Goal: Task Accomplishment & Management: Use online tool/utility

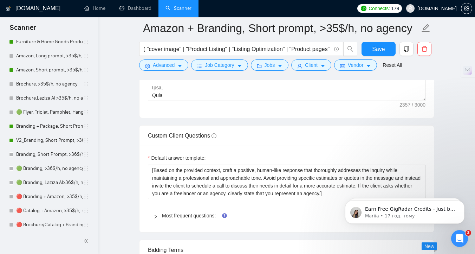
scroll to position [993, 0]
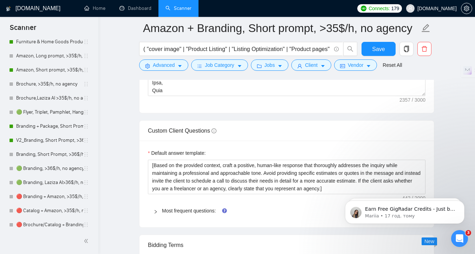
click at [209, 207] on span "Most frequent questions:" at bounding box center [291, 211] width 258 height 8
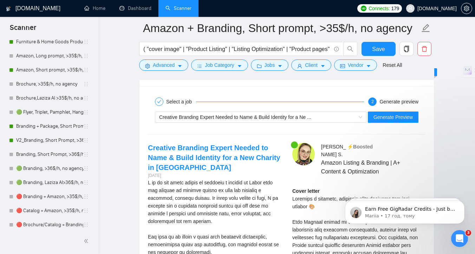
scroll to position [2959, 0]
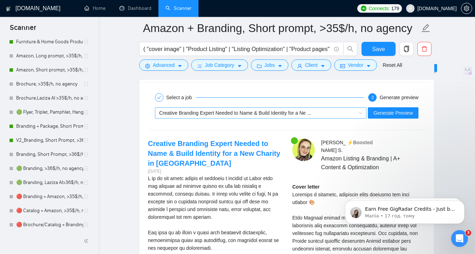
click at [272, 111] on span "Creative Branding Expert Needed to Name & Build Identity for a Ne ..." at bounding box center [235, 113] width 152 height 6
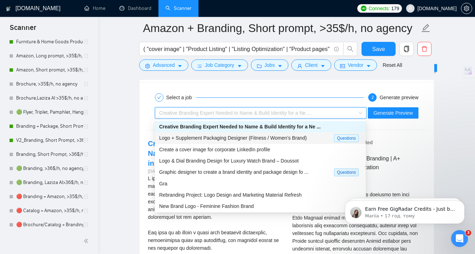
click at [276, 137] on span "Logo + Supplement Packaging Designer (Fitness / Women’s Brand)" at bounding box center [233, 138] width 148 height 6
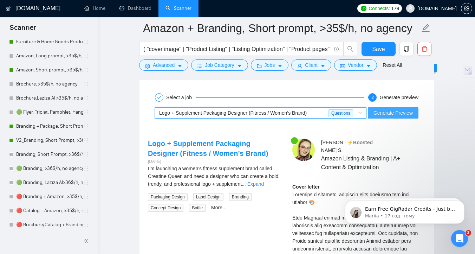
click at [393, 111] on span "Generate Preview" at bounding box center [392, 113] width 39 height 8
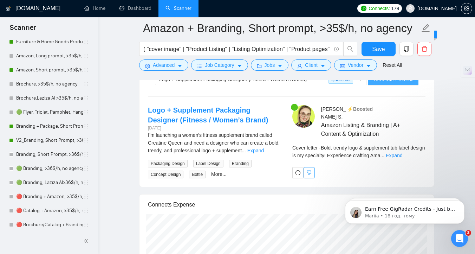
scroll to position [2997, 0]
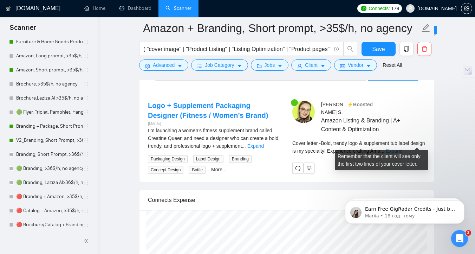
click at [402, 148] on link "Expand" at bounding box center [394, 151] width 17 height 6
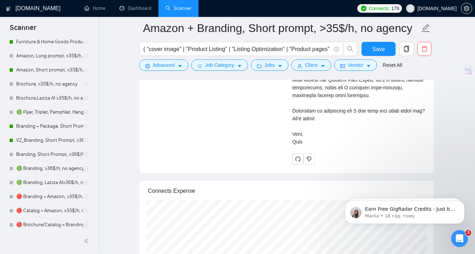
scroll to position [3553, 0]
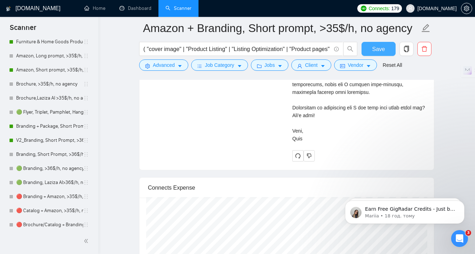
click at [391, 52] on button "Save" at bounding box center [378, 49] width 34 height 14
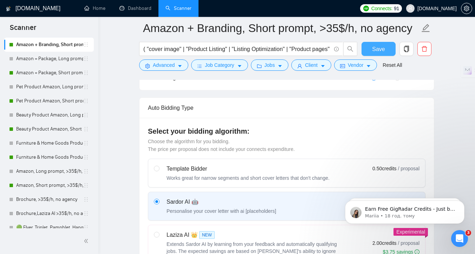
scroll to position [0, 0]
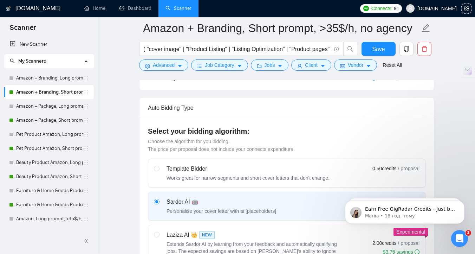
click at [64, 121] on link "Amazon + Package, Short prompt, >35$/h, no agency" at bounding box center [49, 120] width 67 height 14
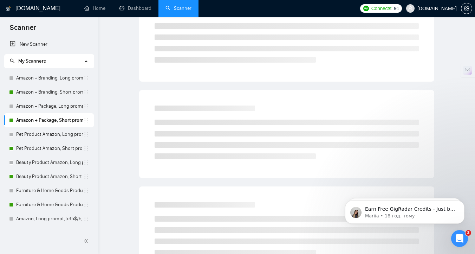
scroll to position [3, 0]
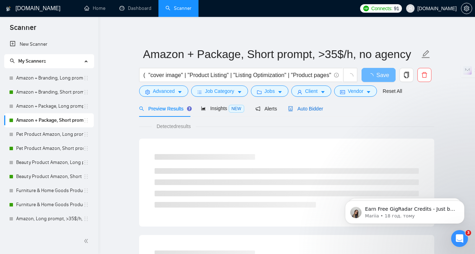
click at [317, 109] on span "Auto Bidder" at bounding box center [305, 109] width 35 height 6
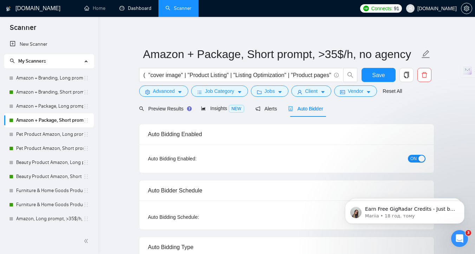
drag, startPoint x: 130, startPoint y: 8, endPoint x: 147, endPoint y: 22, distance: 22.7
click at [130, 8] on link "Dashboard" at bounding box center [135, 8] width 32 height 6
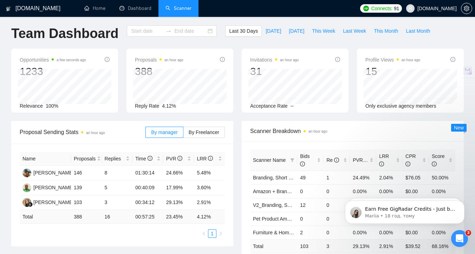
type input "[DATE]"
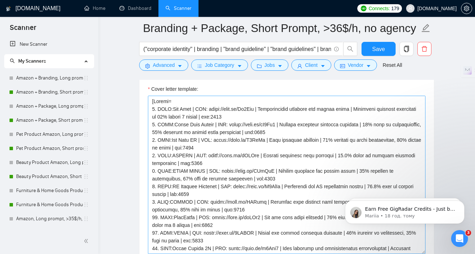
scroll to position [814, 0]
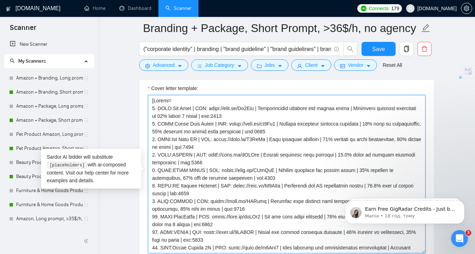
drag, startPoint x: 228, startPoint y: 109, endPoint x: 212, endPoint y: 109, distance: 15.8
click at [212, 109] on textarea "Cover letter template:" at bounding box center [286, 174] width 277 height 158
drag, startPoint x: 211, startPoint y: 109, endPoint x: 242, endPoint y: 110, distance: 31.3
click at [242, 110] on textarea "Cover letter template:" at bounding box center [286, 174] width 277 height 158
click at [242, 123] on textarea "Cover letter template:" at bounding box center [286, 174] width 277 height 158
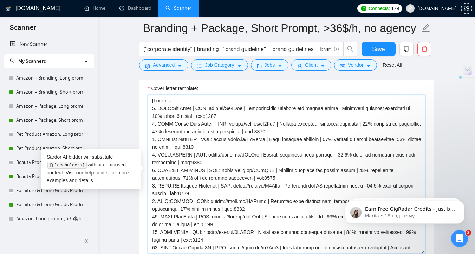
drag, startPoint x: 246, startPoint y: 124, endPoint x: 229, endPoint y: 124, distance: 16.5
click at [230, 124] on textarea "Cover letter template:" at bounding box center [286, 174] width 277 height 158
drag, startPoint x: 229, startPoint y: 124, endPoint x: 237, endPoint y: 124, distance: 8.1
click at [237, 124] on textarea "Cover letter template:" at bounding box center [286, 174] width 277 height 158
click at [229, 124] on textarea "Cover letter template:" at bounding box center [286, 174] width 277 height 158
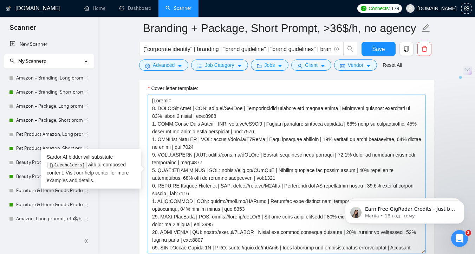
drag, startPoint x: 230, startPoint y: 124, endPoint x: 260, endPoint y: 123, distance: 30.6
click at [260, 123] on textarea "Cover letter template:" at bounding box center [286, 174] width 277 height 158
drag, startPoint x: 232, startPoint y: 141, endPoint x: 217, endPoint y: 141, distance: 15.1
click at [217, 141] on textarea "Cover letter template:" at bounding box center [286, 174] width 277 height 158
drag, startPoint x: 216, startPoint y: 140, endPoint x: 249, endPoint y: 140, distance: 33.0
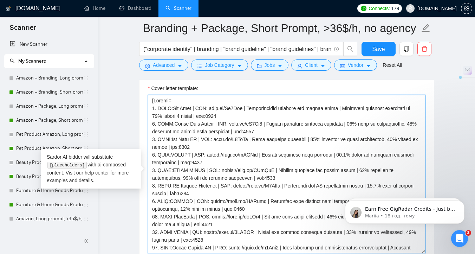
click at [249, 140] on textarea "Cover letter template:" at bounding box center [286, 174] width 277 height 158
drag, startPoint x: 221, startPoint y: 157, endPoint x: 205, endPoint y: 157, distance: 15.8
click at [205, 157] on textarea "Cover letter template:" at bounding box center [286, 174] width 277 height 158
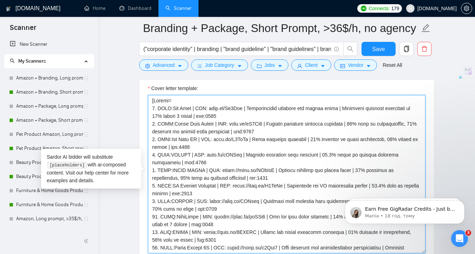
drag, startPoint x: 206, startPoint y: 157, endPoint x: 238, endPoint y: 157, distance: 32.0
click at [238, 157] on textarea "Cover letter template:" at bounding box center [286, 174] width 277 height 158
drag, startPoint x: 238, startPoint y: 169, endPoint x: 222, endPoint y: 171, distance: 15.9
click at [222, 171] on textarea "Cover letter template:" at bounding box center [286, 174] width 277 height 158
drag, startPoint x: 222, startPoint y: 171, endPoint x: 253, endPoint y: 172, distance: 30.9
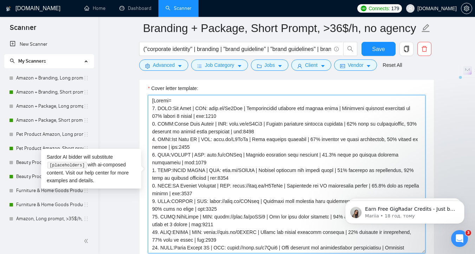
click at [253, 172] on textarea "Cover letter template:" at bounding box center [286, 174] width 277 height 158
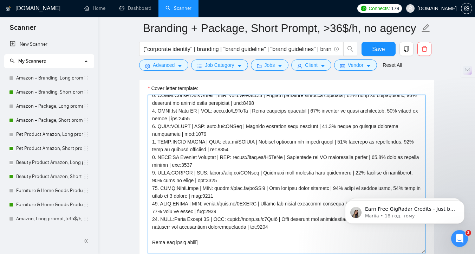
scroll to position [42, 0]
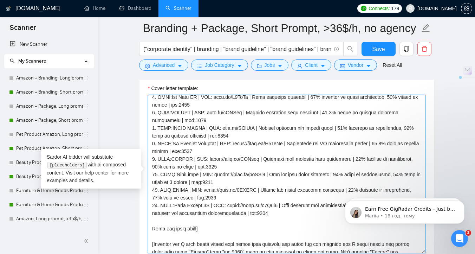
drag, startPoint x: 246, startPoint y: 144, endPoint x: 230, endPoint y: 144, distance: 15.8
click at [230, 144] on textarea "Cover letter template:" at bounding box center [286, 174] width 277 height 158
drag, startPoint x: 230, startPoint y: 144, endPoint x: 261, endPoint y: 144, distance: 30.9
click at [262, 144] on textarea "Cover letter template:" at bounding box center [286, 174] width 277 height 158
drag, startPoint x: 224, startPoint y: 159, endPoint x: 209, endPoint y: 159, distance: 15.1
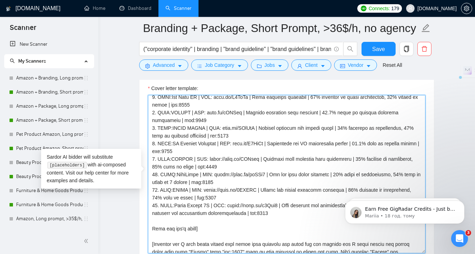
click at [209, 159] on textarea "Cover letter template:" at bounding box center [286, 174] width 277 height 158
drag, startPoint x: 209, startPoint y: 159, endPoint x: 228, endPoint y: 158, distance: 19.3
click at [230, 158] on textarea "Cover letter template:" at bounding box center [286, 174] width 277 height 158
drag, startPoint x: 209, startPoint y: 160, endPoint x: 241, endPoint y: 157, distance: 32.4
click at [241, 157] on textarea "Cover letter template:" at bounding box center [286, 174] width 277 height 158
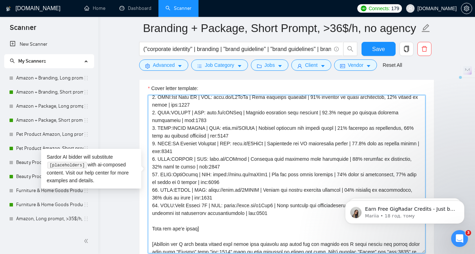
drag, startPoint x: 230, startPoint y: 175, endPoint x: 213, endPoint y: 175, distance: 16.5
click at [213, 175] on textarea "Cover letter template:" at bounding box center [286, 174] width 277 height 158
drag, startPoint x: 213, startPoint y: 175, endPoint x: 244, endPoint y: 175, distance: 30.9
click at [244, 175] on textarea "Cover letter template:" at bounding box center [286, 174] width 277 height 158
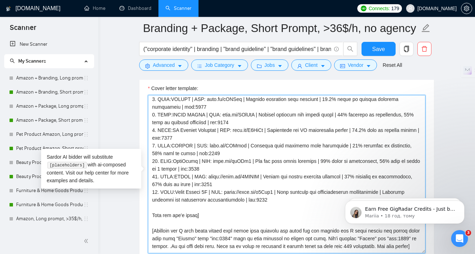
scroll to position [56, 0]
drag, startPoint x: 225, startPoint y: 175, endPoint x: 208, endPoint y: 176, distance: 17.2
click at [208, 176] on textarea "Cover letter template:" at bounding box center [286, 174] width 277 height 158
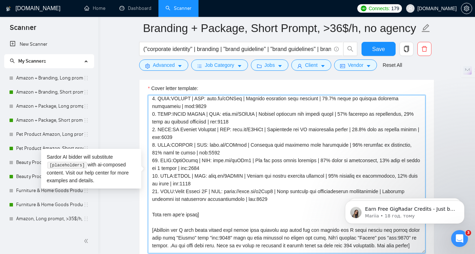
drag, startPoint x: 209, startPoint y: 177, endPoint x: 235, endPoint y: 177, distance: 25.6
click at [235, 177] on textarea "Cover letter template:" at bounding box center [286, 174] width 277 height 158
drag, startPoint x: 241, startPoint y: 177, endPoint x: 209, endPoint y: 177, distance: 32.3
click at [209, 177] on textarea "Cover letter template:" at bounding box center [286, 174] width 277 height 158
drag, startPoint x: 242, startPoint y: 190, endPoint x: 227, endPoint y: 192, distance: 14.9
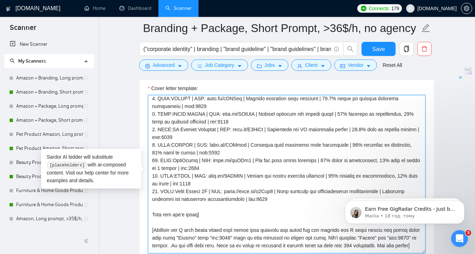
click at [227, 192] on textarea "Cover letter template:" at bounding box center [286, 174] width 277 height 158
drag, startPoint x: 226, startPoint y: 191, endPoint x: 258, endPoint y: 191, distance: 32.0
click at [258, 191] on textarea "Cover letter template:" at bounding box center [286, 174] width 277 height 158
type textarea "[Folder= 1. CLNT:Ooh Beau | URL: noto.li/Hk1Hjn | Sophisticated branding for be…"
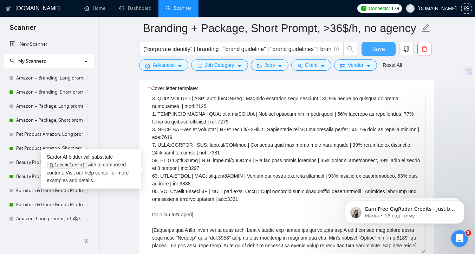
click at [379, 50] on span "Save" at bounding box center [378, 49] width 13 height 9
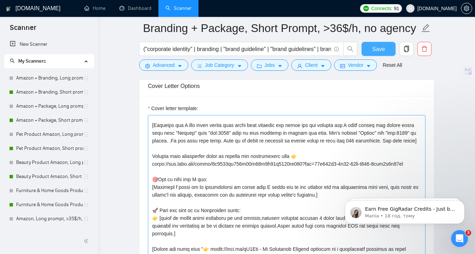
scroll to position [185, 0]
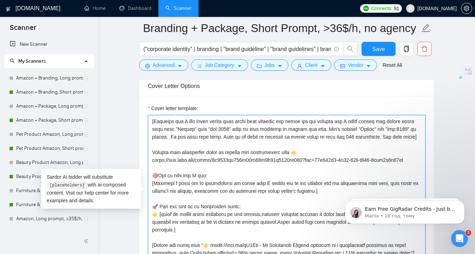
drag, startPoint x: 153, startPoint y: 159, endPoint x: 309, endPoint y: 163, distance: 156.7
click at [309, 163] on textarea "Cover letter template:" at bounding box center [286, 194] width 277 height 158
paste textarea "Discover how a strong brand identity can boost your sales — watch now 👉"
drag, startPoint x: 169, startPoint y: 167, endPoint x: 152, endPoint y: 167, distance: 16.9
click at [152, 167] on textarea "Cover letter template:" at bounding box center [286, 194] width 277 height 158
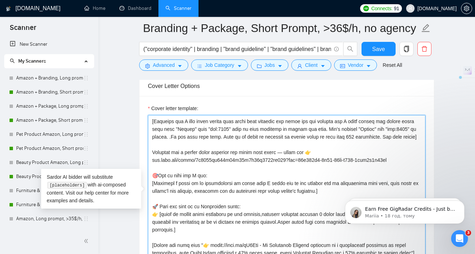
drag, startPoint x: 412, startPoint y: 168, endPoint x: 294, endPoint y: 170, distance: 118.7
click at [294, 170] on textarea "Cover letter template:" at bounding box center [286, 194] width 277 height 158
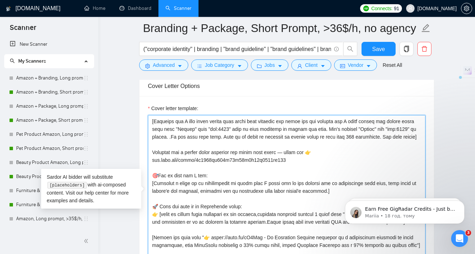
drag, startPoint x: 295, startPoint y: 169, endPoint x: 121, endPoint y: 169, distance: 173.9
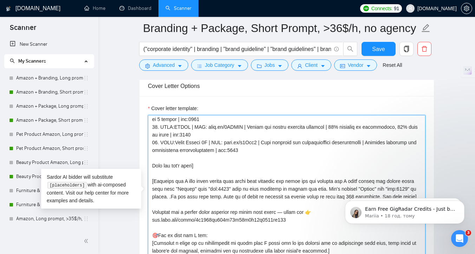
scroll to position [114, 0]
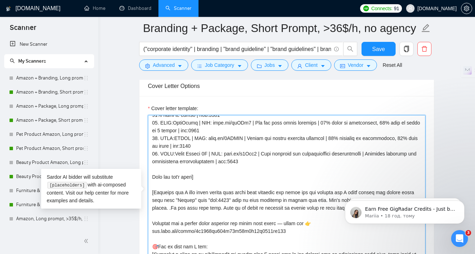
click at [215, 178] on textarea "Cover letter template:" at bounding box center [286, 194] width 277 height 158
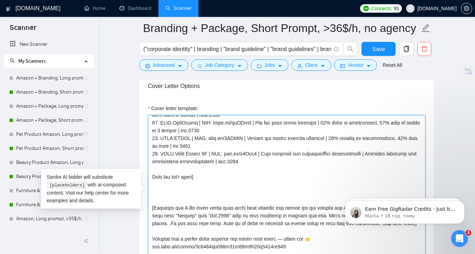
paste textarea "[Use as much keywords from the job description as you can]"
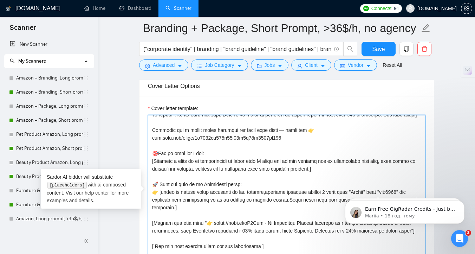
scroll to position [232, 0]
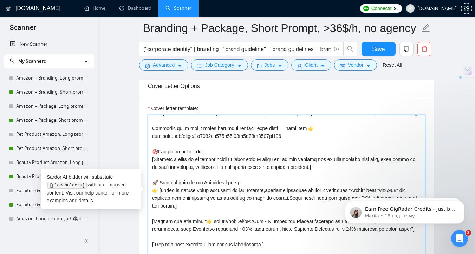
drag, startPoint x: 345, startPoint y: 166, endPoint x: 149, endPoint y: 152, distance: 196.5
click at [149, 152] on textarea "Cover letter template:" at bounding box center [286, 194] width 277 height 158
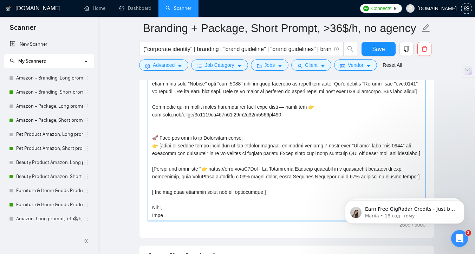
scroll to position [848, 0]
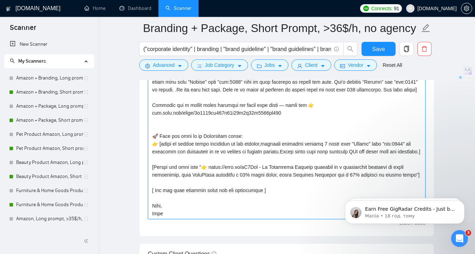
drag, startPoint x: 228, startPoint y: 166, endPoint x: 213, endPoint y: 166, distance: 15.1
click at [213, 166] on textarea "Cover letter template:" at bounding box center [286, 140] width 277 height 158
drag, startPoint x: 210, startPoint y: 166, endPoint x: 244, endPoint y: 168, distance: 33.4
click at [244, 168] on textarea "Cover letter template:" at bounding box center [286, 140] width 277 height 158
type textarea "[Folder= 1. CLNT:Ooh Beau | URL: noto.li/Hk1Hjn | Sophisticated branding for be…"
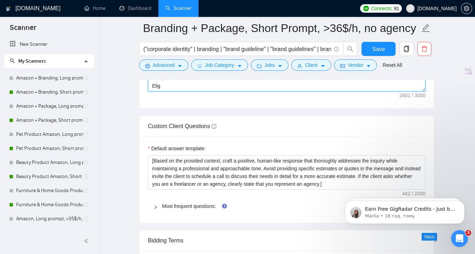
scroll to position [1007, 0]
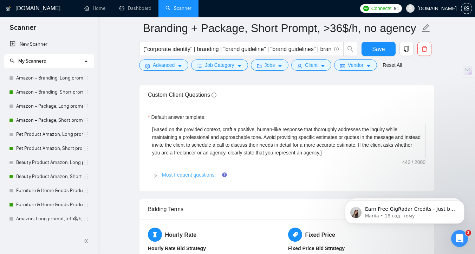
click at [192, 175] on link "Most frequent questions:" at bounding box center [189, 175] width 54 height 6
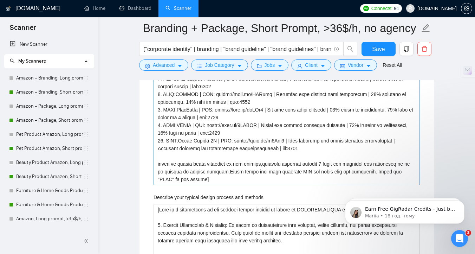
scroll to position [1209, 0]
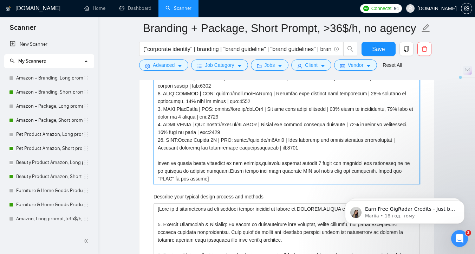
drag, startPoint x: 279, startPoint y: 149, endPoint x: 250, endPoint y: 149, distance: 29.2
click at [250, 149] on projects "Describe your recent experience with similar projects" at bounding box center [286, 89] width 266 height 189
type projects "[1. CLNT:Sugar Lash Studio | URL: https://noto.li/dJ3Ck9 | Eyelash extension bu…"
drag, startPoint x: 238, startPoint y: 135, endPoint x: 197, endPoint y: 132, distance: 40.5
click at [197, 132] on projects "Describe your recent experience with similar projects" at bounding box center [286, 89] width 266 height 189
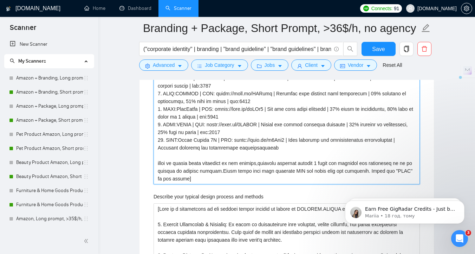
type projects "[1. CLNT:Sugar Lash Studio | URL: https://noto.li/dJ3Ck9 | Eyelash extension bu…"
drag, startPoint x: 237, startPoint y: 113, endPoint x: 204, endPoint y: 115, distance: 33.0
click at [204, 115] on projects "Describe your recent experience with similar projects" at bounding box center [286, 89] width 266 height 189
type projects "[1. CLNT:Sugar Lash Studio | URL: https://noto.li/dJ3Ck9 | Eyelash extension bu…"
drag, startPoint x: 258, startPoint y: 102, endPoint x: 227, endPoint y: 101, distance: 30.6
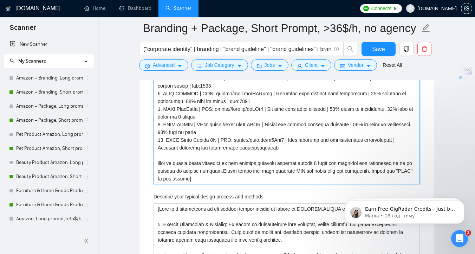
click at [227, 101] on projects "Describe your recent experience with similar projects" at bounding box center [286, 89] width 266 height 189
type projects "[1. CLNT:Sugar Lash Studio | URL: https://noto.li/dJ3Ck9 | Eyelash extension bu…"
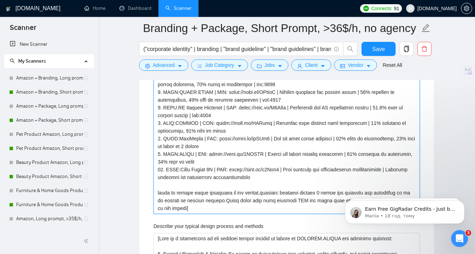
scroll to position [1176, 0]
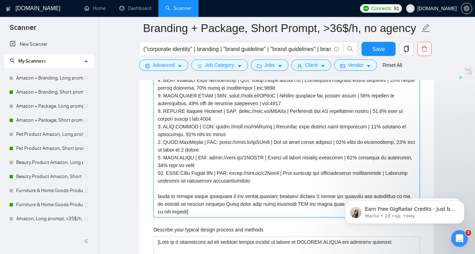
drag, startPoint x: 221, startPoint y: 119, endPoint x: 189, endPoint y: 119, distance: 32.0
click at [189, 119] on projects "Describe your recent experience with similar projects" at bounding box center [286, 122] width 266 height 189
type projects "[1. CLNT:Sugar Lash Studio | URL: https://noto.li/dJ3Ck9 | Eyelash extension bu…"
drag, startPoint x: 281, startPoint y: 104, endPoint x: 253, endPoint y: 104, distance: 28.1
click at [253, 104] on projects "Describe your recent experience with similar projects" at bounding box center [286, 122] width 266 height 189
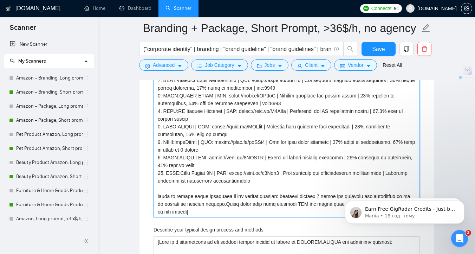
type projects "[1. CLNT:Sugar Lash Studio | URL: https://noto.li/dJ3Ck9 | Eyelash extension bu…"
drag, startPoint x: 281, startPoint y: 89, endPoint x: 251, endPoint y: 90, distance: 29.9
click at [252, 90] on projects "Describe your recent experience with similar projects" at bounding box center [286, 122] width 266 height 189
type projects "[1. CLNT:Sugar Lash Studio | URL: https://noto.li/dJ3Ck9 | Eyelash extension bu…"
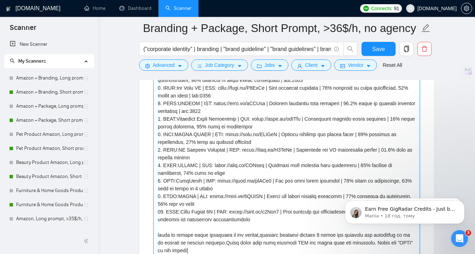
scroll to position [1123, 0]
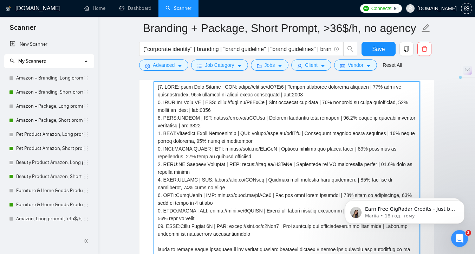
drag, startPoint x: 242, startPoint y: 125, endPoint x: 210, endPoint y: 126, distance: 32.7
click at [210, 126] on projects "Describe your recent experience with similar projects" at bounding box center [286, 175] width 266 height 189
type projects "[1. CLNT:Sugar Lash Studio | URL: https://noto.li/dJ3Ck9 | Eyelash extension bu…"
drag, startPoint x: 234, startPoint y: 110, endPoint x: 204, endPoint y: 112, distance: 30.3
click at [204, 112] on projects "Describe your recent experience with similar projects" at bounding box center [286, 175] width 266 height 189
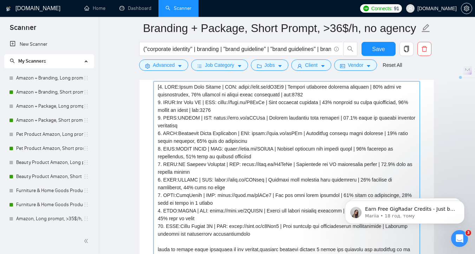
type projects "[1. CLNT:Sugar Lash Studio | URL: https://noto.li/dJ3Ck9 | Eyelash extension bu…"
drag, startPoint x: 318, startPoint y: 93, endPoint x: 285, endPoint y: 95, distance: 33.1
click at [286, 96] on projects "Describe your recent experience with similar projects" at bounding box center [286, 175] width 266 height 189
type projects "[1. CLNT:Sugar Lash Studio | URL: https://noto.li/dJ3Ck9 | Eyelash extension bu…"
drag, startPoint x: 253, startPoint y: 87, endPoint x: 238, endPoint y: 87, distance: 15.1
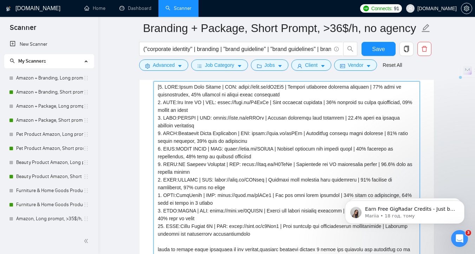
click at [238, 87] on projects "Describe your recent experience with similar projects" at bounding box center [286, 175] width 266 height 189
type projects "[1. CLNT:Sugar Lash Studio | URL: noto.li/dJ3Ck9 | Eyelash extension business b…"
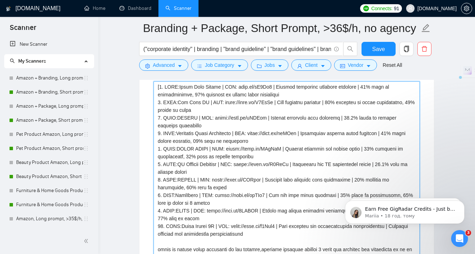
drag, startPoint x: 237, startPoint y: 103, endPoint x: 221, endPoint y: 103, distance: 16.2
click at [221, 103] on projects "Describe your recent experience with similar projects" at bounding box center [286, 175] width 266 height 189
type projects "[1. CLNT:Sugar Lash Studio | URL: noto.li/dJ3Ck9 | Eyelash extension business b…"
drag, startPoint x: 227, startPoint y: 117, endPoint x: 211, endPoint y: 117, distance: 16.2
click at [211, 117] on projects "Describe your recent experience with similar projects" at bounding box center [286, 175] width 266 height 189
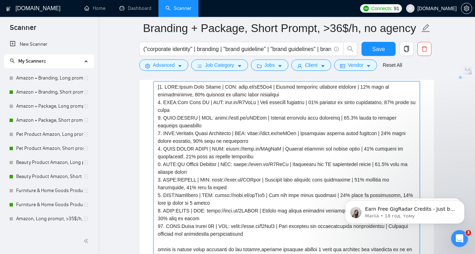
type projects "[1. CLNT:Sugar Lash Studio | URL: noto.li/dJ3Ck9 | Eyelash extension business b…"
drag, startPoint x: 271, startPoint y: 131, endPoint x: 251, endPoint y: 131, distance: 19.3
click at [251, 131] on projects "Describe your recent experience with similar projects" at bounding box center [286, 175] width 266 height 189
type projects "[1. CLNT:Sugar Lash Studio | URL: noto.li/dJ3Ck9 | Eyelash extension business b…"
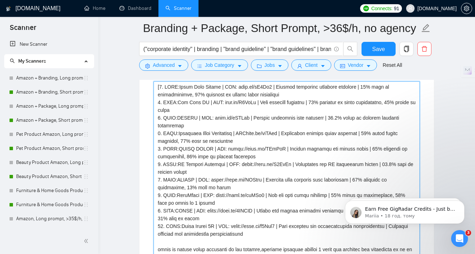
type projects "[1. CLNT:Sugar Lash Studio | URL: noto.li/dJ3Ck9 | Eyelash extension business b…"
drag, startPoint x: 244, startPoint y: 149, endPoint x: 228, endPoint y: 150, distance: 15.5
click at [228, 150] on projects "Describe your recent experience with similar projects" at bounding box center [286, 175] width 266 height 189
type projects "[1. CLNT:Sugar Lash Studio | URL: noto.li/dJ3Ck9 | Eyelash extension business b…"
drag, startPoint x: 250, startPoint y: 165, endPoint x: 234, endPoint y: 165, distance: 15.8
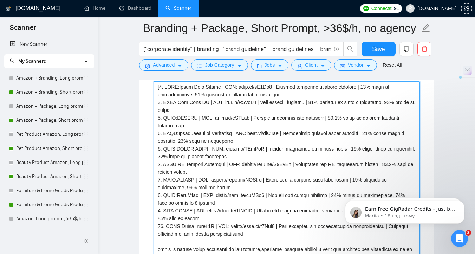
click at [234, 165] on projects "Describe your recent experience with similar projects" at bounding box center [286, 175] width 266 height 189
type projects "[1. CLNT:Sugar Lash Studio | URL: noto.li/dJ3Ck9 | Eyelash extension business b…"
drag, startPoint x: 229, startPoint y: 178, endPoint x: 214, endPoint y: 179, distance: 15.1
click at [214, 179] on projects "Describe your recent experience with similar projects" at bounding box center [286, 175] width 266 height 189
type projects "[1. CLNT:Sugar Lash Studio | URL: noto.li/dJ3Ck9 | Eyelash extension business b…"
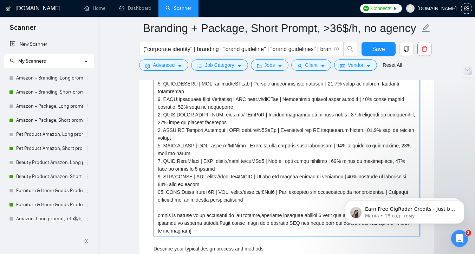
scroll to position [1158, 0]
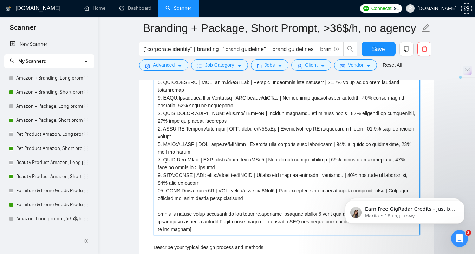
drag, startPoint x: 231, startPoint y: 161, endPoint x: 217, endPoint y: 161, distance: 14.8
click at [217, 161] on projects "Describe your recent experience with similar projects" at bounding box center [286, 140] width 266 height 189
type projects "[1. CLNT:Sugar Lash Studio | URL: noto.li/dJ3Ck9 | Eyelash extension business b…"
drag, startPoint x: 228, startPoint y: 176, endPoint x: 211, endPoint y: 176, distance: 16.2
click at [211, 176] on projects "Describe your recent experience with similar projects" at bounding box center [286, 140] width 266 height 189
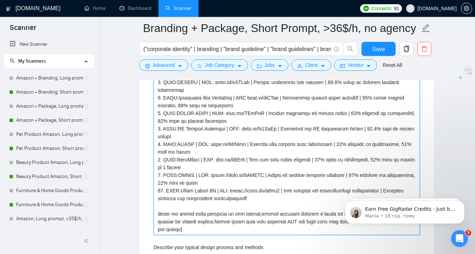
type projects "[1. CLNT:Sugar Lash Studio | URL: noto.li/dJ3Ck9 | Eyelash extension business b…"
drag, startPoint x: 248, startPoint y: 191, endPoint x: 232, endPoint y: 191, distance: 16.5
click at [232, 191] on projects "Describe your recent experience with similar projects" at bounding box center [286, 140] width 266 height 189
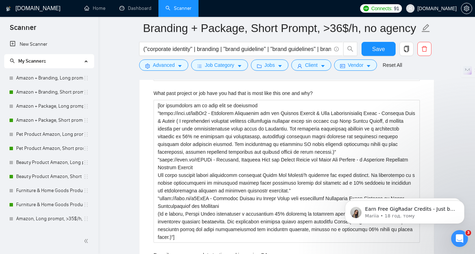
scroll to position [1780, 0]
type projects "[1. CLNT:Sugar Lash Studio | URL: noto.li/dJ3Ck9 | Eyelash extension business b…"
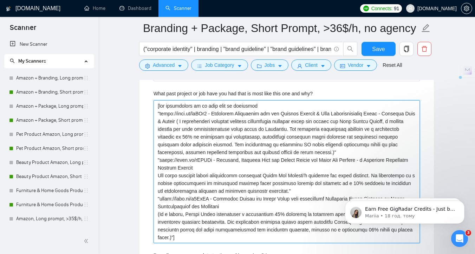
drag, startPoint x: 177, startPoint y: 115, endPoint x: 161, endPoint y: 115, distance: 16.5
click at [161, 115] on why\? "What past project or job have you had that is most like this one and why?" at bounding box center [286, 171] width 266 height 143
type why\? "[add description of my work from my portfolio "noto.li/zqCRz2 - Marketing Colla…"
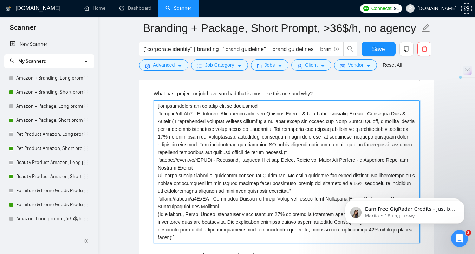
drag, startPoint x: 176, startPoint y: 160, endPoint x: 161, endPoint y: 161, distance: 15.1
click at [161, 161] on why\? "What past project or job have you had that is most like this one and why?" at bounding box center [286, 171] width 266 height 143
type why\? "[add description of my work from my portfolio "noto.li/zqCRz2 - Marketing Colla…"
drag, startPoint x: 176, startPoint y: 198, endPoint x: 161, endPoint y: 198, distance: 15.5
click at [161, 198] on why\? "What past project or job have you had that is most like this one and why?" at bounding box center [286, 171] width 266 height 143
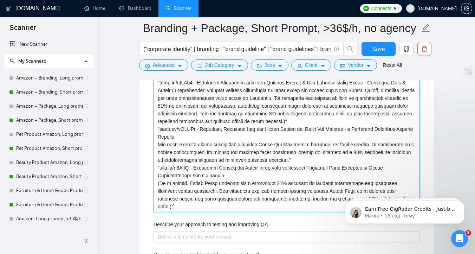
scroll to position [1813, 0]
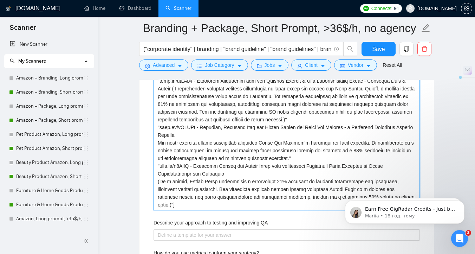
drag, startPoint x: 177, startPoint y: 204, endPoint x: 155, endPoint y: 168, distance: 42.5
click at [155, 168] on why\? "What past project or job have you had that is most like this one and why?" at bounding box center [286, 138] width 266 height 143
type why\? "[add description of my work from my portfolio "noto.li/zqCRz2 - Marketing Colla…"
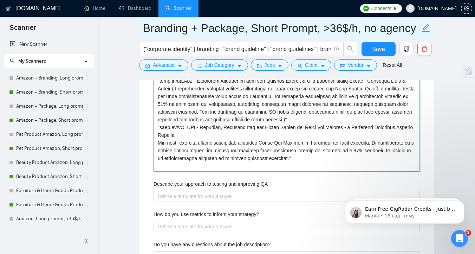
type why\? "[add description of my work from my portfolio "noto.li/zqCRz2 - Marketing Colla…"
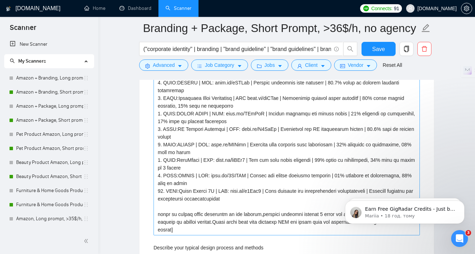
scroll to position [1149, 0]
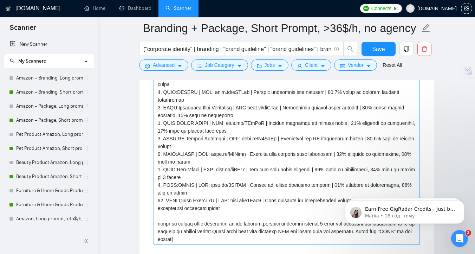
type why\? "[add description of my work from my portfolio "noto.li/zqCRz2 - Marketing Colla…"
click at [226, 216] on projects "Describe your recent experience with similar projects" at bounding box center [286, 149] width 266 height 189
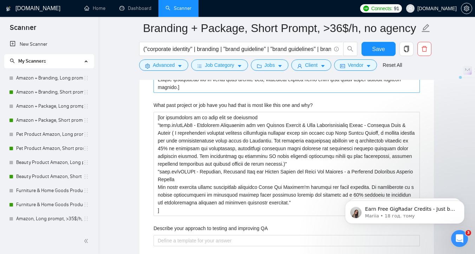
scroll to position [1788, 0]
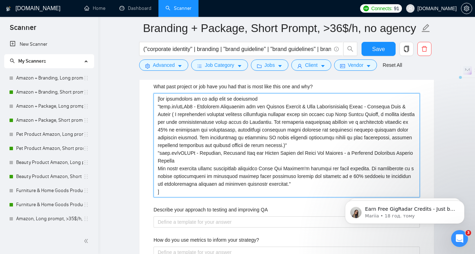
click at [221, 144] on why\? "What past project or job have you had that is most like this one and why?" at bounding box center [286, 145] width 266 height 104
paste why\? "1. CLNT:Sugar Lash Studio | URL: noto.li/dJ3Ck9 | Eyelash extension business br…"
type why\? "[1. CLNT:Sugar Lash Studio | URL: noto.li/dJ3Ck9 | Eyelash extension business b…"
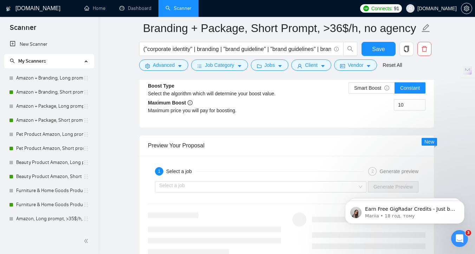
scroll to position [2865, 0]
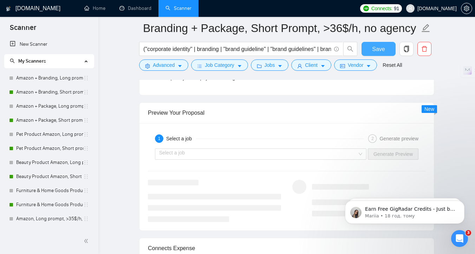
type why\? "[1. CLNT:Sugar Lash Studio | URL: noto.li/dJ3Ck9 | Eyelash extension business b…"
click at [382, 54] on button "Save" at bounding box center [378, 49] width 34 height 14
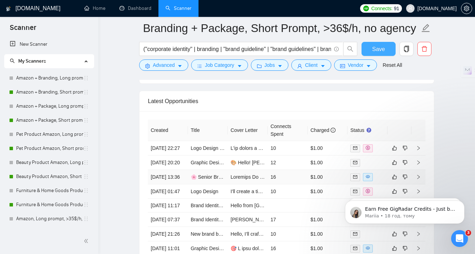
scroll to position [1788, 0]
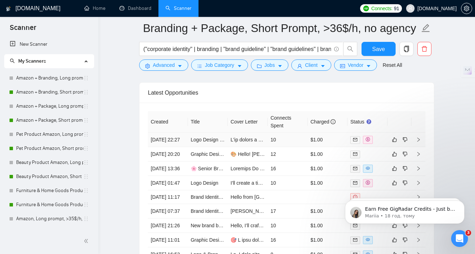
click at [236, 147] on td at bounding box center [248, 139] width 40 height 14
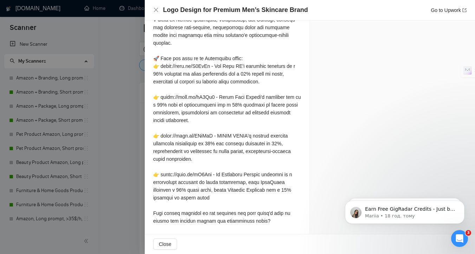
scroll to position [757, 0]
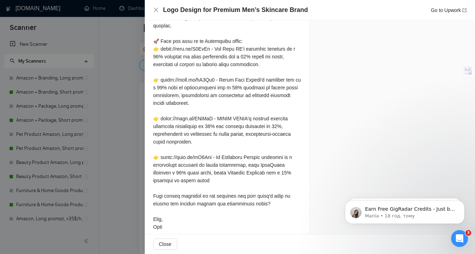
click at [126, 162] on div at bounding box center [237, 127] width 475 height 254
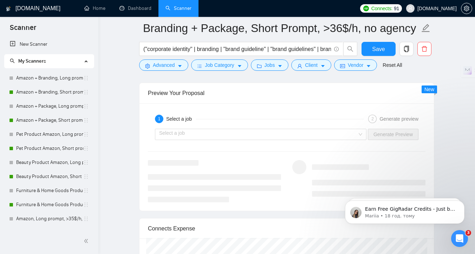
scroll to position [1379, 0]
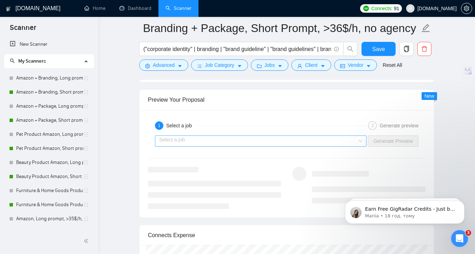
click at [255, 136] on input "search" at bounding box center [258, 141] width 198 height 11
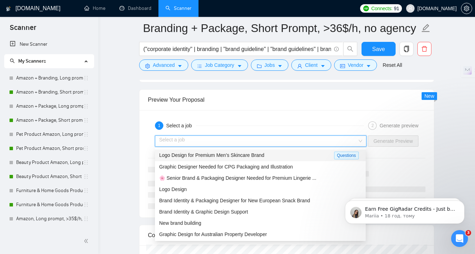
click at [261, 158] on div "Logo Design for Premium Men’s Skincare Brand" at bounding box center [246, 155] width 175 height 8
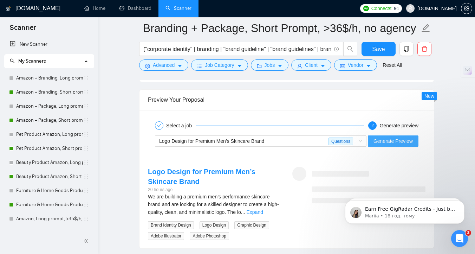
click at [389, 141] on span "Generate Preview" at bounding box center [392, 141] width 39 height 8
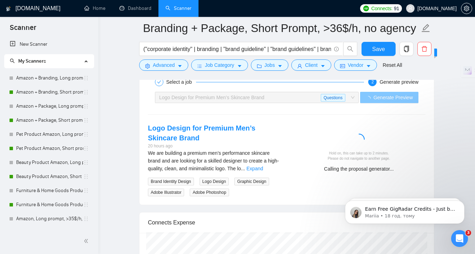
scroll to position [1423, 0]
click at [263, 170] on link "Expand" at bounding box center [255, 168] width 17 height 6
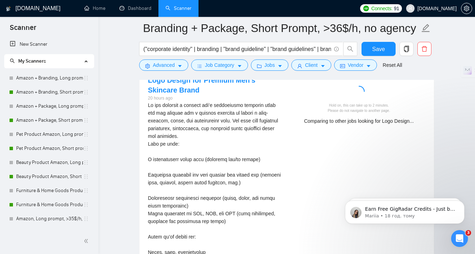
scroll to position [1429, 0]
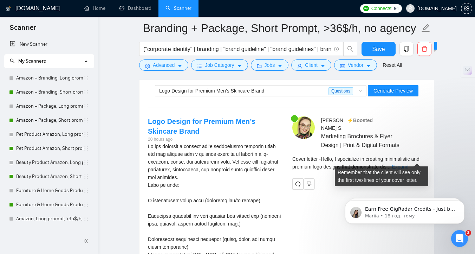
click at [408, 164] on link "Expand" at bounding box center [400, 167] width 17 height 6
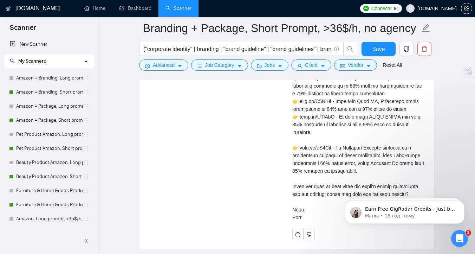
scroll to position [2074, 0]
click at [378, 52] on span "Save" at bounding box center [378, 49] width 13 height 9
click at [48, 151] on link "Pet Product Amazon, Short prompt, >35$/h, no agency" at bounding box center [49, 148] width 67 height 14
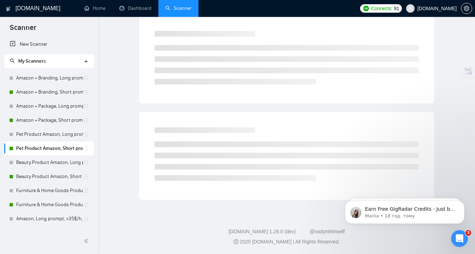
scroll to position [3, 0]
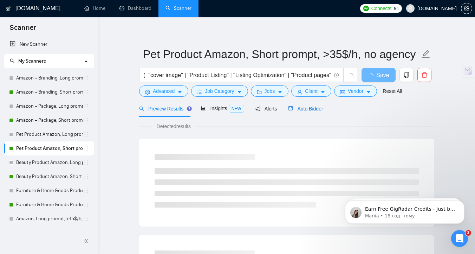
click at [317, 110] on span "Auto Bidder" at bounding box center [305, 109] width 35 height 6
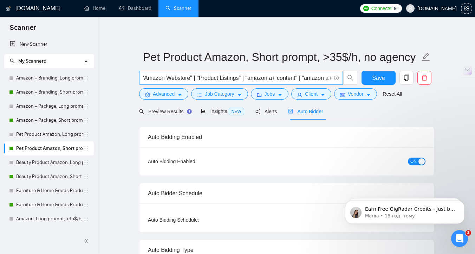
scroll to position [0, 397]
click at [163, 111] on span "Preview Results" at bounding box center [164, 112] width 51 height 6
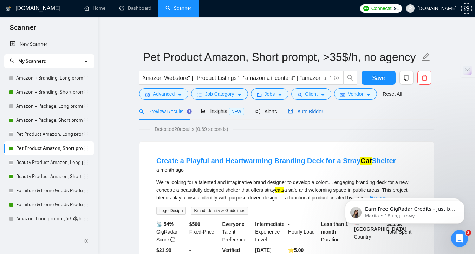
drag, startPoint x: 313, startPoint y: 115, endPoint x: 116, endPoint y: 221, distance: 223.8
click at [313, 115] on div "Auto Bidder" at bounding box center [305, 111] width 35 height 8
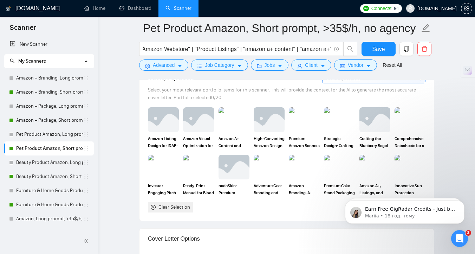
scroll to position [652, 0]
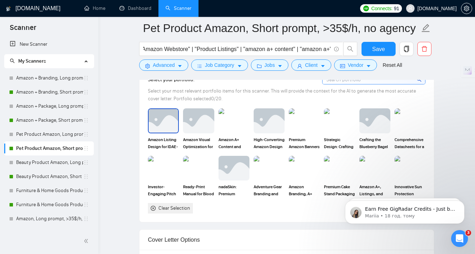
click at [159, 126] on img at bounding box center [164, 120] width 30 height 23
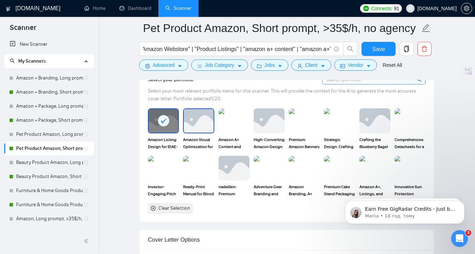
click at [208, 126] on img at bounding box center [199, 120] width 30 height 23
click at [233, 126] on img at bounding box center [233, 120] width 31 height 25
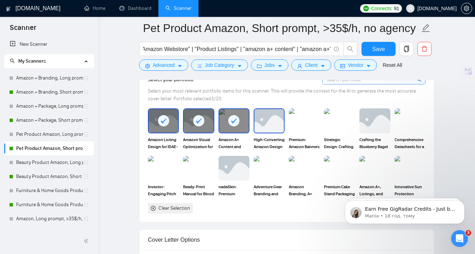
click at [263, 123] on img at bounding box center [269, 120] width 30 height 23
click at [300, 119] on img at bounding box center [304, 120] width 31 height 25
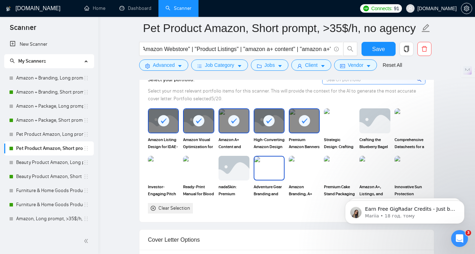
click at [269, 172] on img at bounding box center [269, 167] width 30 height 23
click at [302, 172] on img at bounding box center [304, 167] width 30 height 23
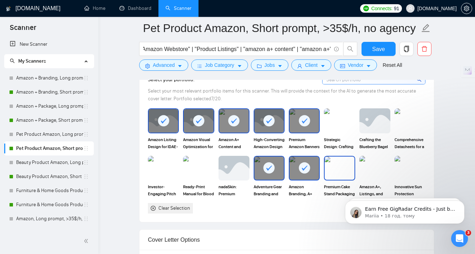
click at [331, 172] on img at bounding box center [340, 167] width 30 height 23
click at [368, 169] on img at bounding box center [374, 168] width 31 height 25
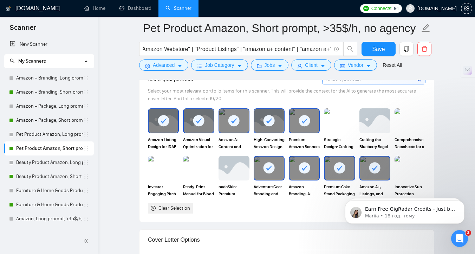
click at [398, 172] on img at bounding box center [409, 168] width 31 height 25
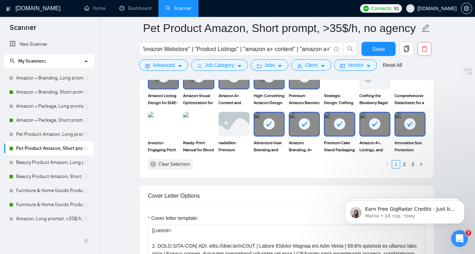
scroll to position [712, 0]
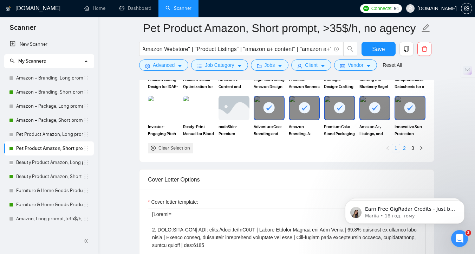
click at [405, 148] on link "2" at bounding box center [404, 148] width 8 height 8
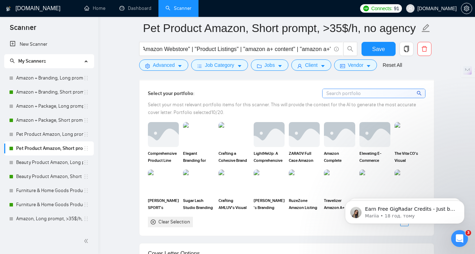
scroll to position [642, 0]
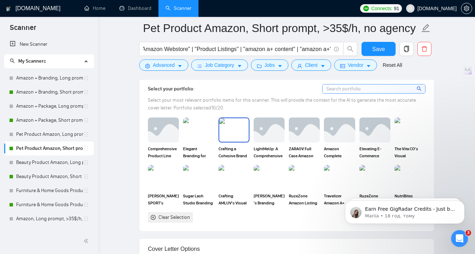
click at [237, 134] on img at bounding box center [234, 129] width 30 height 23
click at [274, 132] on img at bounding box center [269, 129] width 30 height 23
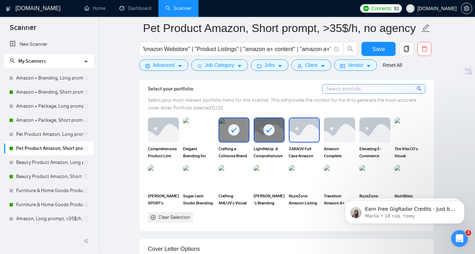
click at [308, 132] on img at bounding box center [304, 129] width 30 height 23
click at [345, 132] on img at bounding box center [339, 129] width 31 height 25
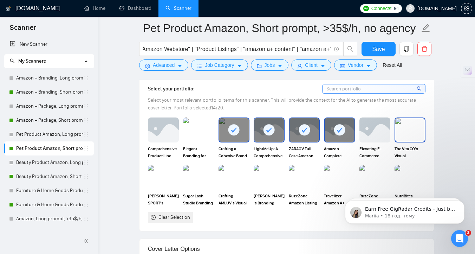
click at [404, 135] on img at bounding box center [410, 129] width 30 height 23
click at [314, 173] on img at bounding box center [304, 176] width 30 height 23
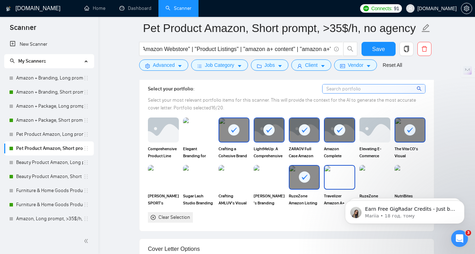
click at [334, 175] on img at bounding box center [340, 176] width 30 height 23
click at [366, 177] on img at bounding box center [375, 176] width 30 height 23
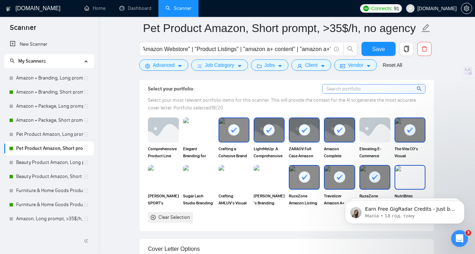
click at [401, 179] on img at bounding box center [410, 176] width 30 height 23
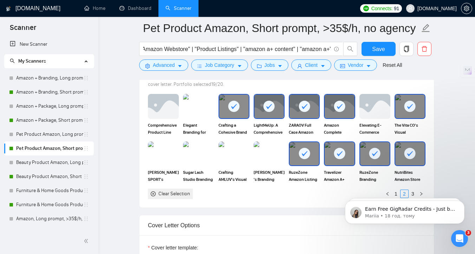
scroll to position [668, 0]
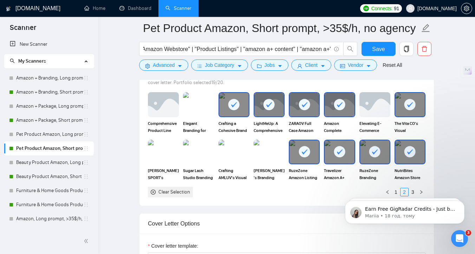
click at [406, 191] on body "Earn Free GigRadar Credits - Just by Sharing Your Story! 💬 Want more credits fo…" at bounding box center [404, 210] width 135 height 44
click at [408, 191] on body "Earn Free GigRadar Credits - Just by Sharing Your Story! 💬 Want more credits fo…" at bounding box center [404, 210] width 135 height 44
click at [420, 191] on body "Earn Free GigRadar Credits - Just by Sharing Your Story! 💬 Want more credits fo…" at bounding box center [404, 210] width 135 height 44
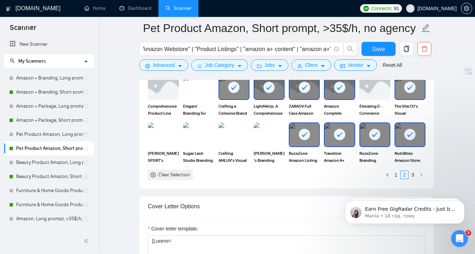
click at [423, 174] on icon "right" at bounding box center [421, 174] width 4 height 4
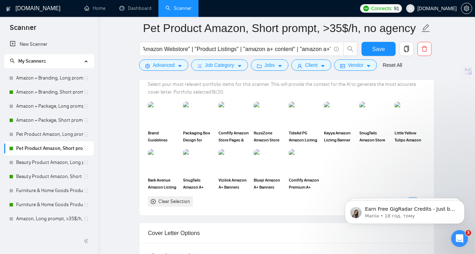
scroll to position [657, 0]
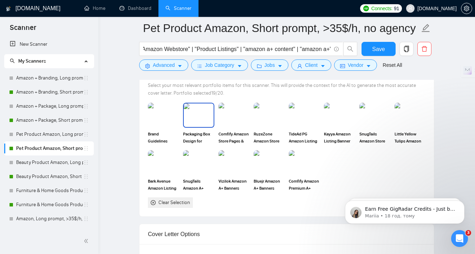
click at [199, 115] on img at bounding box center [199, 114] width 30 height 23
click at [380, 49] on span "Save" at bounding box center [378, 49] width 13 height 9
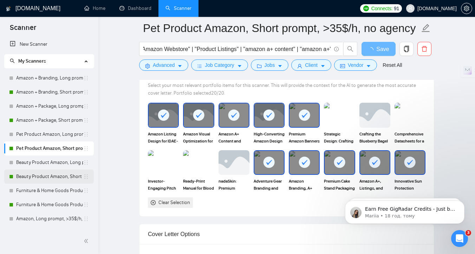
click at [45, 175] on link "Beauty Product Amazon, Short prompt, >35$/h, no agency" at bounding box center [49, 176] width 67 height 14
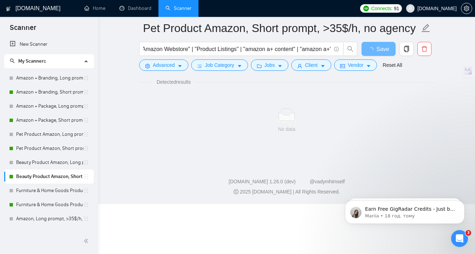
scroll to position [3, 0]
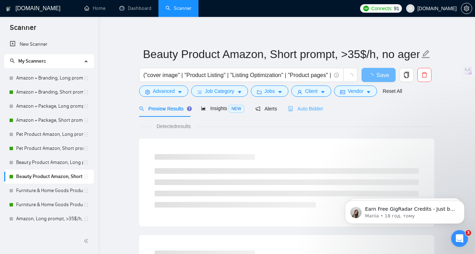
click at [307, 112] on div "Auto Bidder" at bounding box center [305, 108] width 35 height 17
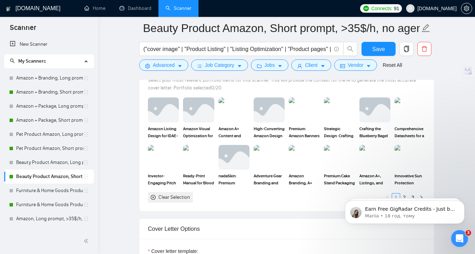
scroll to position [675, 0]
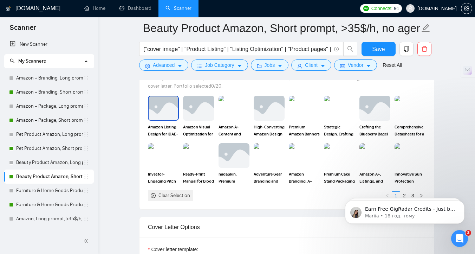
click at [163, 119] on img at bounding box center [164, 107] width 30 height 23
click at [201, 120] on img at bounding box center [198, 108] width 31 height 25
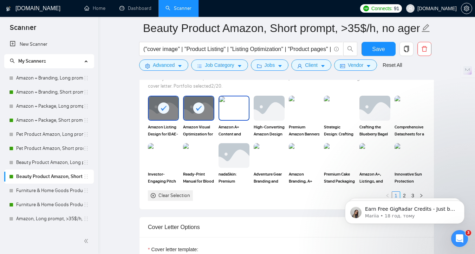
click at [234, 119] on img at bounding box center [234, 107] width 30 height 23
click at [270, 119] on img at bounding box center [269, 107] width 30 height 23
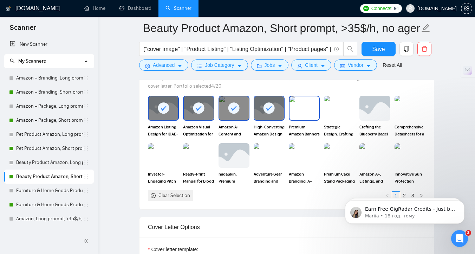
click at [296, 119] on img at bounding box center [304, 107] width 30 height 23
click at [297, 167] on img at bounding box center [304, 155] width 30 height 23
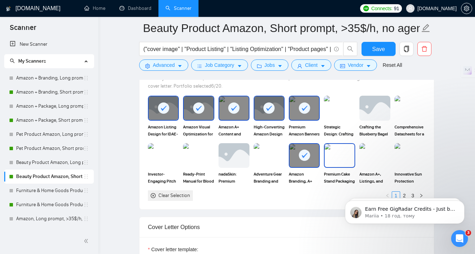
click at [336, 167] on img at bounding box center [340, 155] width 30 height 23
click at [360, 167] on img at bounding box center [375, 155] width 30 height 23
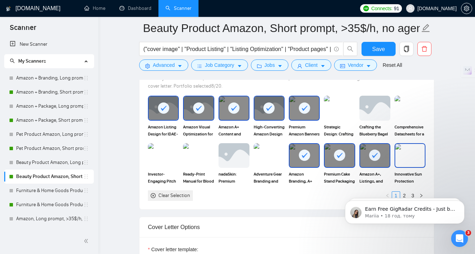
click at [405, 167] on img at bounding box center [410, 155] width 30 height 23
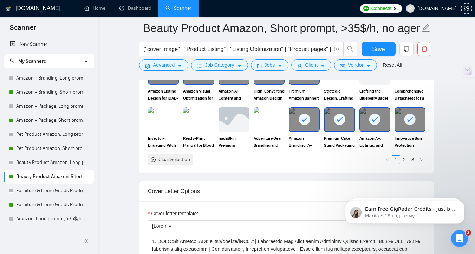
scroll to position [715, 0]
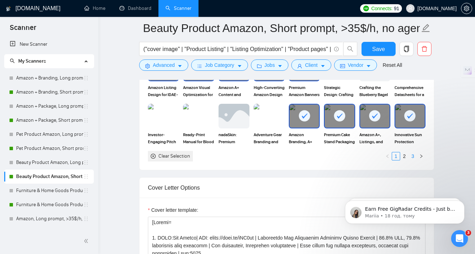
click at [409, 160] on link "3" at bounding box center [413, 156] width 8 height 8
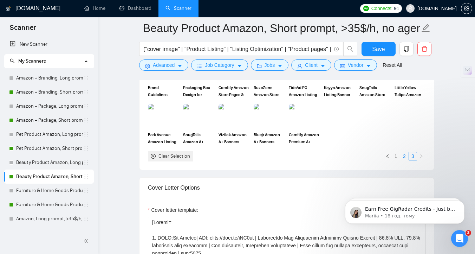
click at [407, 160] on link "2" at bounding box center [404, 156] width 8 height 8
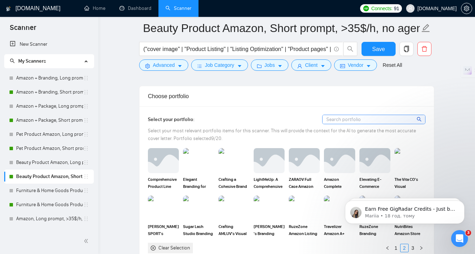
scroll to position [659, 0]
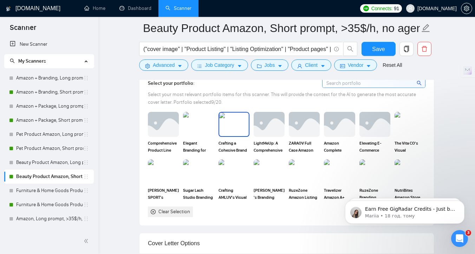
click at [231, 136] on img at bounding box center [234, 123] width 30 height 23
click at [299, 136] on img at bounding box center [304, 123] width 30 height 23
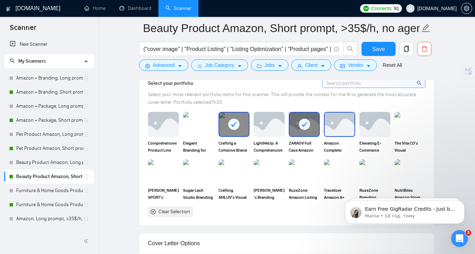
click at [348, 136] on img at bounding box center [340, 123] width 30 height 23
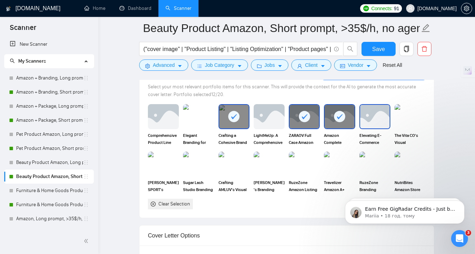
click at [377, 120] on img at bounding box center [375, 116] width 30 height 23
click at [235, 175] on img at bounding box center [234, 163] width 30 height 23
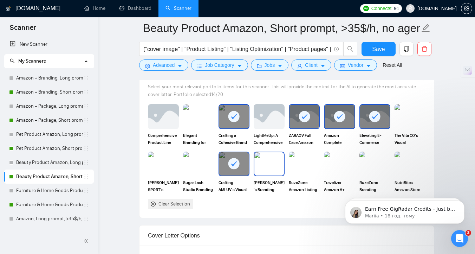
click at [269, 175] on img at bounding box center [269, 163] width 30 height 23
click at [302, 175] on img at bounding box center [304, 163] width 30 height 23
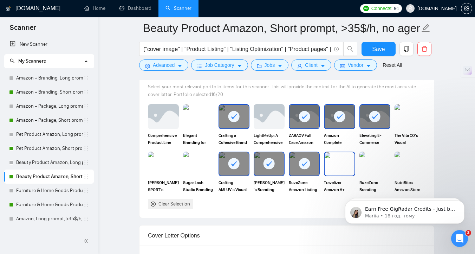
click at [342, 175] on img at bounding box center [340, 163] width 30 height 23
click at [381, 175] on img at bounding box center [375, 163] width 30 height 23
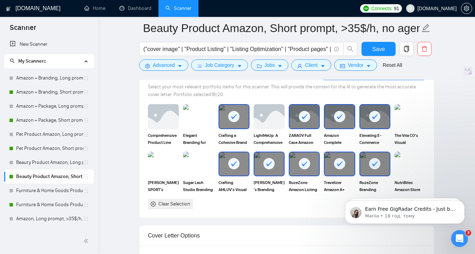
click at [398, 176] on img at bounding box center [409, 163] width 31 height 25
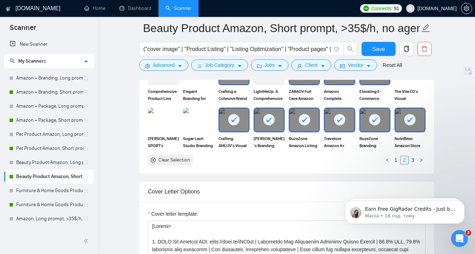
scroll to position [720, 0]
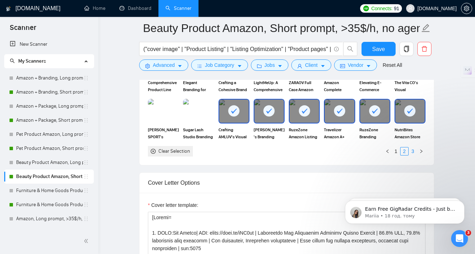
click at [412, 155] on link "3" at bounding box center [413, 151] width 8 height 8
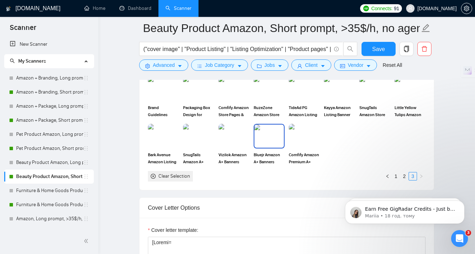
scroll to position [691, 0]
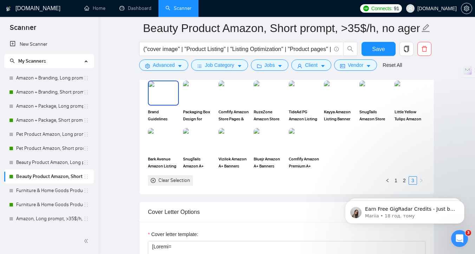
click at [168, 104] on img at bounding box center [164, 92] width 30 height 23
click at [377, 52] on span "Save" at bounding box center [378, 49] width 13 height 9
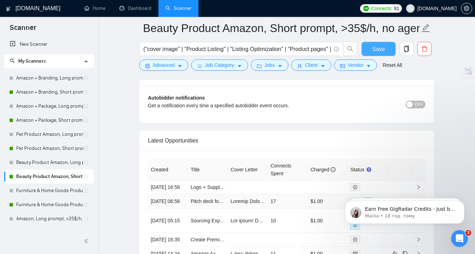
scroll to position [1845, 0]
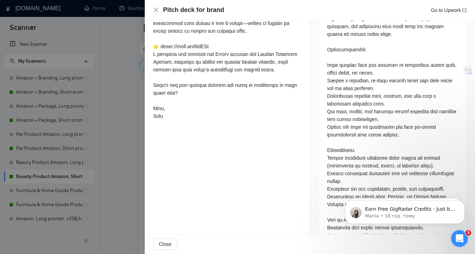
scroll to position [404, 0]
click at [132, 140] on div at bounding box center [237, 127] width 475 height 254
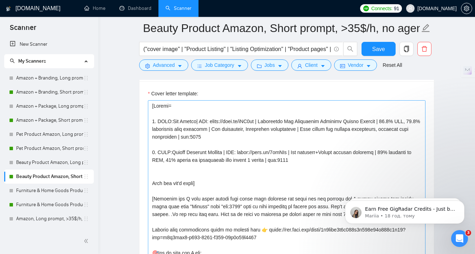
scroll to position [830, 0]
click at [243, 194] on textarea "Cover letter template:" at bounding box center [286, 180] width 277 height 158
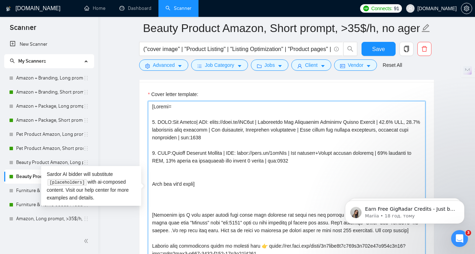
paste textarea "[Use as much keywords from the job description as you can]"
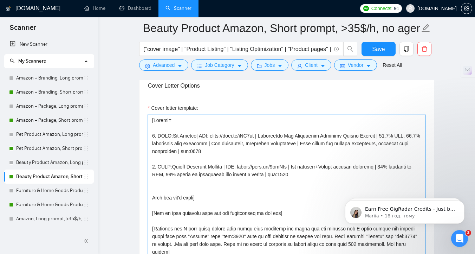
scroll to position [811, 0]
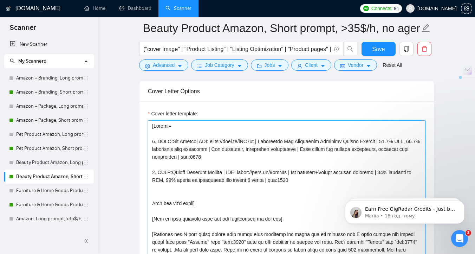
drag, startPoint x: 229, startPoint y: 152, endPoint x: 214, endPoint y: 152, distance: 15.5
click at [214, 152] on textarea "Cover letter template:" at bounding box center [286, 199] width 277 height 158
drag, startPoint x: 266, startPoint y: 183, endPoint x: 250, endPoint y: 184, distance: 15.8
click at [250, 184] on textarea "Cover letter template:" at bounding box center [286, 199] width 277 height 158
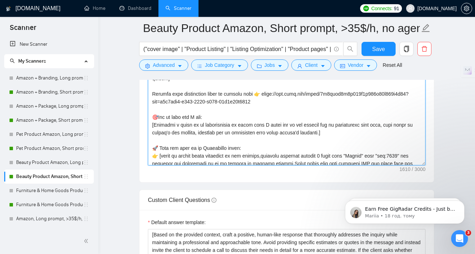
scroll to position [67, 0]
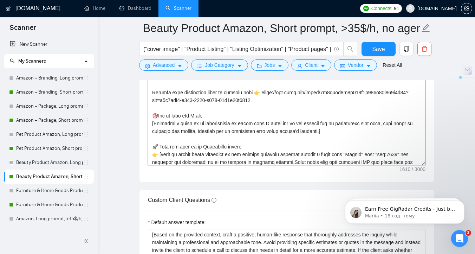
drag, startPoint x: 346, startPoint y: 151, endPoint x: 145, endPoint y: 129, distance: 202.1
click at [145, 129] on div "Cover letter template:" at bounding box center [286, 85] width 294 height 194
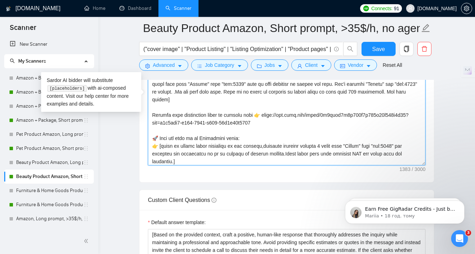
scroll to position [22, 0]
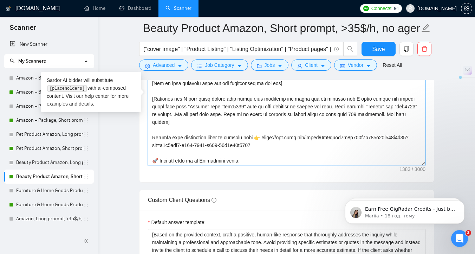
drag, startPoint x: 275, startPoint y: 145, endPoint x: 149, endPoint y: 147, distance: 126.1
click at [149, 147] on textarea "Cover letter template:" at bounding box center [286, 86] width 277 height 158
paste textarea "Discover how a strong brand identity can boost your sales — watch now 👉"
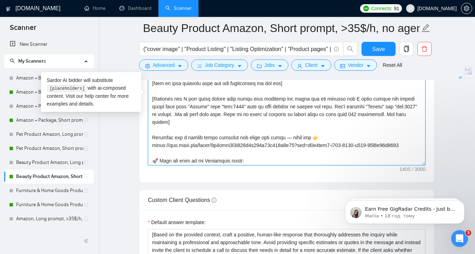
drag, startPoint x: 169, startPoint y: 155, endPoint x: 150, endPoint y: 156, distance: 19.4
click at [150, 156] on textarea "Cover letter template:" at bounding box center [286, 86] width 277 height 158
drag, startPoint x: 417, startPoint y: 155, endPoint x: 296, endPoint y: 159, distance: 120.9
click at [296, 159] on textarea "Cover letter template:" at bounding box center [286, 86] width 277 height 158
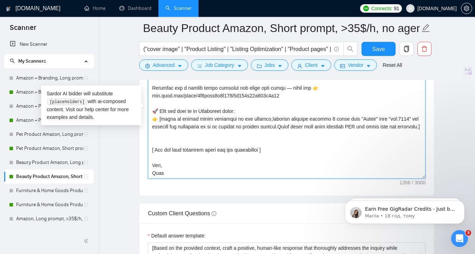
scroll to position [915, 0]
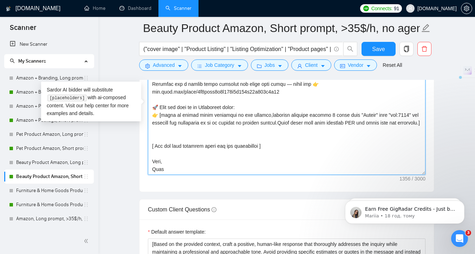
drag, startPoint x: 275, startPoint y: 155, endPoint x: 147, endPoint y: 159, distance: 128.3
click at [147, 159] on div "Cover letter template:" at bounding box center [286, 95] width 294 height 194
paste textarea "Use questions as a CTA to proceed to chat/call"
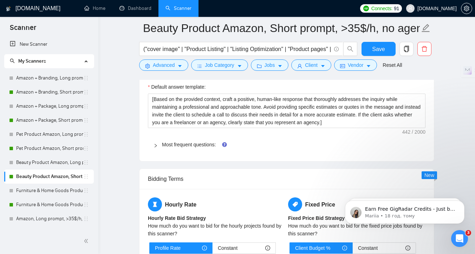
scroll to position [1066, 0]
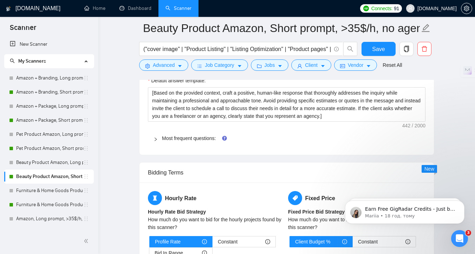
type textarea "[Folder= 1. CLNT:Sun Zapper| URL: noto.li/gWH5pw | Innovative Sun Protection Pr…"
click at [198, 142] on span "Most frequent questions:" at bounding box center [291, 138] width 258 height 8
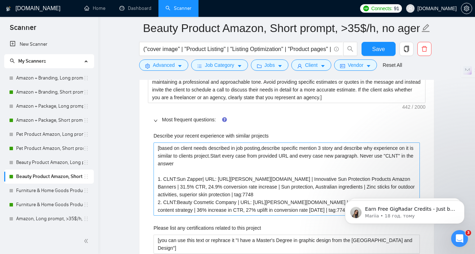
scroll to position [1087, 0]
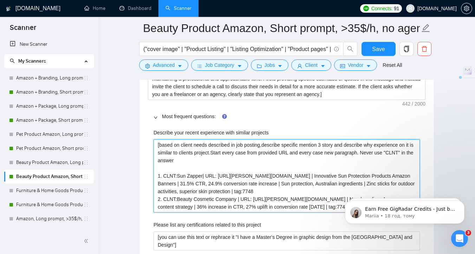
drag, startPoint x: 235, startPoint y: 188, endPoint x: 219, endPoint y: 188, distance: 15.8
click at [219, 188] on projects "[based on client needs described in job posting,describe specific mention 3 sto…" at bounding box center [286, 175] width 266 height 73
type projects "[based on client needs described in job posting,describe specific mention 3 sto…"
drag, startPoint x: 272, startPoint y: 211, endPoint x: 255, endPoint y: 211, distance: 17.2
click at [255, 211] on projects "[based on client needs described in job posting,describe specific mention 3 sto…" at bounding box center [286, 175] width 266 height 73
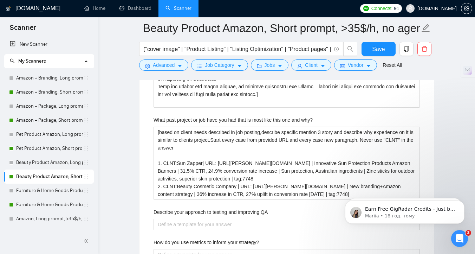
scroll to position [1662, 0]
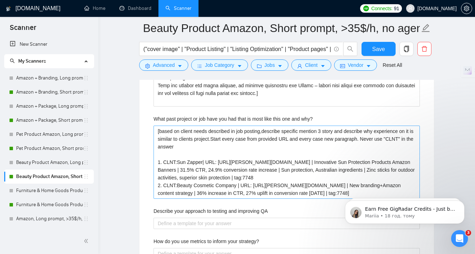
type projects "[based on client needs described in job posting,describe specific mention 3 sto…"
drag, startPoint x: 236, startPoint y: 173, endPoint x: 219, endPoint y: 173, distance: 16.5
click at [219, 173] on why\? "[based on client needs described in job posting,describe specific mention 3 sto…" at bounding box center [286, 161] width 266 height 73
drag, startPoint x: 272, startPoint y: 197, endPoint x: 256, endPoint y: 197, distance: 15.8
click at [256, 197] on why\? "[based on client needs described in job posting,describe specific mention 3 sto…" at bounding box center [286, 161] width 266 height 73
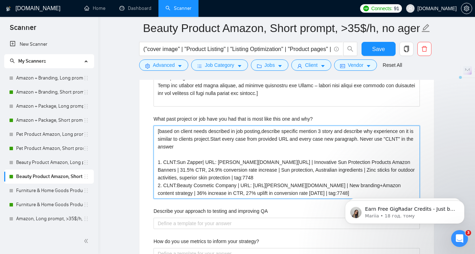
type why\? "[based on client needs described in job posting,describe specific mention 3 sto…"
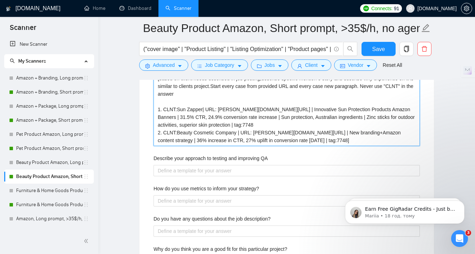
scroll to position [1686, 0]
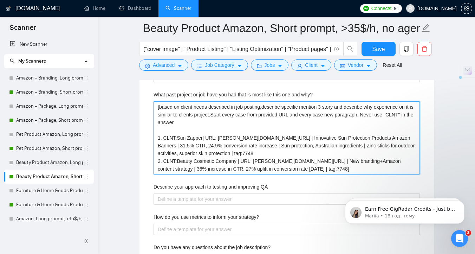
drag, startPoint x: 290, startPoint y: 171, endPoint x: 256, endPoint y: 173, distance: 33.8
click at [256, 173] on why\? "[based on client needs described in job posting,describe specific mention 3 sto…" at bounding box center [286, 137] width 266 height 73
type why\? "[based on client needs described in job posting,describe specific mention 3 sto…"
paste why\? "https://noto.li/Q5YrWr"
type why\? "[based on client needs described in job posting,describe specific mention 3 sto…"
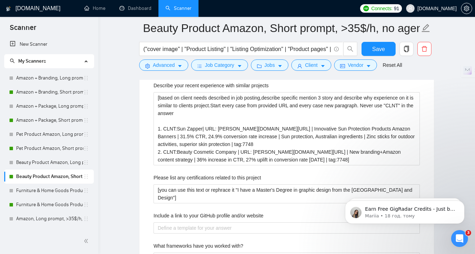
scroll to position [1123, 0]
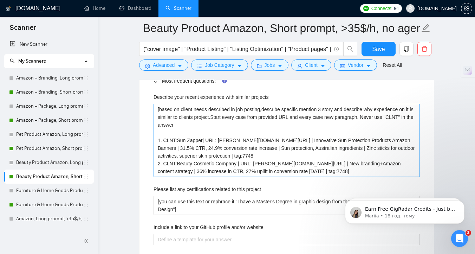
type why\? "[based on client needs described in job posting,describe specific mention 3 sto…"
drag, startPoint x: 289, startPoint y: 174, endPoint x: 255, endPoint y: 175, distance: 33.7
click at [255, 175] on projects "[based on client needs described in job posting,describe specific mention 3 sto…" at bounding box center [286, 140] width 266 height 73
paste projects "https://noto.li/Q5YrWr"
type projects "[based on client needs described in job posting,describe specific mention 3 sto…"
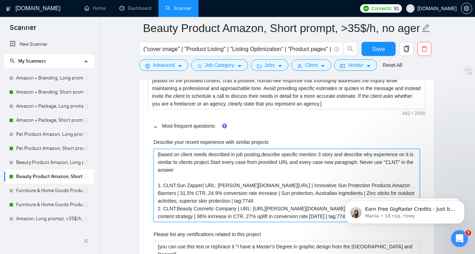
scroll to position [1075, 0]
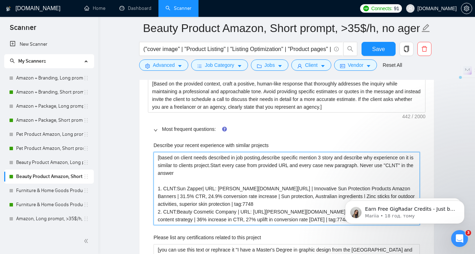
drag, startPoint x: 272, startPoint y: 222, endPoint x: 255, endPoint y: 222, distance: 17.6
click at [256, 222] on projects "[based on client needs described in job posting,describe specific mention 3 sto…" at bounding box center [286, 188] width 266 height 73
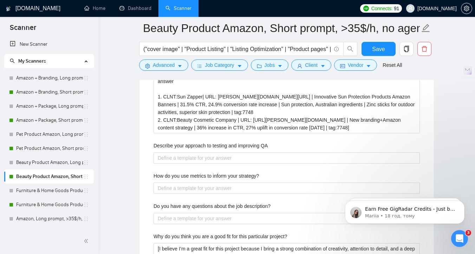
scroll to position [1711, 0]
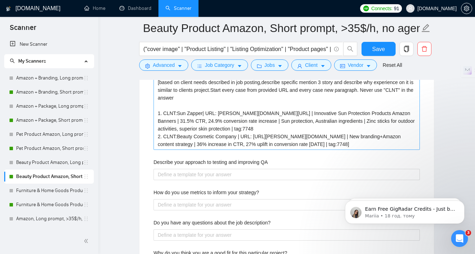
type projects "[based on client needs described in job posting,describe specific mention 3 sto…"
drag, startPoint x: 271, startPoint y: 149, endPoint x: 255, endPoint y: 149, distance: 16.2
click at [255, 149] on why\? "[based on client needs described in job posting,describe specific mention 3 sto…" at bounding box center [286, 113] width 266 height 73
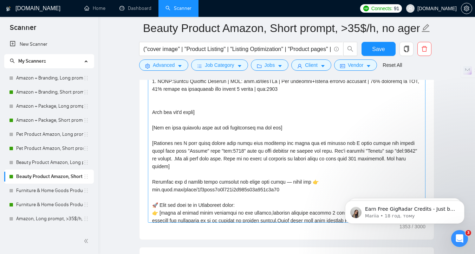
scroll to position [19, 0]
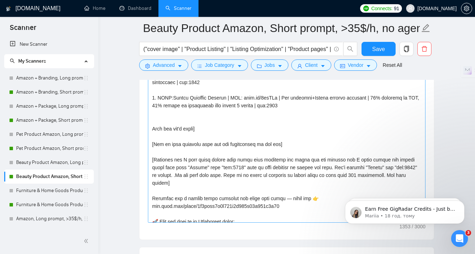
type why\? "[based on client needs described in job posting,describe specific mention 3 sto…"
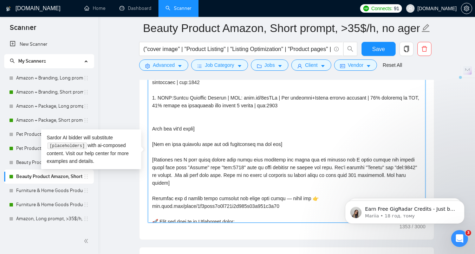
drag, startPoint x: 283, startPoint y: 110, endPoint x: 249, endPoint y: 110, distance: 34.1
click at [249, 110] on textarea "Cover letter template:" at bounding box center [286, 143] width 277 height 158
paste textarea "https://noto.li/Q5YrWr"
drag, startPoint x: 266, startPoint y: 107, endPoint x: 250, endPoint y: 108, distance: 15.5
click at [250, 108] on textarea "Cover letter template:" at bounding box center [286, 143] width 277 height 158
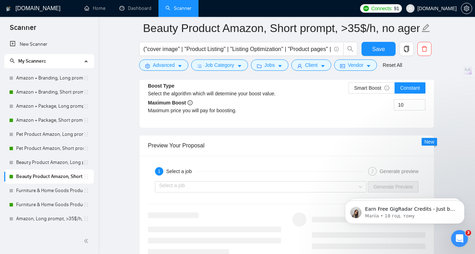
scroll to position [2680, 0]
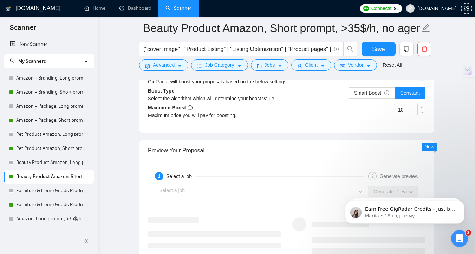
type textarea "[Folder= 1. CLNT:Sun Zapper| URL: noto.li/gWH5pw | Innovative Sun Protection Pr…"
drag, startPoint x: 406, startPoint y: 119, endPoint x: 402, endPoint y: 119, distance: 3.9
click at [402, 115] on input "10" at bounding box center [409, 109] width 31 height 11
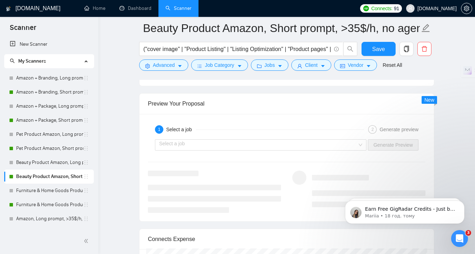
scroll to position [2747, 0]
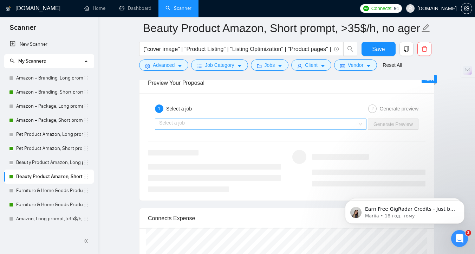
type input "15"
click at [311, 129] on input "search" at bounding box center [258, 124] width 198 height 11
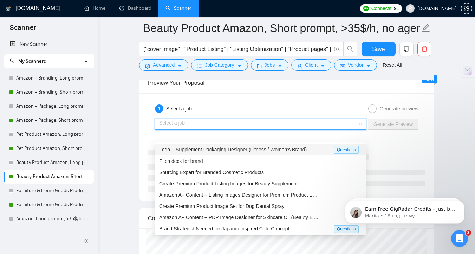
click at [272, 153] on div "Logo + Supplement Packaging Designer (Fitness / Women’s Brand) Questions" at bounding box center [260, 150] width 211 height 12
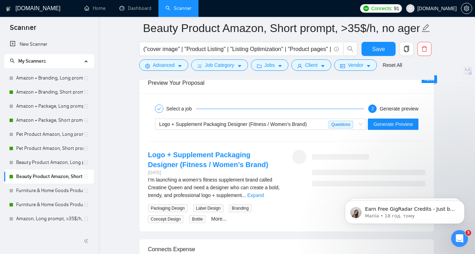
click at [399, 132] on div "Logo + Supplement Packaging Designer (Fitness / Women’s Brand) Questions Genera…" at bounding box center [286, 124] width 279 height 17
click at [399, 128] on span "Generate Preview" at bounding box center [392, 124] width 39 height 8
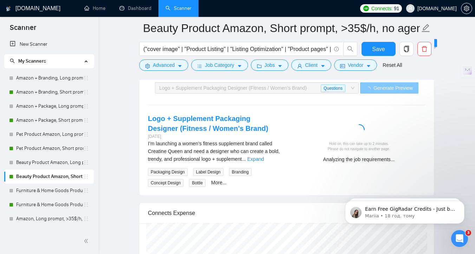
scroll to position [2786, 0]
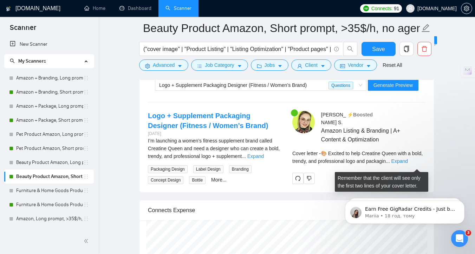
click at [407, 165] on div "Cover letter - 🎨 Excited to help Creatine Queen with a bold, trendy, and profes…" at bounding box center [358, 156] width 133 height 15
click at [408, 164] on link "Expand" at bounding box center [399, 161] width 17 height 6
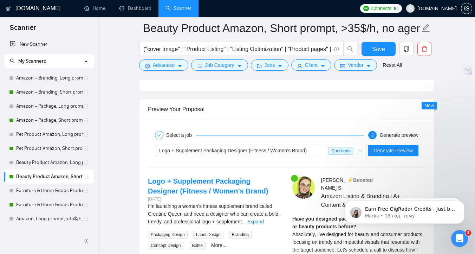
scroll to position [2699, 0]
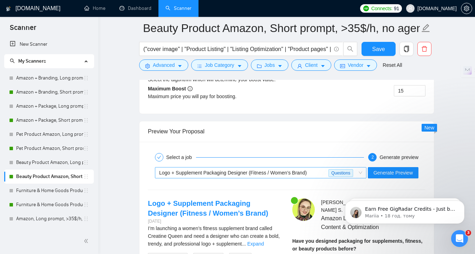
click at [306, 175] on span "Logo + Supplement Packaging Designer (Fitness / Women’s Brand)" at bounding box center [233, 173] width 148 height 6
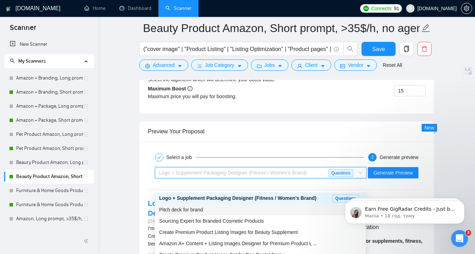
click at [305, 205] on div "Pitch deck for brand" at bounding box center [260, 209] width 202 height 8
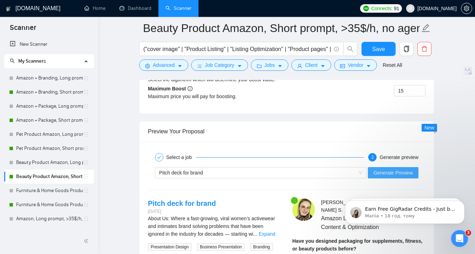
click at [381, 176] on span "Generate Preview" at bounding box center [392, 173] width 39 height 8
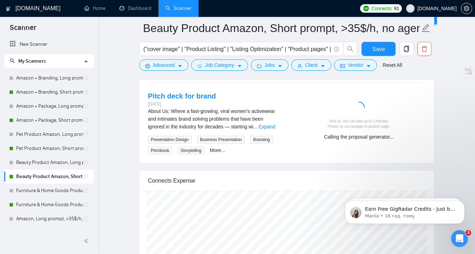
scroll to position [2813, 0]
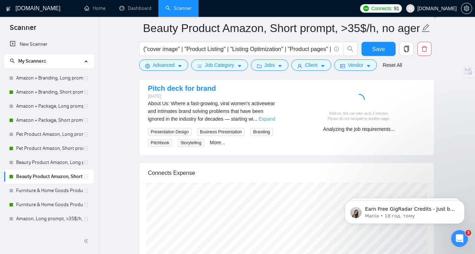
click at [272, 122] on link "Expand" at bounding box center [267, 119] width 17 height 6
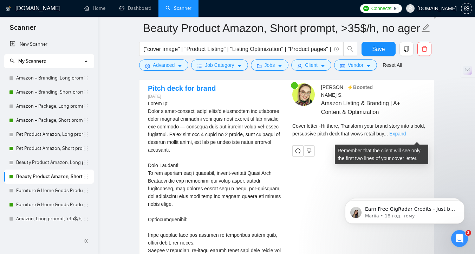
click at [406, 136] on link "Expand" at bounding box center [397, 134] width 17 height 6
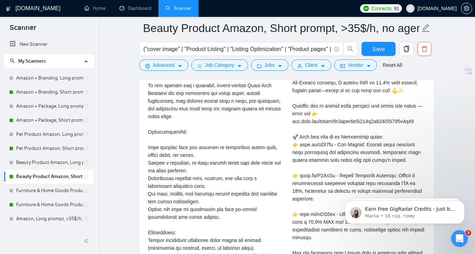
scroll to position [2910, 0]
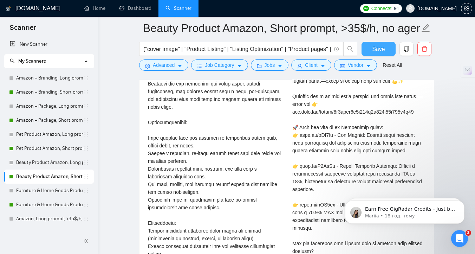
click at [380, 48] on span "Save" at bounding box center [378, 49] width 13 height 9
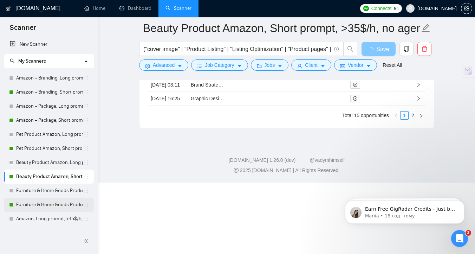
scroll to position [2325, 0]
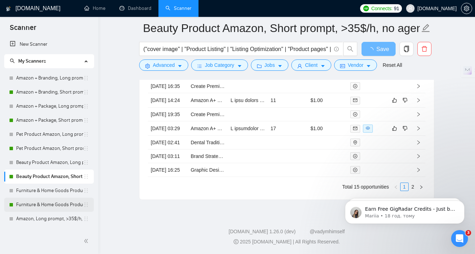
click at [41, 206] on link "Furniture & Home Goods Product Amazon, Short prompt, >35$/h, no agency" at bounding box center [49, 204] width 67 height 14
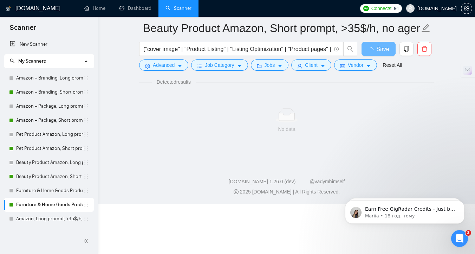
scroll to position [3, 0]
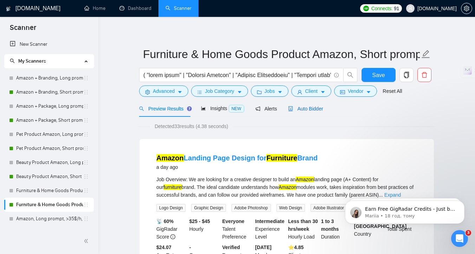
click at [306, 108] on span "Auto Bidder" at bounding box center [305, 109] width 35 height 6
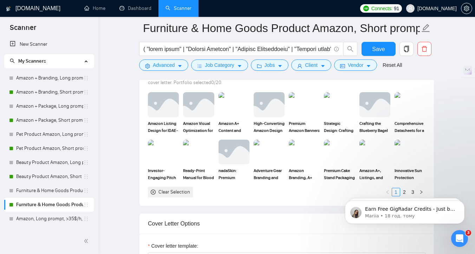
scroll to position [655, 0]
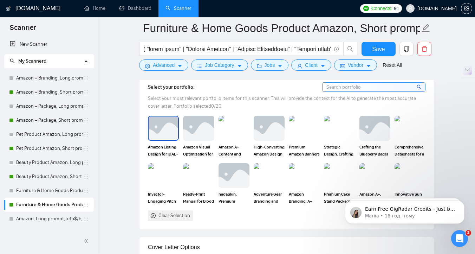
click at [161, 119] on img at bounding box center [164, 127] width 30 height 23
click at [184, 129] on img at bounding box center [198, 128] width 31 height 25
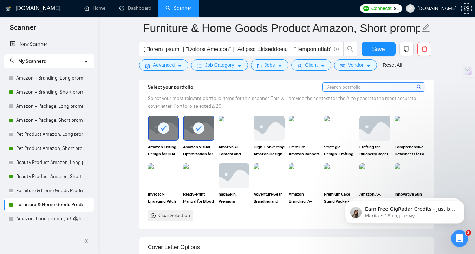
click at [237, 132] on img at bounding box center [233, 128] width 31 height 25
click at [273, 133] on img at bounding box center [269, 127] width 30 height 23
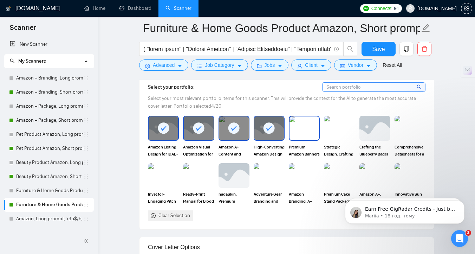
click at [314, 129] on img at bounding box center [304, 127] width 30 height 23
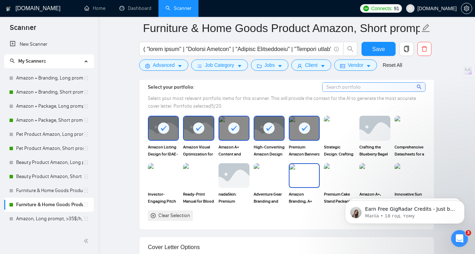
click at [279, 176] on img at bounding box center [269, 175] width 31 height 25
click at [316, 176] on img at bounding box center [304, 175] width 30 height 23
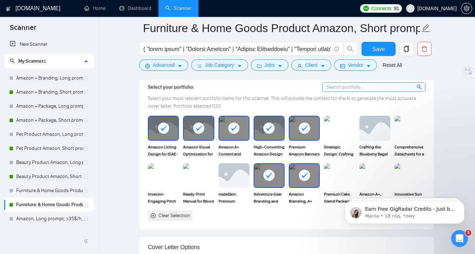
click at [343, 177] on img at bounding box center [339, 175] width 31 height 25
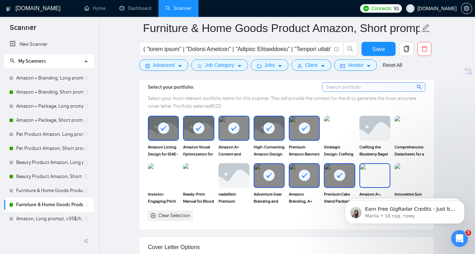
click at [368, 177] on img at bounding box center [375, 175] width 30 height 23
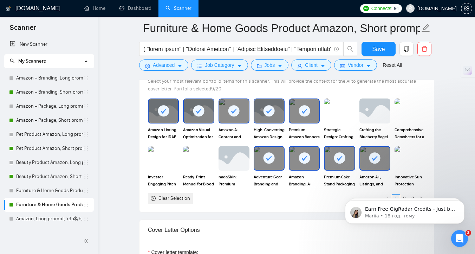
scroll to position [685, 0]
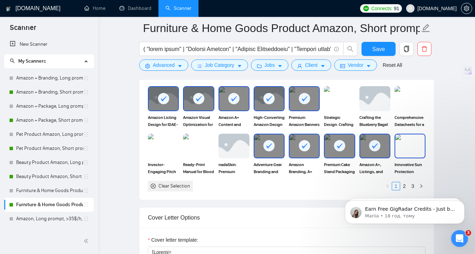
click at [407, 146] on img at bounding box center [410, 145] width 30 height 23
click at [407, 183] on link "2" at bounding box center [404, 186] width 8 height 8
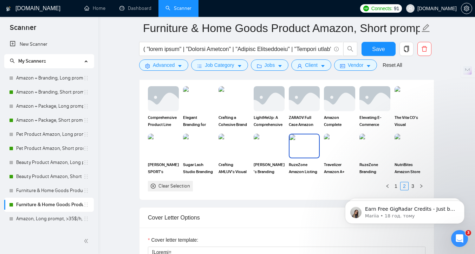
click at [309, 144] on img at bounding box center [304, 145] width 30 height 23
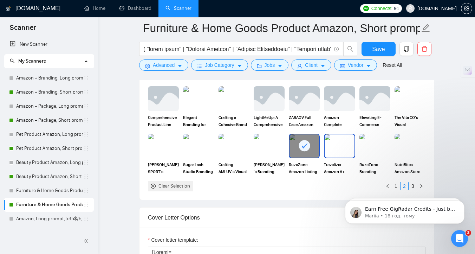
click at [331, 144] on img at bounding box center [340, 145] width 30 height 23
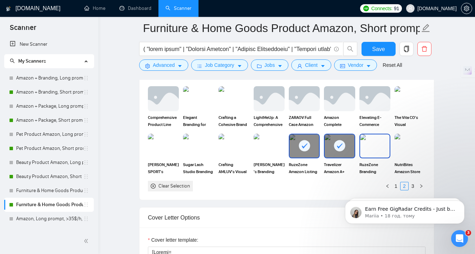
click at [370, 149] on img at bounding box center [375, 145] width 30 height 23
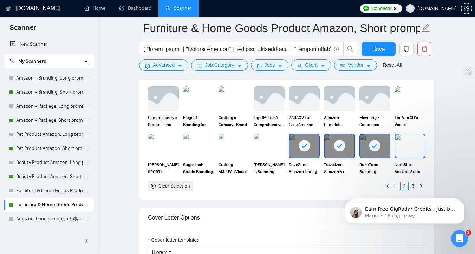
click at [408, 150] on img at bounding box center [410, 145] width 30 height 23
click at [227, 107] on img at bounding box center [234, 98] width 30 height 23
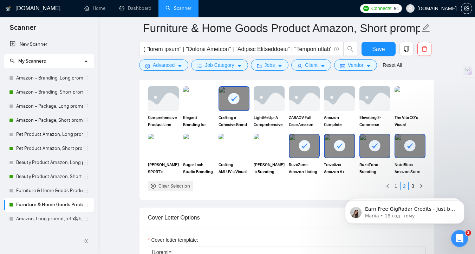
click html "Earn Free GigRadar Credits - Just by Sharing Your Story! 💬 Want more credits fo…"
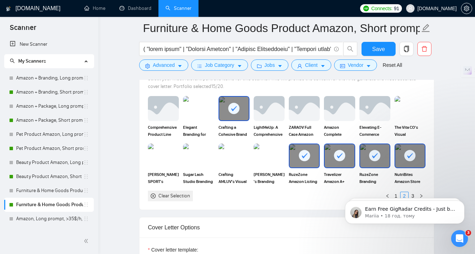
scroll to position [678, 0]
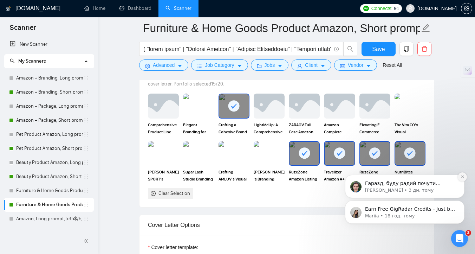
click at [462, 175] on icon "Dismiss notification" at bounding box center [462, 177] width 4 height 4
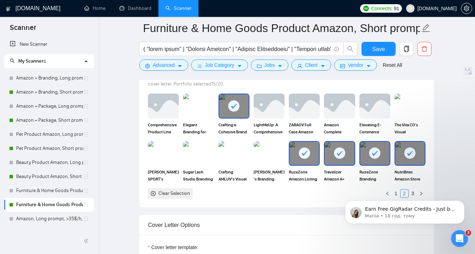
scroll to position [717, 0]
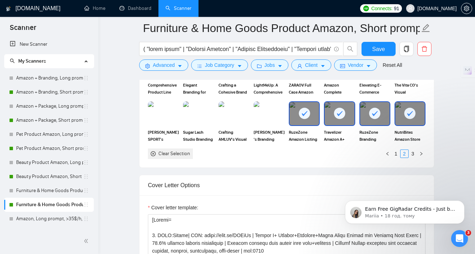
click at [414, 153] on link "3" at bounding box center [413, 154] width 8 height 8
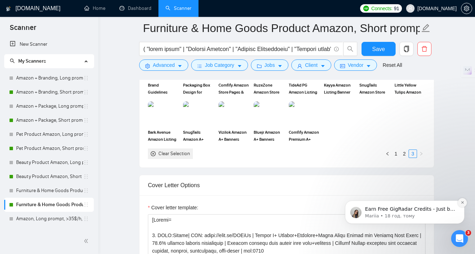
click at [464, 201] on icon "Dismiss notification" at bounding box center [462, 202] width 4 height 4
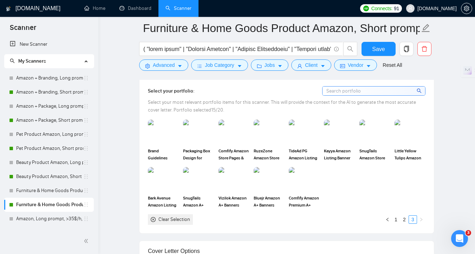
scroll to position [659, 0]
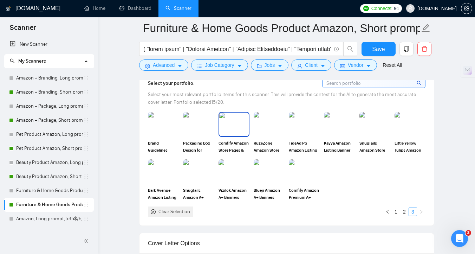
click at [234, 126] on img at bounding box center [234, 123] width 30 height 23
click at [309, 127] on img at bounding box center [304, 123] width 30 height 23
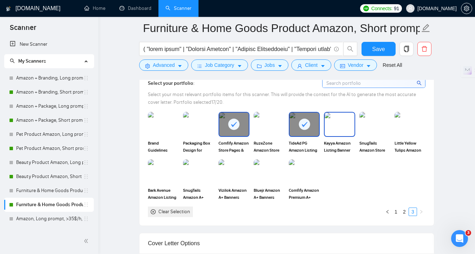
click at [348, 127] on img at bounding box center [340, 123] width 30 height 23
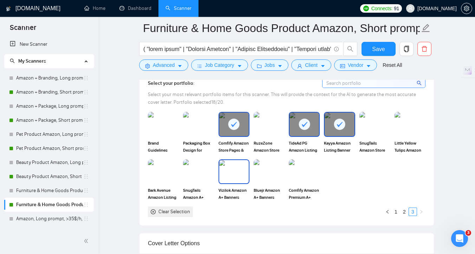
click at [234, 170] on img at bounding box center [234, 171] width 30 height 23
click at [307, 170] on img at bounding box center [304, 171] width 30 height 23
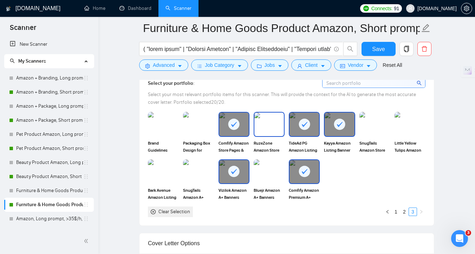
click at [263, 130] on img at bounding box center [269, 123] width 30 height 23
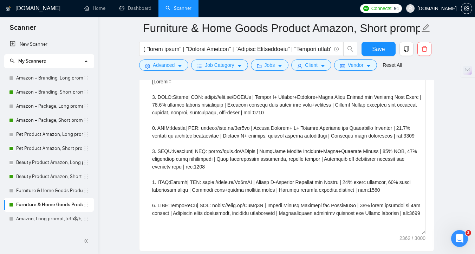
scroll to position [856, 0]
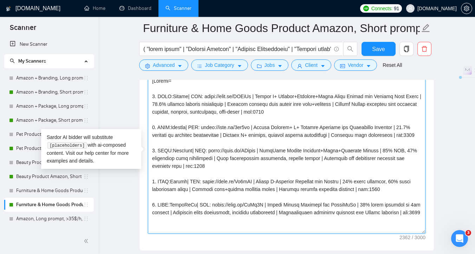
drag, startPoint x: 217, startPoint y: 97, endPoint x: 202, endPoint y: 97, distance: 15.5
click at [202, 97] on textarea "Cover letter template:" at bounding box center [286, 154] width 277 height 158
drag, startPoint x: 222, startPoint y: 127, endPoint x: 205, endPoint y: 127, distance: 16.2
click at [205, 127] on textarea "Cover letter template:" at bounding box center [286, 154] width 277 height 158
drag, startPoint x: 226, startPoint y: 152, endPoint x: 210, endPoint y: 152, distance: 15.1
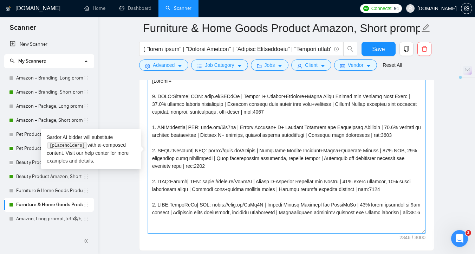
click at [210, 152] on textarea "Cover letter template:" at bounding box center [286, 154] width 277 height 158
drag, startPoint x: 219, startPoint y: 182, endPoint x: 204, endPoint y: 182, distance: 15.1
click at [204, 182] on textarea "Cover letter template:" at bounding box center [286, 154] width 277 height 158
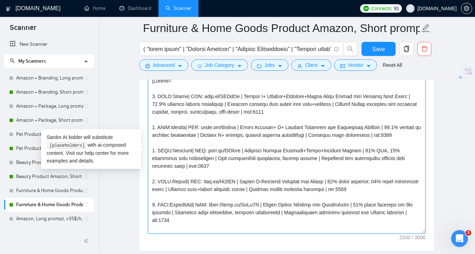
drag, startPoint x: 228, startPoint y: 205, endPoint x: 212, endPoint y: 205, distance: 15.8
click at [212, 205] on textarea "Cover letter template:" at bounding box center [286, 154] width 277 height 158
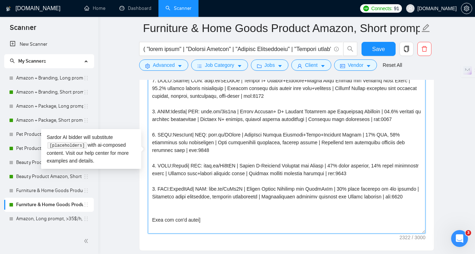
scroll to position [0, 0]
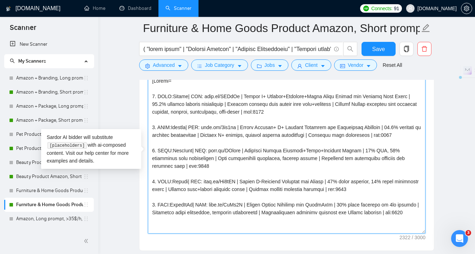
drag, startPoint x: 237, startPoint y: 95, endPoint x: 201, endPoint y: 98, distance: 36.3
click at [201, 98] on textarea "Cover letter template:" at bounding box center [286, 154] width 277 height 158
drag, startPoint x: 237, startPoint y: 127, endPoint x: 205, endPoint y: 128, distance: 31.3
click at [205, 128] on textarea "Cover letter template:" at bounding box center [286, 154] width 277 height 158
drag, startPoint x: 243, startPoint y: 151, endPoint x: 210, endPoint y: 151, distance: 33.0
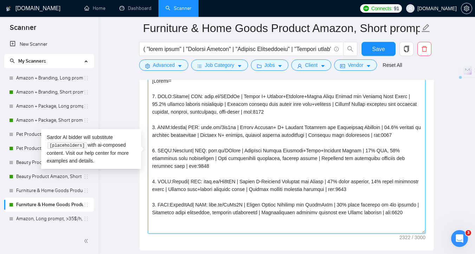
click at [210, 151] on textarea "Cover letter template:" at bounding box center [286, 154] width 277 height 158
drag, startPoint x: 237, startPoint y: 182, endPoint x: 202, endPoint y: 183, distance: 34.8
click at [203, 183] on textarea "Cover letter template:" at bounding box center [286, 154] width 277 height 158
drag, startPoint x: 244, startPoint y: 152, endPoint x: 210, endPoint y: 152, distance: 33.7
click at [210, 152] on textarea "Cover letter template:" at bounding box center [286, 154] width 277 height 158
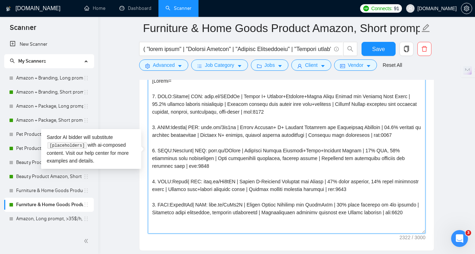
paste textarea "https://"
drag, startPoint x: 226, startPoint y: 151, endPoint x: 209, endPoint y: 151, distance: 16.9
click at [210, 151] on textarea "Cover letter template:" at bounding box center [286, 154] width 277 height 158
drag, startPoint x: 210, startPoint y: 151, endPoint x: 244, endPoint y: 151, distance: 34.1
click at [244, 151] on textarea "Cover letter template:" at bounding box center [286, 154] width 277 height 158
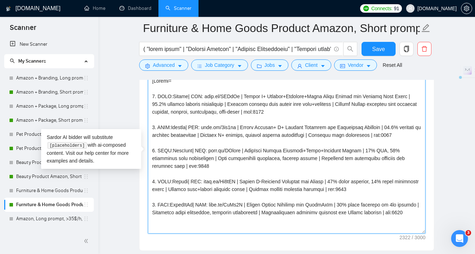
drag, startPoint x: 243, startPoint y: 204, endPoint x: 212, endPoint y: 206, distance: 31.3
click at [212, 206] on textarea "Cover letter template:" at bounding box center [286, 154] width 277 height 158
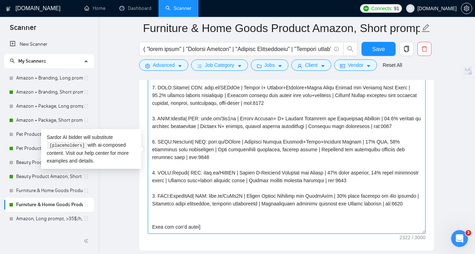
scroll to position [5, 0]
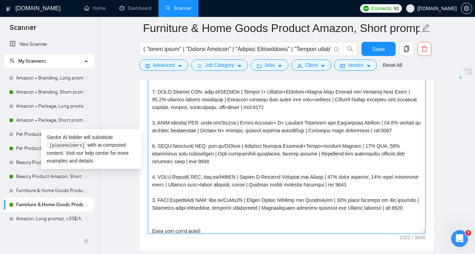
drag, startPoint x: 238, startPoint y: 123, endPoint x: 205, endPoint y: 124, distance: 32.3
click at [205, 124] on textarea "Cover letter template:" at bounding box center [286, 154] width 277 height 158
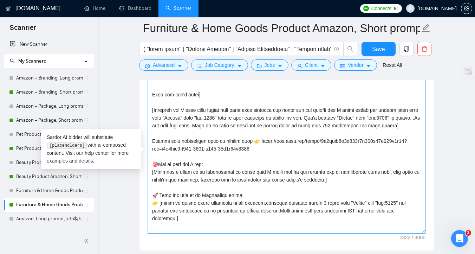
scroll to position [142, 0]
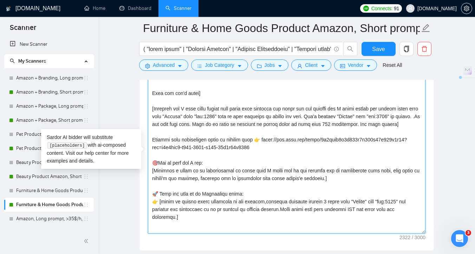
drag, startPoint x: 340, startPoint y: 193, endPoint x: 140, endPoint y: 176, distance: 200.9
click at [141, 176] on div "Cover letter template:" at bounding box center [286, 153] width 294 height 194
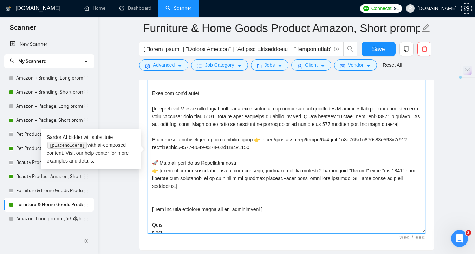
drag, startPoint x: 169, startPoint y: 154, endPoint x: 151, endPoint y: 154, distance: 17.6
click at [152, 154] on textarea "Cover letter template:" at bounding box center [286, 154] width 277 height 158
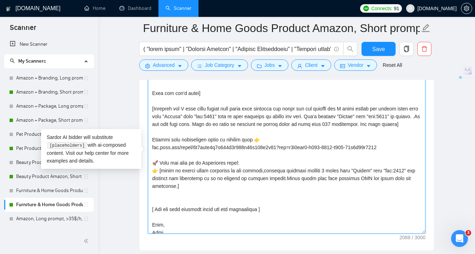
drag, startPoint x: 415, startPoint y: 153, endPoint x: 295, endPoint y: 156, distance: 120.2
click at [295, 156] on textarea "Cover letter template:" at bounding box center [286, 154] width 277 height 158
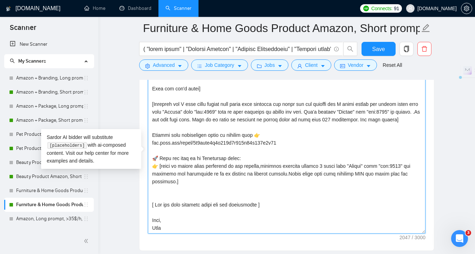
drag, startPoint x: 272, startPoint y: 204, endPoint x: 142, endPoint y: 204, distance: 130.3
click at [142, 204] on div "Cover letter template:" at bounding box center [286, 153] width 294 height 194
paste textarea "Use questions as a CTA to proceed to chat/call"
drag, startPoint x: 272, startPoint y: 135, endPoint x: 149, endPoint y: 135, distance: 122.6
click at [149, 135] on textarea "Cover letter template:" at bounding box center [286, 154] width 277 height 158
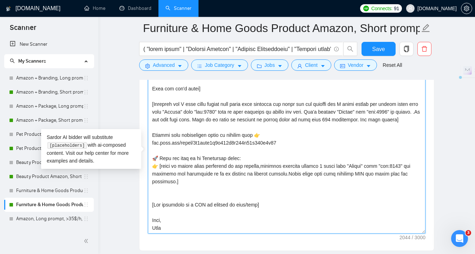
paste textarea "Discover how a strong brand identity can boost your sales — watch now 👉"
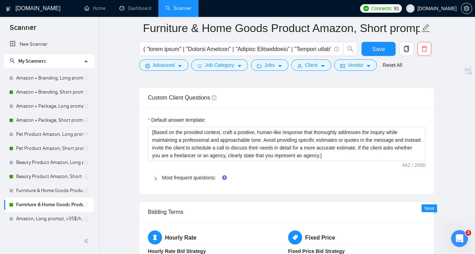
scroll to position [1030, 0]
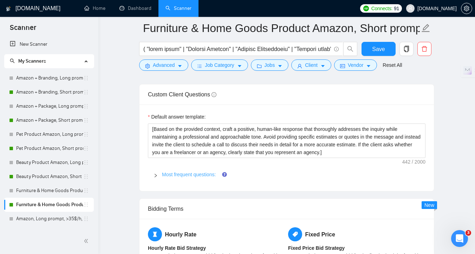
type textarea "[Folder= 1. CLNT:Lasoff| URL: noto.li/NMUmNi | Amazon A+ Content+Listings+Brand…"
click at [195, 175] on link "Most frequent questions:" at bounding box center [189, 174] width 54 height 6
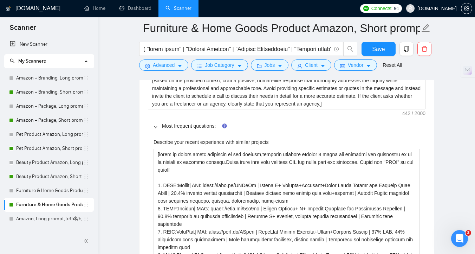
scroll to position [1080, 0]
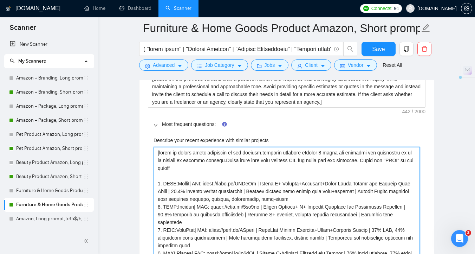
drag, startPoint x: 223, startPoint y: 183, endPoint x: 207, endPoint y: 183, distance: 16.2
click at [207, 183] on projects "Describe your recent experience with similar projects" at bounding box center [286, 218] width 266 height 143
type projects "[based on client needs described in job posting,describe specific mention 3 sto…"
drag, startPoint x: 227, startPoint y: 207, endPoint x: 210, endPoint y: 207, distance: 16.5
click at [210, 207] on projects "Describe your recent experience with similar projects" at bounding box center [286, 218] width 266 height 143
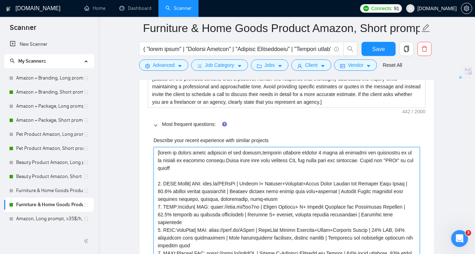
type projects "[based on client needs described in job posting,describe specific mention 3 sto…"
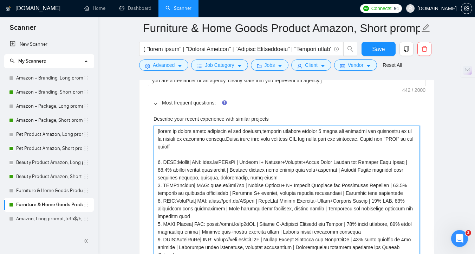
scroll to position [1105, 0]
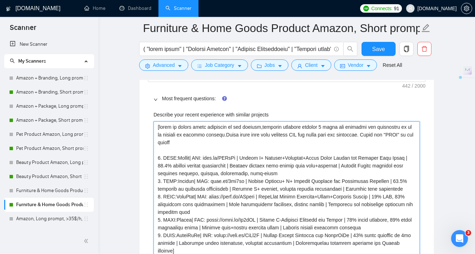
drag, startPoint x: 231, startPoint y: 197, endPoint x: 216, endPoint y: 197, distance: 15.5
click at [216, 197] on projects "Describe your recent experience with similar projects" at bounding box center [286, 188] width 266 height 135
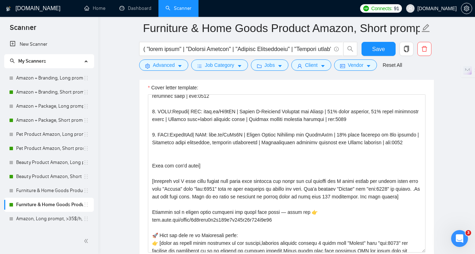
scroll to position [30, 0]
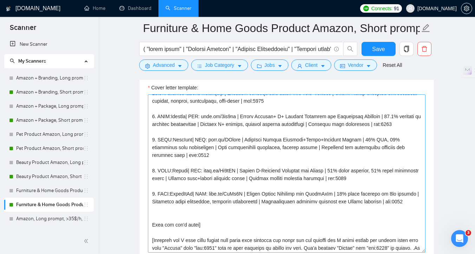
type projects "[based on client needs described in job posting,describe specific mention 3 sto…"
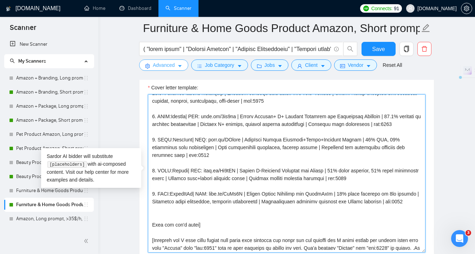
scroll to position [0, 0]
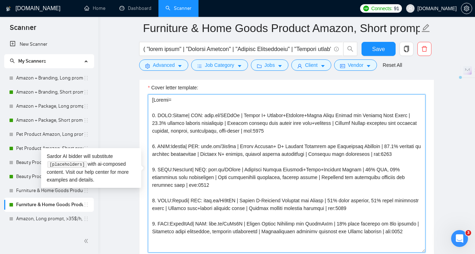
drag, startPoint x: 413, startPoint y: 200, endPoint x: 150, endPoint y: 116, distance: 276.6
click at [150, 116] on textarea "Cover letter template:" at bounding box center [286, 173] width 277 height 158
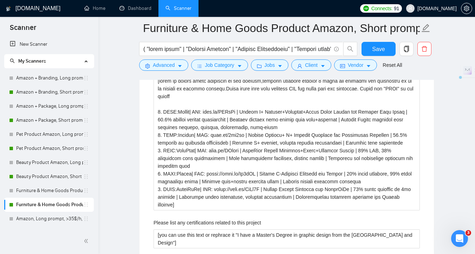
scroll to position [1156, 0]
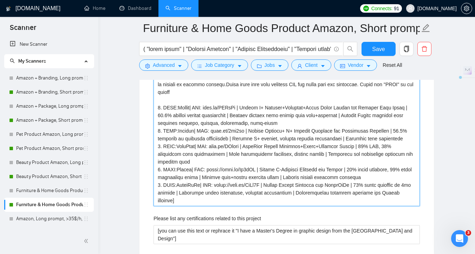
drag, startPoint x: 179, startPoint y: 200, endPoint x: 142, endPoint y: 109, distance: 97.8
paste projects "| tag:7748 2. CLNT:Eressan| URL: noto.li/1rp1vw | Amazon Listing+ A+ Content Re…"
type projects "[based on client needs described in job posting,describe specific mention 3 sto…"
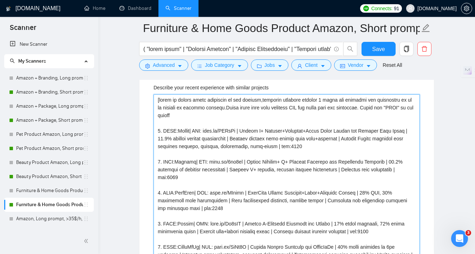
scroll to position [1152, 0]
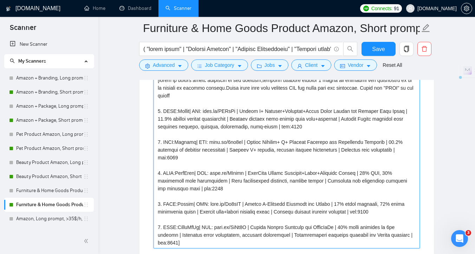
drag, startPoint x: 324, startPoint y: 124, endPoint x: 296, endPoint y: 125, distance: 28.5
click at [296, 125] on projects "Describe your recent experience with similar projects" at bounding box center [286, 161] width 266 height 174
type projects "[based on client needs described in job posting,describe specific mention 3 sto…"
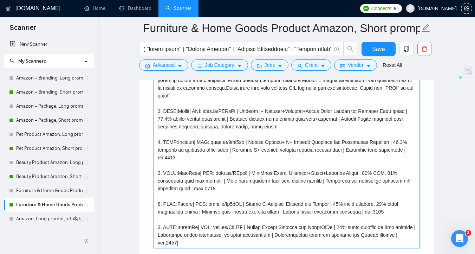
drag, startPoint x: 179, startPoint y: 159, endPoint x: 146, endPoint y: 158, distance: 33.4
type projects "[based on client needs described in job posting,describe specific mention 3 sto…"
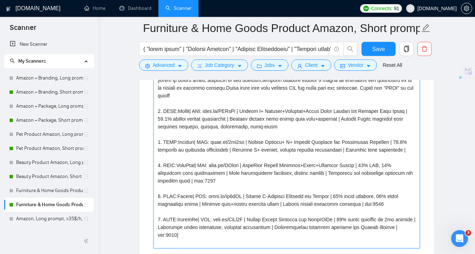
type projects "[based on client needs described in job posting,describe specific mention 3 sto…"
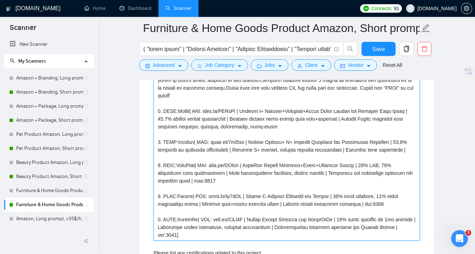
type projects "[based on client needs described in job posting,describe specific mention 3 sto…"
drag, startPoint x: 220, startPoint y: 182, endPoint x: 185, endPoint y: 181, distance: 34.8
click at [185, 181] on projects "Describe your recent experience with similar projects" at bounding box center [286, 157] width 266 height 166
type projects "[based on client needs described in job posting,describe specific mention 3 sto…"
drag, startPoint x: 401, startPoint y: 204, endPoint x: 373, endPoint y: 204, distance: 28.5
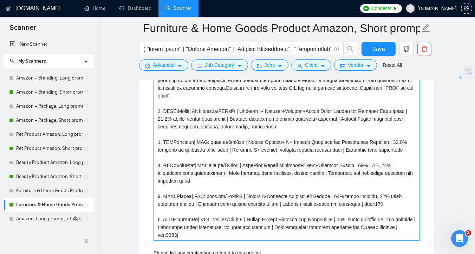
click at [373, 204] on projects "Describe your recent experience with similar projects" at bounding box center [286, 157] width 266 height 166
type projects "[based on client needs described in job posting,describe specific mention 3 sto…"
drag, startPoint x: 194, startPoint y: 237, endPoint x: 157, endPoint y: 238, distance: 37.6
click at [157, 238] on projects "Describe your recent experience with similar projects" at bounding box center [286, 157] width 266 height 166
type projects "[based on client needs described in job posting,describe specific mention 3 sto…"
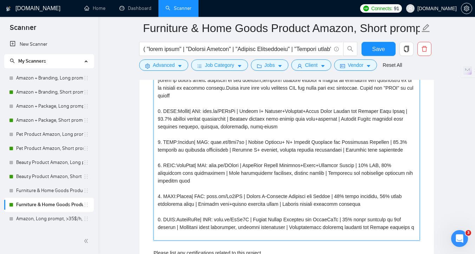
type projects "[based on client needs described in job posting,describe specific mention 3 sto…"
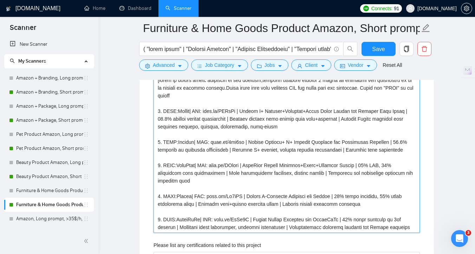
type projects "[based on client needs described in job posting,describe specific mention 3 sto…"
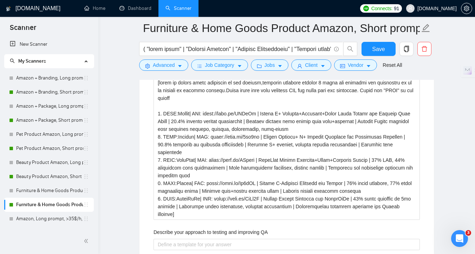
scroll to position [1799, 0]
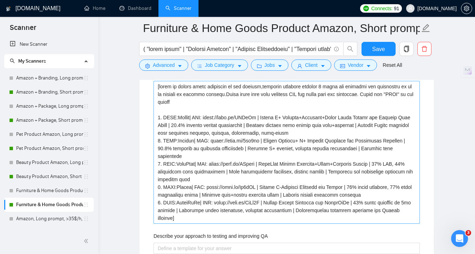
type projects "[based on client needs described in job posting,describe specific mention 3 sto…"
drag, startPoint x: 179, startPoint y: 217, endPoint x: 136, endPoint y: 116, distance: 110.3
click at [136, 116] on main "Furniture & Home Goods Product Amazon, Short prompt, >35$/h, no agency Save Adv…" at bounding box center [287, 14] width 354 height 3570
paste why\? "noto.li/NMUmNi | Amazon A+ Content+Listings+Brand Store Design for Premium Cake…"
type why\? "[based on client needs described in job posting,describe specific mention 3 sto…"
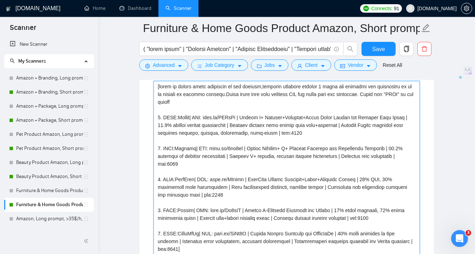
drag, startPoint x: 326, startPoint y: 132, endPoint x: 296, endPoint y: 133, distance: 30.2
click at [296, 133] on why\? "What past project or job have you had that is most like this one and why?" at bounding box center [286, 168] width 266 height 174
type why\? "[based on client needs described in job posting,describe specific mention 3 sto…"
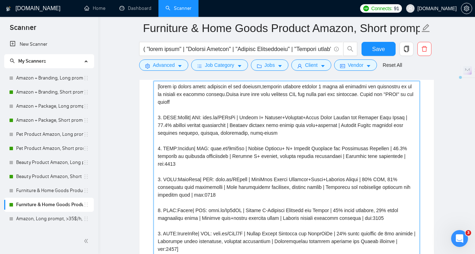
drag, startPoint x: 374, startPoint y: 168, endPoint x: 413, endPoint y: 155, distance: 41.1
click at [413, 155] on why\? "What past project or job have you had that is most like this one and why?" at bounding box center [286, 168] width 266 height 174
type why\? "[based on client needs described in job posting,describe specific mention 3 sto…"
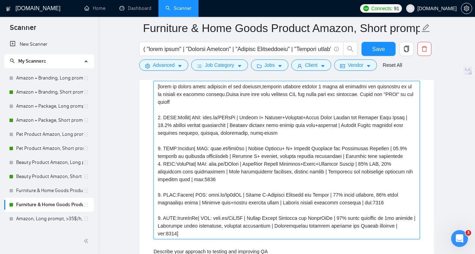
type why\? "[based on client needs described in job posting,describe specific mention 3 sto…"
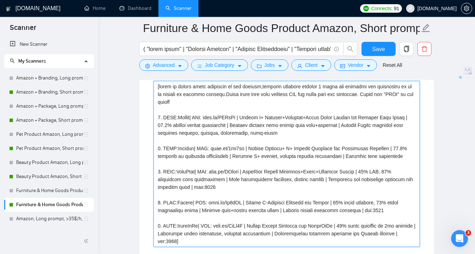
drag, startPoint x: 227, startPoint y: 197, endPoint x: 188, endPoint y: 189, distance: 40.4
click at [188, 189] on why\? "What past project or job have you had that is most like this one and why?" at bounding box center [286, 164] width 266 height 166
type why\? "[based on client needs described in job posting,describe specific mention 3 sto…"
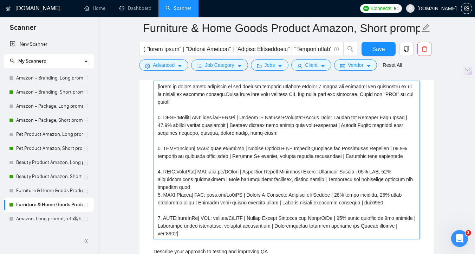
type why\? "[based on client needs described in job posting,describe specific mention 3 sto…"
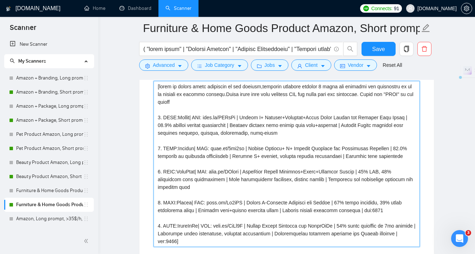
drag, startPoint x: 399, startPoint y: 209, endPoint x: 371, endPoint y: 209, distance: 27.8
click at [371, 209] on why\? "What past project or job have you had that is most like this one and why?" at bounding box center [286, 164] width 266 height 166
type why\? "[based on client needs described in job posting,describe specific mention 3 sto…"
drag, startPoint x: 182, startPoint y: 239, endPoint x: 150, endPoint y: 243, distance: 32.2
click at [150, 243] on div "Describe your recent experience with similar projects Please list any certifica…" at bounding box center [286, 170] width 277 height 1515
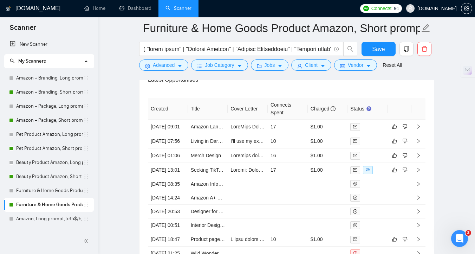
scroll to position [3342, 0]
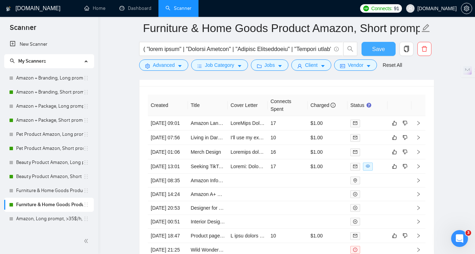
type why\? "[based on client needs described in job posting,describe specific mention 3 sto…"
click at [372, 49] on button "Save" at bounding box center [378, 49] width 34 height 14
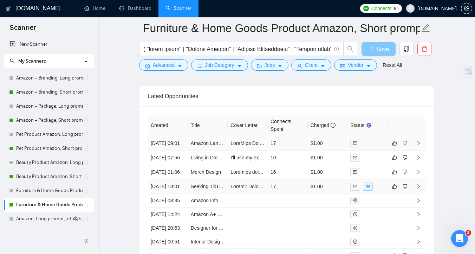
scroll to position [1780, 0]
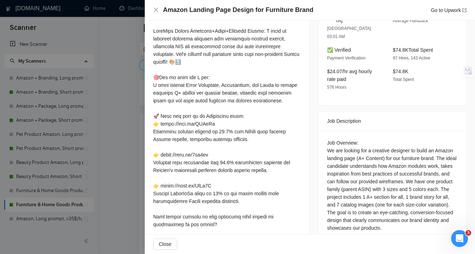
scroll to position [239, 0]
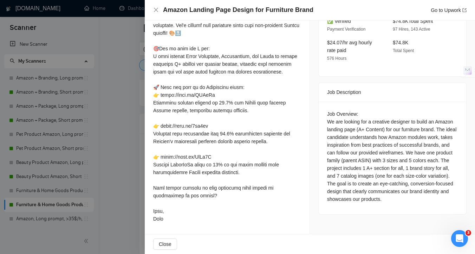
click at [129, 142] on div at bounding box center [237, 127] width 475 height 254
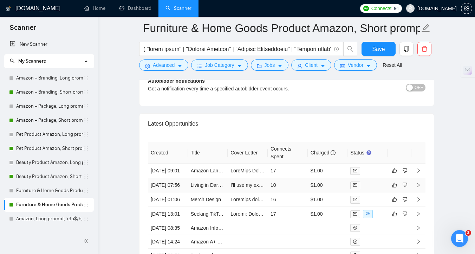
click at [257, 192] on td "I'll use my expertise in Amazon A+ Content Design, as shown in the LightMeUp pr…" at bounding box center [248, 185] width 40 height 14
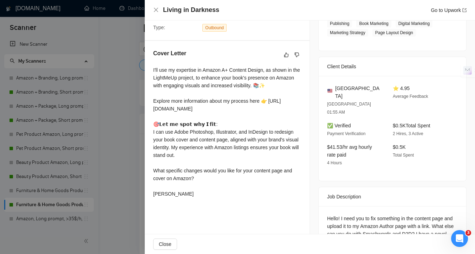
scroll to position [148, 0]
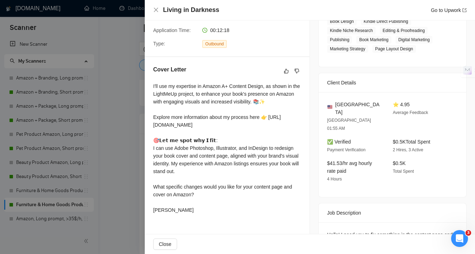
click at [107, 176] on div at bounding box center [237, 127] width 475 height 254
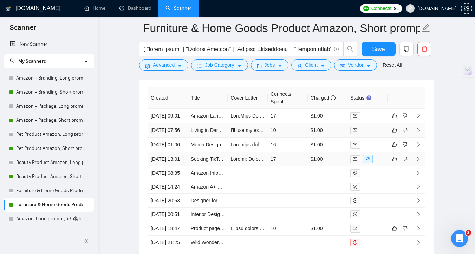
scroll to position [1848, 0]
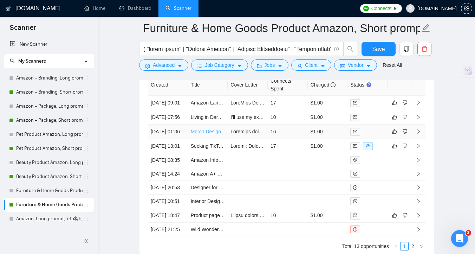
click at [215, 134] on link "Merch Design" at bounding box center [206, 132] width 30 height 6
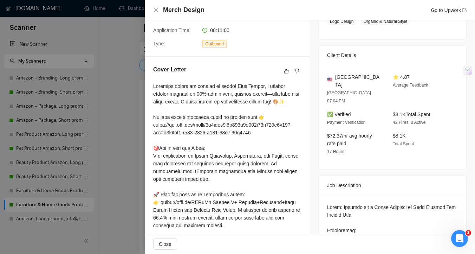
click at [119, 140] on div at bounding box center [237, 127] width 475 height 254
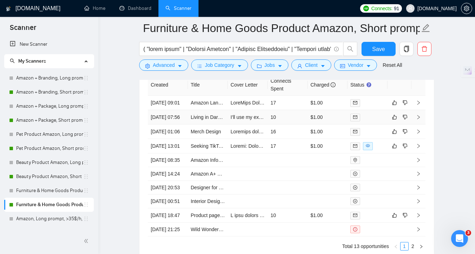
click at [217, 124] on td "Living in Darkness" at bounding box center [208, 117] width 40 height 14
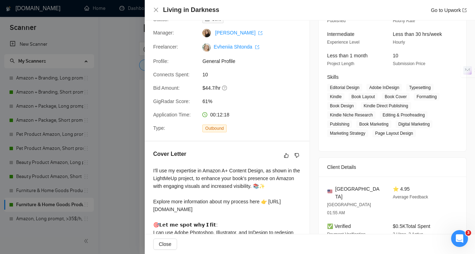
scroll to position [25, 0]
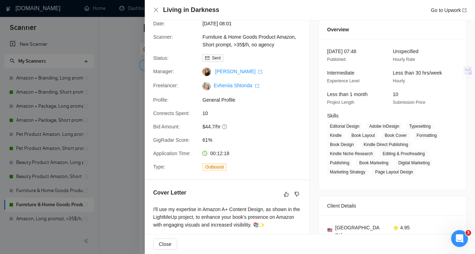
click at [454, 7] on div "Go to Upwork" at bounding box center [449, 10] width 36 height 8
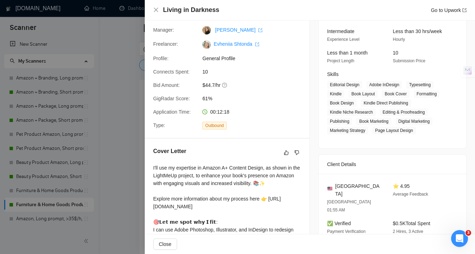
scroll to position [99, 0]
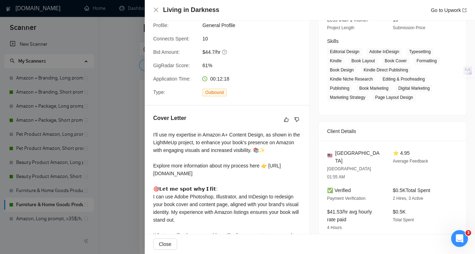
click at [161, 95] on div "Type:" at bounding box center [174, 92] width 49 height 8
click at [131, 102] on div at bounding box center [237, 127] width 475 height 254
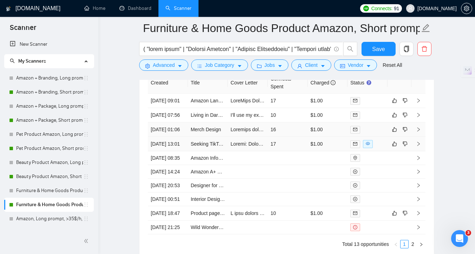
scroll to position [1850, 0]
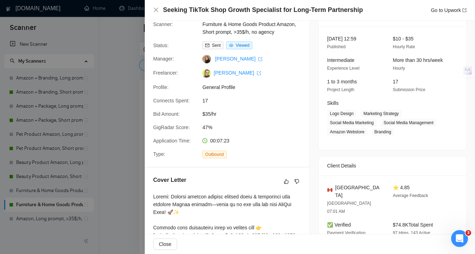
scroll to position [1, 0]
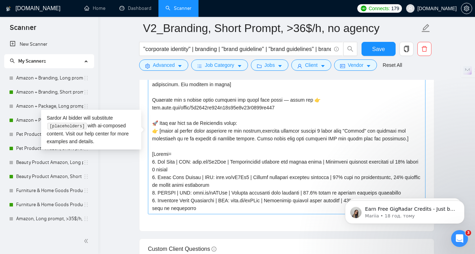
scroll to position [104, 0]
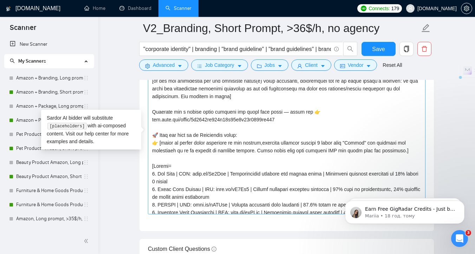
drag, startPoint x: 302, startPoint y: 110, endPoint x: 151, endPoint y: 111, distance: 151.4
click at [151, 111] on textarea "Cover letter template:" at bounding box center [286, 135] width 277 height 158
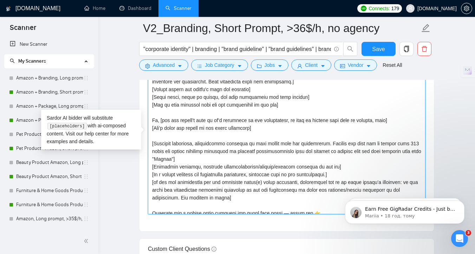
scroll to position [0, 0]
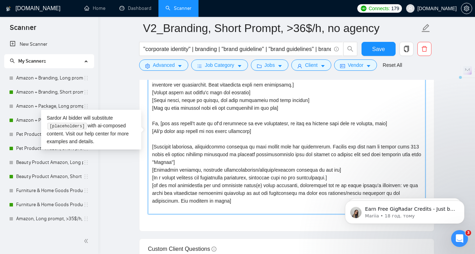
drag, startPoint x: 152, startPoint y: 109, endPoint x: 290, endPoint y: 105, distance: 137.7
click at [290, 105] on textarea "Cover letter template:" at bounding box center [286, 135] width 277 height 158
click at [214, 146] on textarea "Cover letter template:" at bounding box center [286, 135] width 277 height 158
drag, startPoint x: 291, startPoint y: 109, endPoint x: 152, endPoint y: 109, distance: 138.7
click at [152, 109] on textarea "Cover letter template:" at bounding box center [286, 135] width 277 height 158
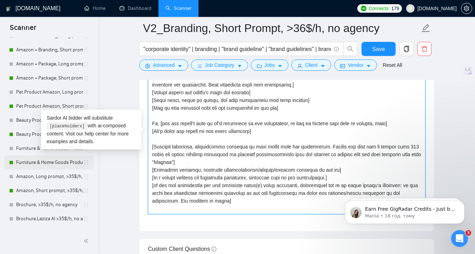
scroll to position [49, 0]
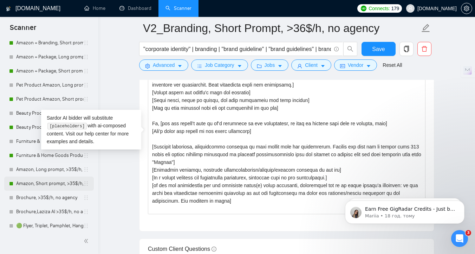
click at [47, 189] on link "Amazon, Short prompt, >35$/h, no agency" at bounding box center [49, 183] width 67 height 14
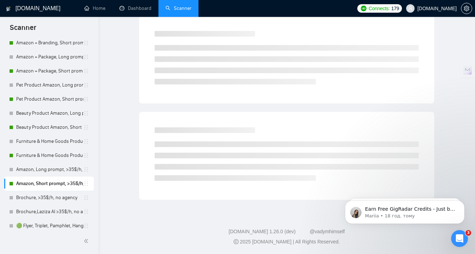
scroll to position [3, 0]
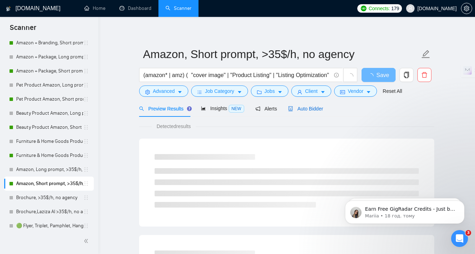
click at [309, 111] on span "Auto Bidder" at bounding box center [305, 109] width 35 height 6
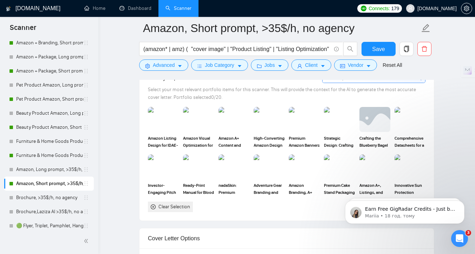
scroll to position [665, 0]
click at [171, 111] on img at bounding box center [164, 118] width 30 height 23
click at [215, 111] on div "Amazon Visual Optimization for Alfred & Beebee’s Eco-Friendly Dog Toys" at bounding box center [198, 126] width 35 height 41
click at [207, 118] on img at bounding box center [199, 118] width 30 height 23
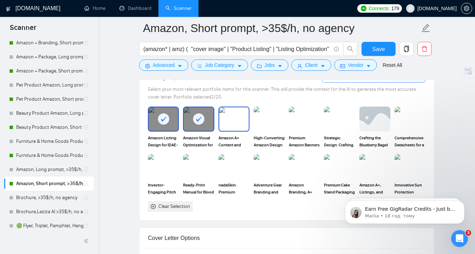
click at [234, 118] on img at bounding box center [234, 118] width 30 height 23
click at [266, 124] on img at bounding box center [269, 118] width 30 height 23
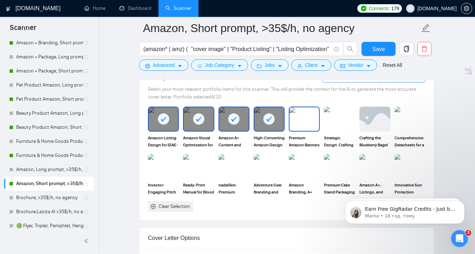
click at [300, 122] on img at bounding box center [304, 118] width 30 height 23
click at [305, 173] on img at bounding box center [304, 166] width 30 height 23
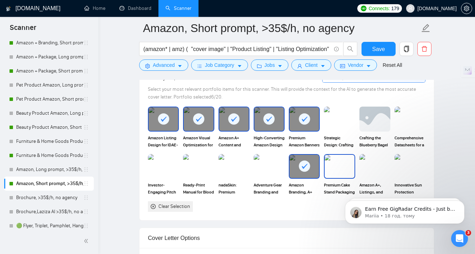
click at [339, 173] on img at bounding box center [340, 166] width 30 height 23
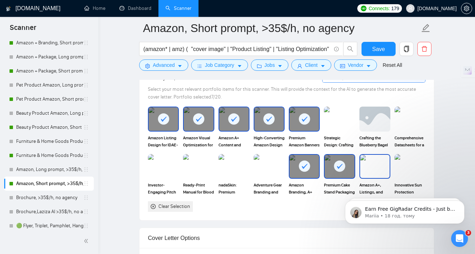
click at [362, 173] on img at bounding box center [375, 166] width 30 height 23
click at [416, 167] on img at bounding box center [409, 166] width 31 height 25
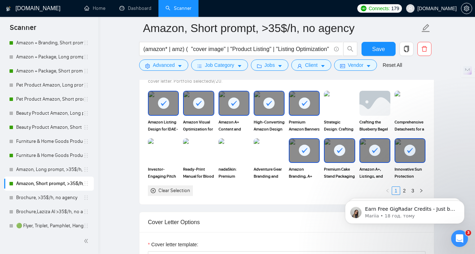
scroll to position [702, 0]
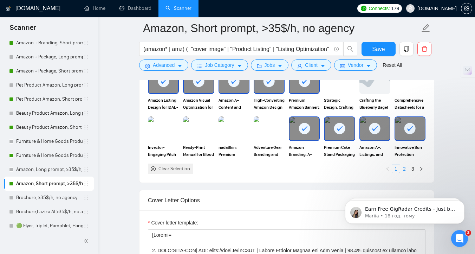
click at [407, 170] on link "2" at bounding box center [404, 169] width 8 height 8
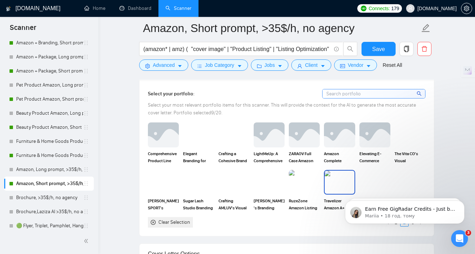
scroll to position [646, 0]
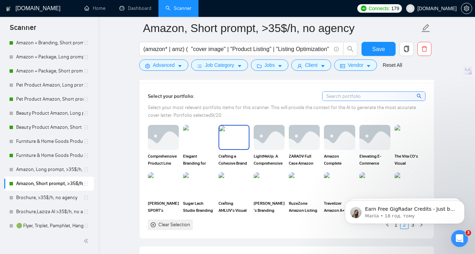
click at [230, 141] on img at bounding box center [234, 136] width 30 height 23
click at [306, 140] on img at bounding box center [304, 136] width 30 height 23
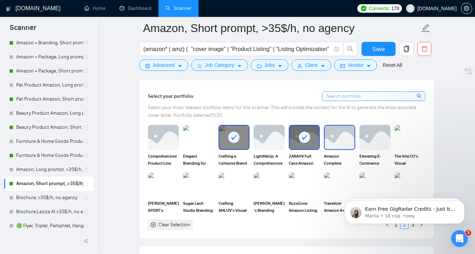
click at [342, 141] on img at bounding box center [340, 136] width 30 height 23
click at [374, 139] on img at bounding box center [375, 136] width 30 height 23
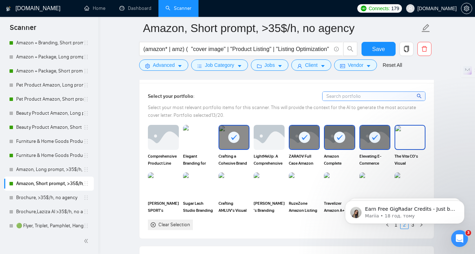
click at [406, 133] on img at bounding box center [410, 136] width 30 height 23
click at [271, 182] on img at bounding box center [269, 184] width 30 height 23
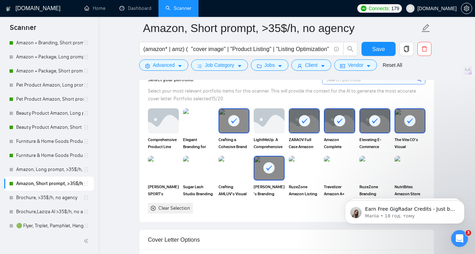
scroll to position [664, 0]
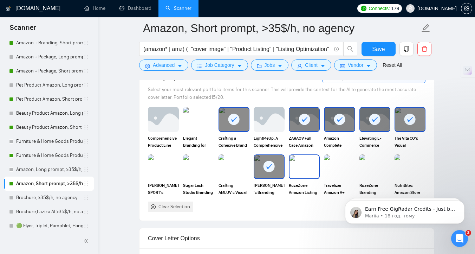
click at [305, 167] on img at bounding box center [304, 166] width 30 height 23
click at [334, 168] on img at bounding box center [340, 166] width 30 height 23
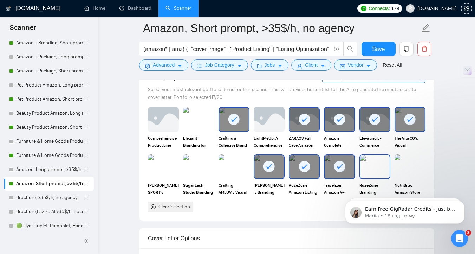
click at [365, 168] on img at bounding box center [375, 166] width 30 height 23
click at [398, 171] on img at bounding box center [409, 166] width 31 height 25
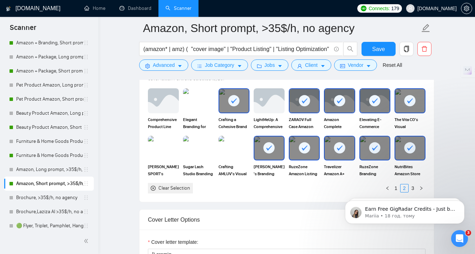
scroll to position [685, 0]
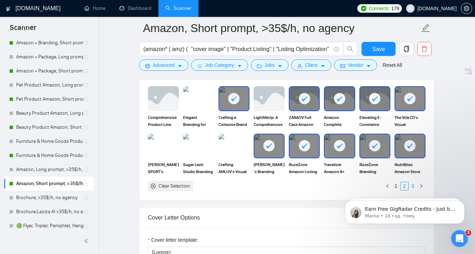
click at [412, 183] on link "3" at bounding box center [413, 186] width 8 height 8
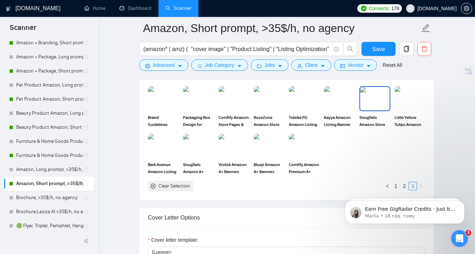
click at [365, 99] on img at bounding box center [375, 98] width 30 height 23
click at [375, 47] on span "Save" at bounding box center [378, 49] width 13 height 9
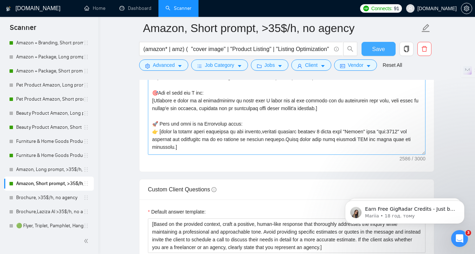
scroll to position [165, 0]
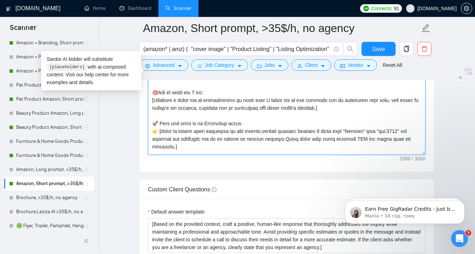
drag, startPoint x: 341, startPoint y: 122, endPoint x: 148, endPoint y: 107, distance: 193.4
click at [149, 107] on textarea "Cover letter template:" at bounding box center [286, 75] width 277 height 158
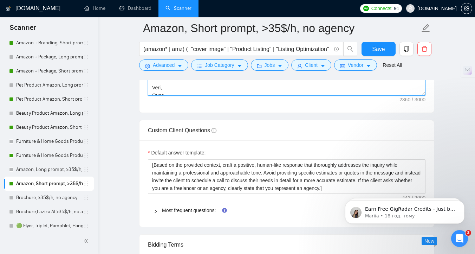
scroll to position [1011, 0]
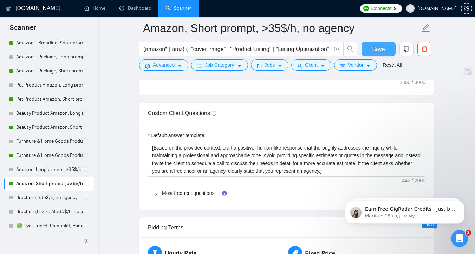
type textarea "[Folder= 1. CLNT:IDAE-ORG| URL: https://noto.li/RvJ7WM | Amazon Listing Design …"
click at [377, 52] on span "Save" at bounding box center [378, 49] width 13 height 9
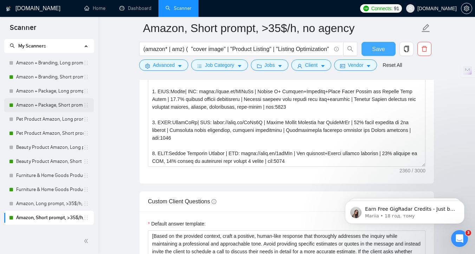
scroll to position [0, 0]
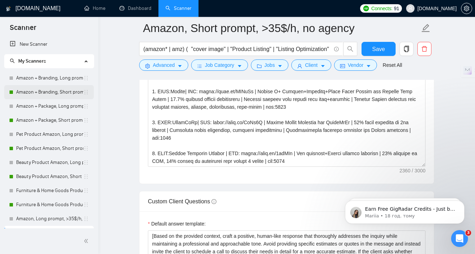
click at [51, 93] on link "Amazon + Branding, Short prompt, >35$/h, no agency" at bounding box center [49, 92] width 67 height 14
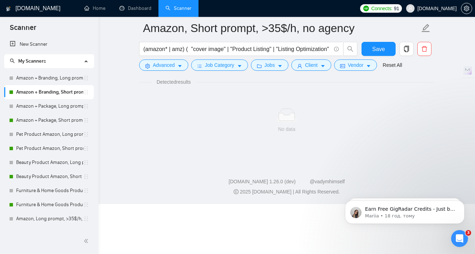
scroll to position [3, 0]
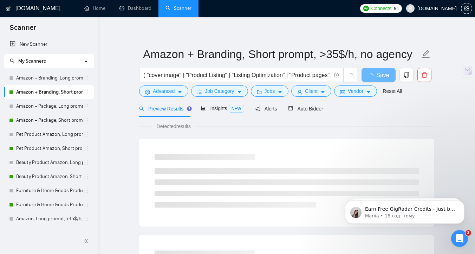
click at [306, 104] on div "Auto Bidder" at bounding box center [305, 108] width 35 height 17
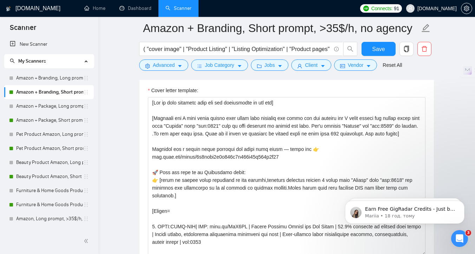
scroll to position [833, 0]
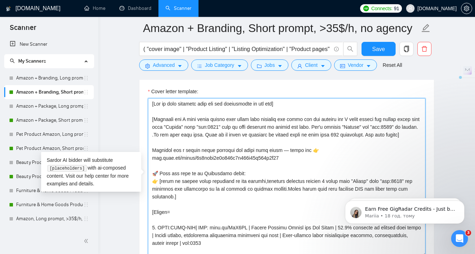
drag, startPoint x: 324, startPoint y: 174, endPoint x: 152, endPoint y: 174, distance: 172.1
click at [152, 174] on textarea "Cover letter template:" at bounding box center [286, 177] width 277 height 158
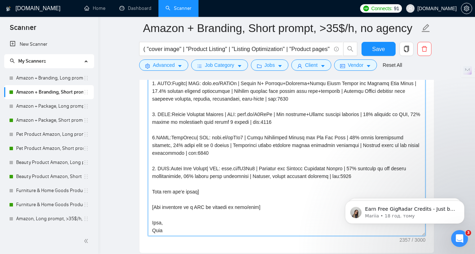
scroll to position [883, 0]
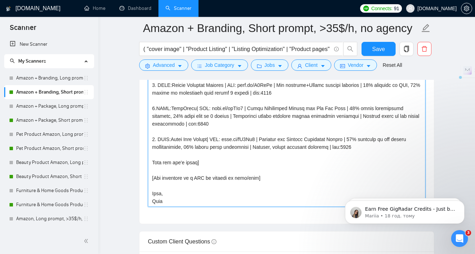
drag, startPoint x: 267, startPoint y: 178, endPoint x: 152, endPoint y: 177, distance: 115.6
click at [152, 177] on textarea "Cover letter template:" at bounding box center [286, 127] width 277 height 158
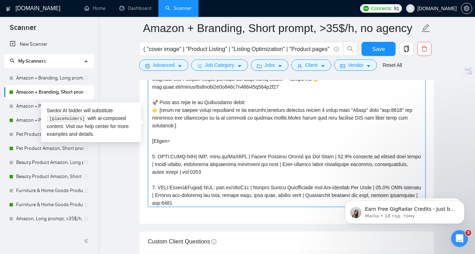
scroll to position [0, 0]
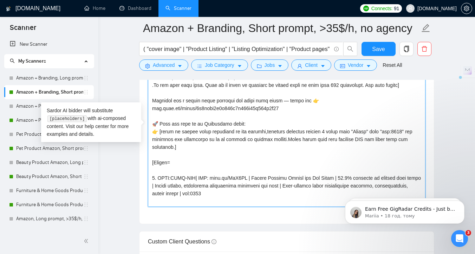
drag, startPoint x: 322, startPoint y: 123, endPoint x: 150, endPoint y: 120, distance: 171.8
click at [150, 120] on textarea "Cover letter template:" at bounding box center [286, 127] width 277 height 158
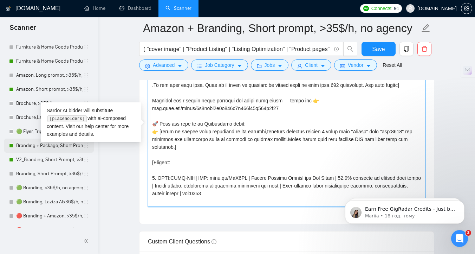
scroll to position [151, 0]
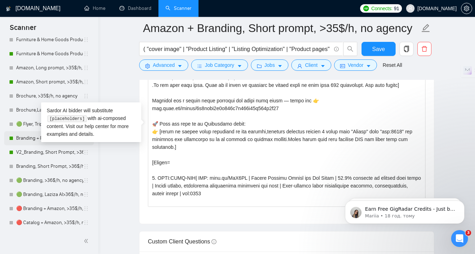
click at [25, 140] on link "Branding + Package, Short Prompt, >36$/h, no agency" at bounding box center [49, 138] width 67 height 14
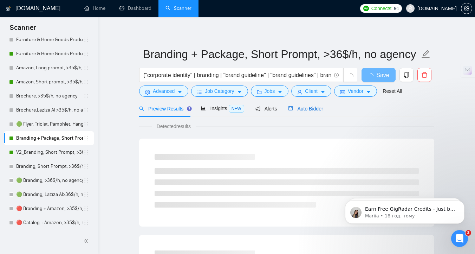
click at [307, 106] on span "Auto Bidder" at bounding box center [305, 109] width 35 height 6
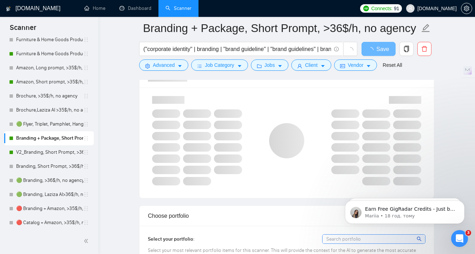
scroll to position [478, 0]
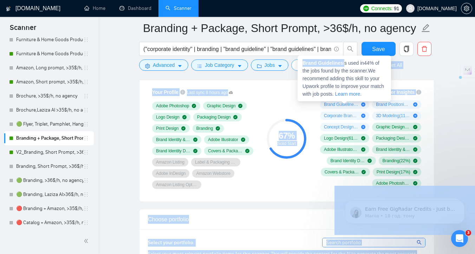
drag, startPoint x: 345, startPoint y: 64, endPoint x: 297, endPoint y: 64, distance: 47.4
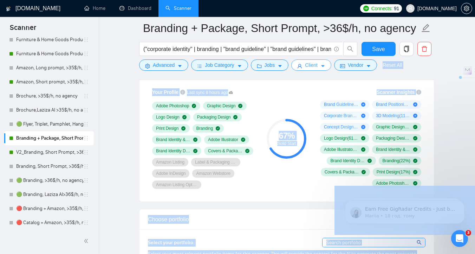
copy body "Reset All Preview Results Insights NEW Alerts Auto Bidder Auto Bidding Enabled …"
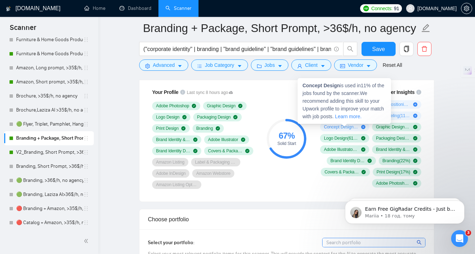
click at [339, 105] on div "Concept Design is used in 11 % of the jobs found by the scanner. We recommend a…" at bounding box center [344, 101] width 93 height 46
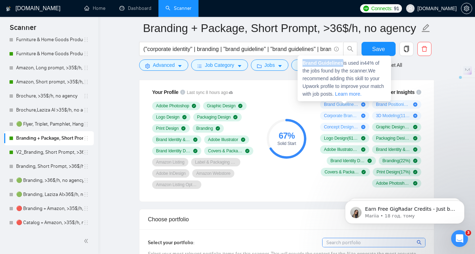
copy strong "Brand Guidelines"
drag, startPoint x: 304, startPoint y: 63, endPoint x: 344, endPoint y: 63, distance: 40.0
click at [344, 63] on span "Brand Guidelines is used in 44 % of the jobs found by the scanner. We recommend…" at bounding box center [342, 78] width 81 height 37
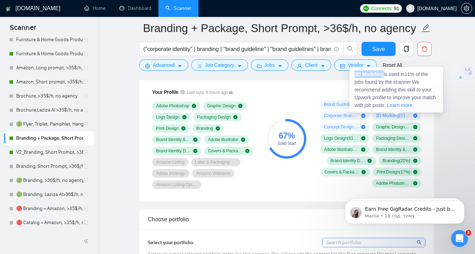
copy strong "3D Modeling"
click at [385, 76] on span "3D Modeling is used in 11 % of the jobs found by the scanner. We recommend addi…" at bounding box center [394, 89] width 81 height 37
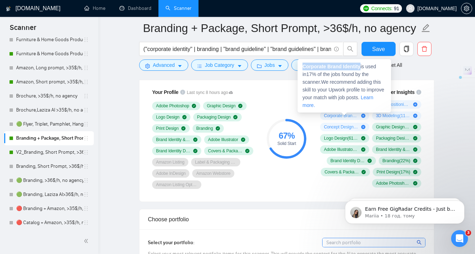
copy strong "Corporate Brand Identity"
click at [360, 66] on strong "Corporate Brand Identity" at bounding box center [331, 67] width 58 height 6
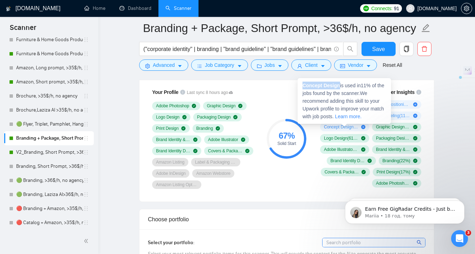
copy strong "Concept Design"
click at [341, 86] on span "Concept Design is used in 11 % of the jobs found by the scanner. We recommend a…" at bounding box center [343, 101] width 82 height 37
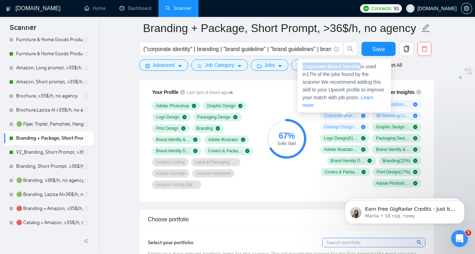
click at [360, 68] on strong "Corporate Brand Identity" at bounding box center [331, 67] width 58 height 6
copy strong "Corporate Brand Identity"
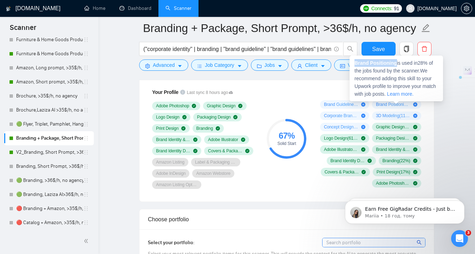
drag, startPoint x: 396, startPoint y: 63, endPoint x: 351, endPoint y: 63, distance: 45.0
click at [351, 63] on div "Brand Positioning is used in 28 % of the jobs found by the scanner. We recommen…" at bounding box center [395, 78] width 93 height 46
copy strong "Brand Positioning"
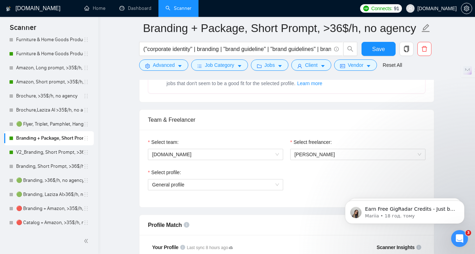
scroll to position [327, 0]
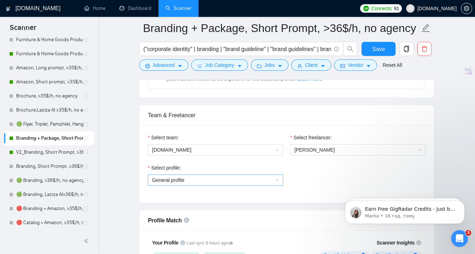
click at [171, 179] on span "General profile" at bounding box center [215, 180] width 127 height 11
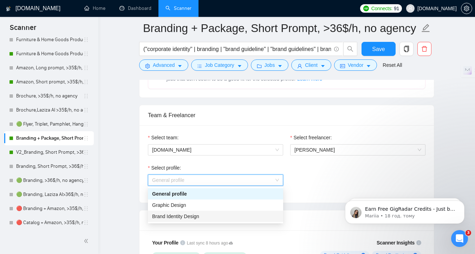
click at [195, 214] on span "Brand Identity Design" at bounding box center [175, 216] width 47 height 6
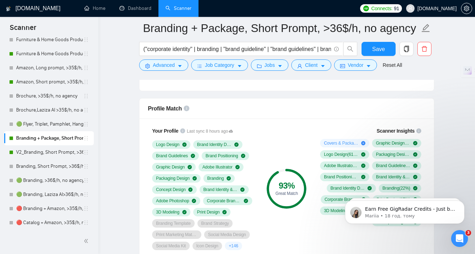
scroll to position [440, 0]
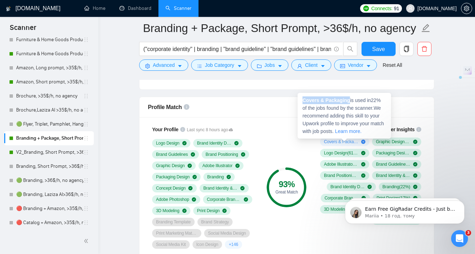
copy strong "Covers & Packaging"
drag, startPoint x: 350, startPoint y: 100, endPoint x: 302, endPoint y: 101, distance: 48.1
click at [302, 101] on span "Covers & Packaging is used in 22 % of the jobs found by the scanner. We recomme…" at bounding box center [342, 115] width 81 height 37
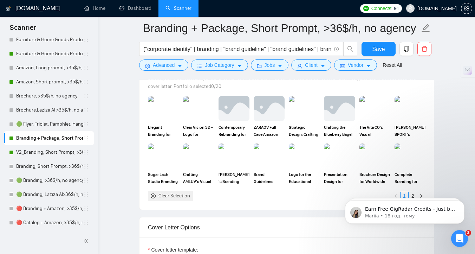
scroll to position [676, 0]
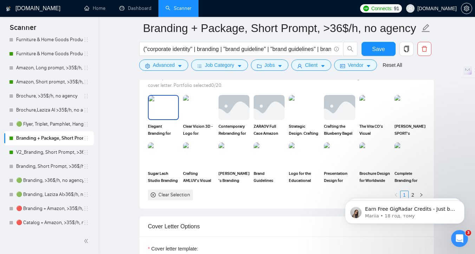
click at [164, 113] on img at bounding box center [164, 107] width 30 height 23
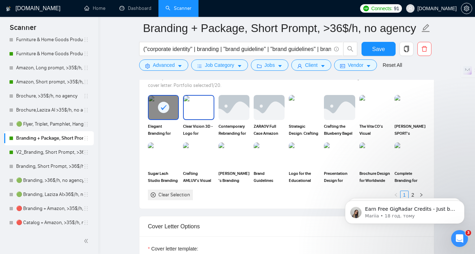
click at [195, 114] on img at bounding box center [199, 107] width 30 height 23
click at [235, 116] on img at bounding box center [234, 107] width 30 height 23
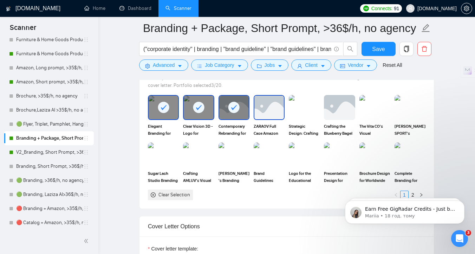
click at [264, 116] on img at bounding box center [269, 107] width 30 height 23
click at [303, 113] on img at bounding box center [304, 107] width 30 height 23
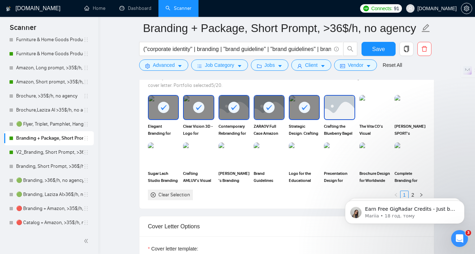
click at [336, 111] on img at bounding box center [340, 107] width 30 height 23
click at [392, 112] on div "The Vita CO's Visual Symphony" at bounding box center [374, 115] width 35 height 41
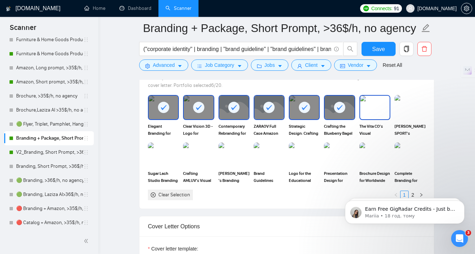
click at [385, 111] on img at bounding box center [375, 107] width 30 height 23
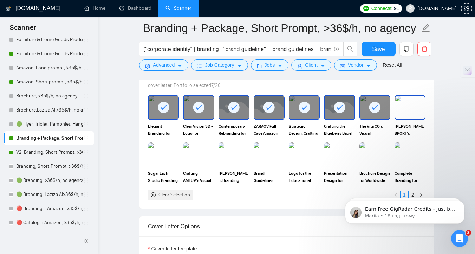
click at [421, 111] on img at bounding box center [410, 107] width 30 height 23
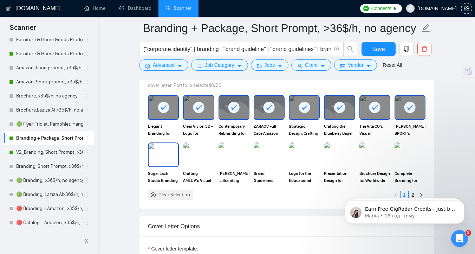
click at [172, 159] on img at bounding box center [164, 154] width 30 height 23
click at [214, 159] on div "Crafting AMLUV's Visual Identity" at bounding box center [198, 162] width 35 height 41
click at [248, 159] on img at bounding box center [234, 154] width 30 height 23
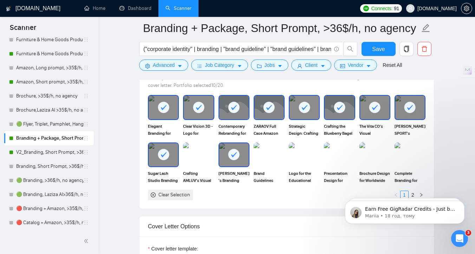
click at [220, 158] on div at bounding box center [234, 154] width 30 height 23
click at [198, 158] on img at bounding box center [199, 154] width 30 height 23
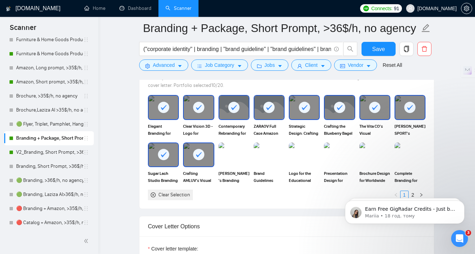
click at [225, 158] on img at bounding box center [233, 154] width 31 height 25
click at [296, 158] on img at bounding box center [304, 154] width 30 height 23
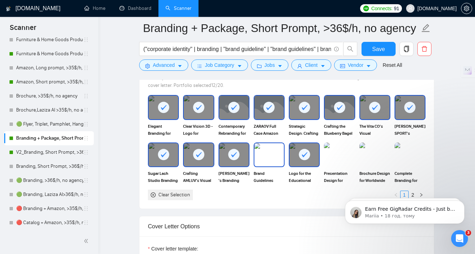
click at [260, 157] on img at bounding box center [269, 154] width 30 height 23
click at [303, 157] on rect at bounding box center [304, 154] width 11 height 11
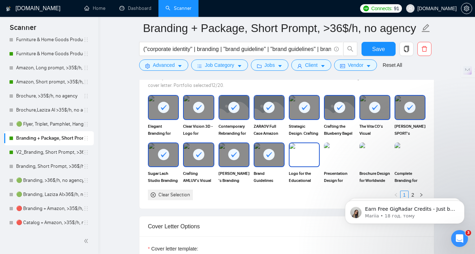
click at [291, 156] on img at bounding box center [304, 154] width 30 height 23
click at [407, 161] on img at bounding box center [410, 154] width 30 height 23
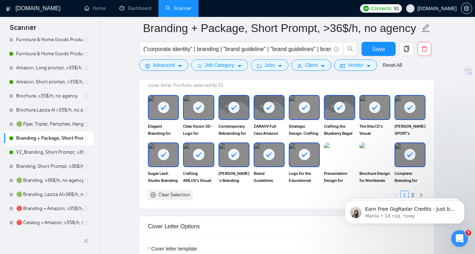
click at [408, 193] on body "Earn Free GigRadar Credits - Just by Sharing Your Story! 💬 Want more credits fo…" at bounding box center [404, 210] width 135 height 44
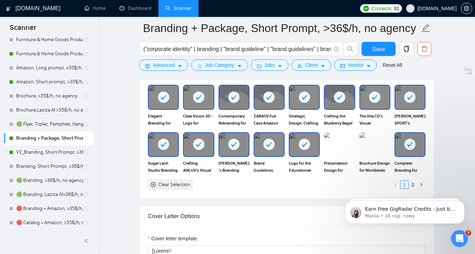
scroll to position [694, 0]
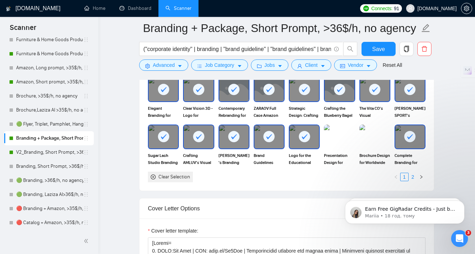
click at [413, 174] on link "2" at bounding box center [413, 177] width 8 height 8
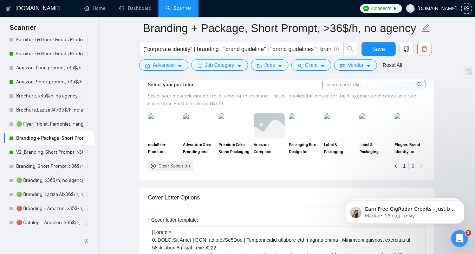
scroll to position [642, 0]
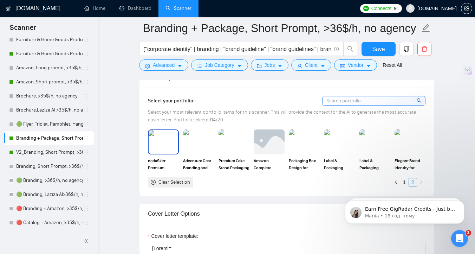
click at [155, 139] on img at bounding box center [164, 141] width 30 height 23
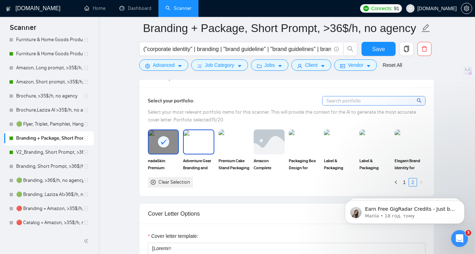
click at [196, 139] on img at bounding box center [199, 141] width 30 height 23
click at [228, 144] on img at bounding box center [234, 141] width 30 height 23
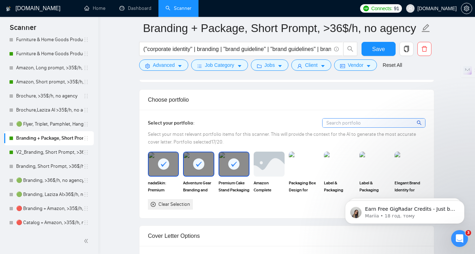
scroll to position [638, 0]
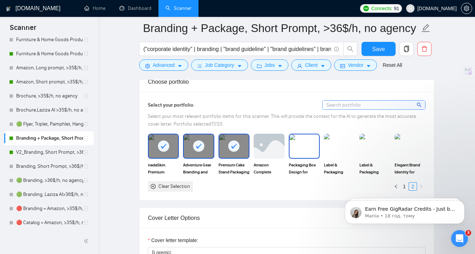
click at [295, 146] on img at bounding box center [304, 145] width 30 height 23
click at [267, 146] on img at bounding box center [269, 145] width 30 height 23
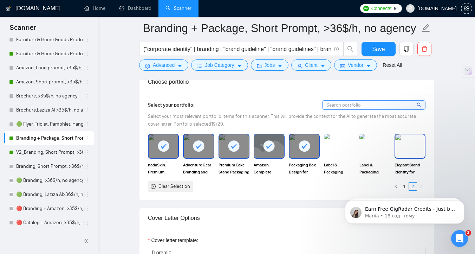
click at [406, 151] on img at bounding box center [410, 145] width 30 height 23
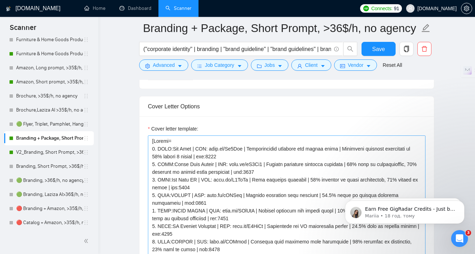
scroll to position [6, 0]
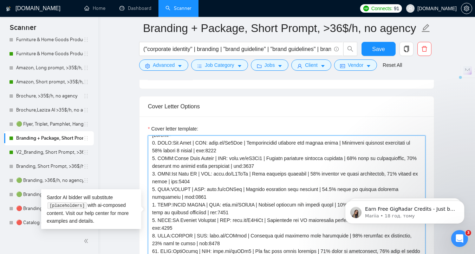
drag, startPoint x: 249, startPoint y: 174, endPoint x: 216, endPoint y: 175, distance: 33.4
click at [216, 175] on textarea "Cover letter template:" at bounding box center [286, 214] width 277 height 158
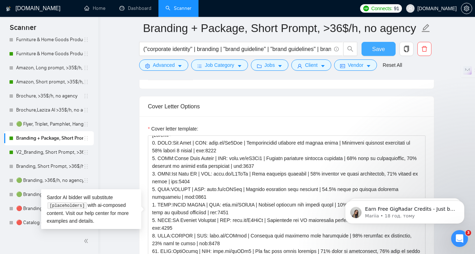
click at [385, 51] on button "Save" at bounding box center [378, 49] width 34 height 14
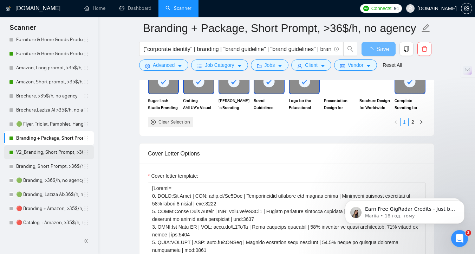
click at [39, 154] on link "V2_Branding, Short Prompt, >36$/h, no agency" at bounding box center [49, 152] width 67 height 14
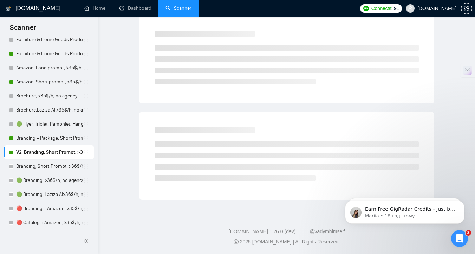
scroll to position [3, 0]
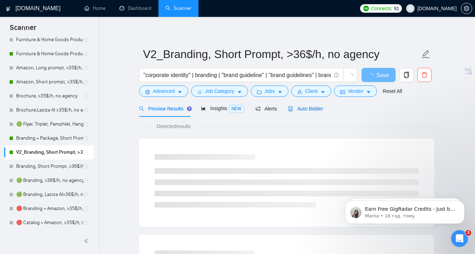
click at [308, 109] on span "Auto Bidder" at bounding box center [305, 109] width 35 height 6
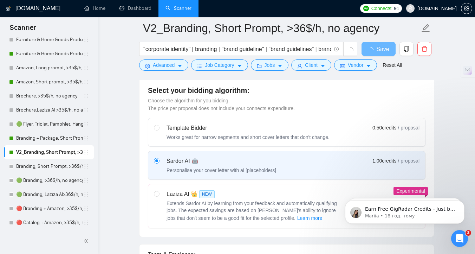
scroll to position [352, 0]
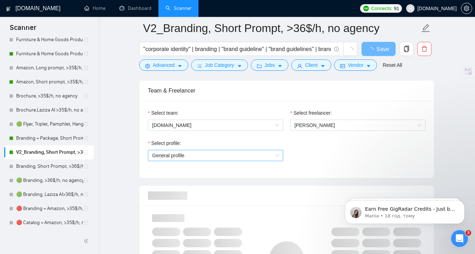
click at [170, 151] on span "General profile" at bounding box center [215, 155] width 127 height 11
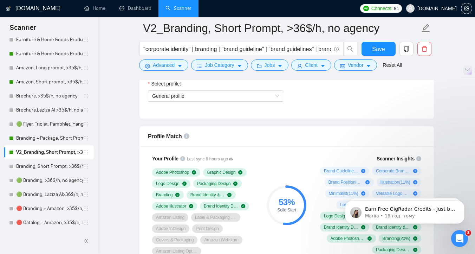
scroll to position [409, 0]
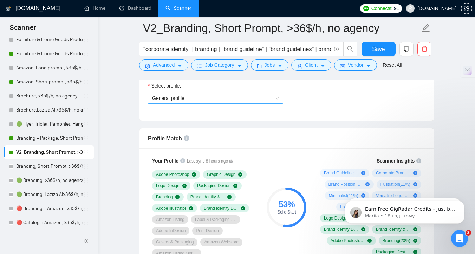
click at [222, 100] on span "General profile" at bounding box center [215, 98] width 127 height 11
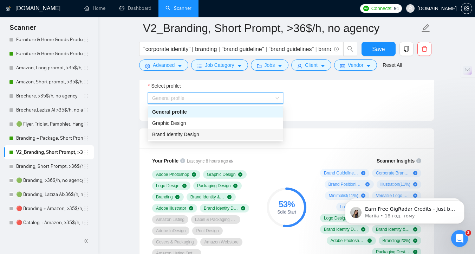
click at [228, 133] on div "Brand Identity Design" at bounding box center [215, 134] width 127 height 8
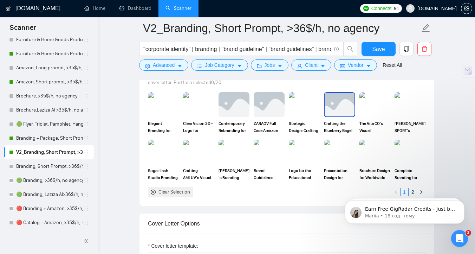
scroll to position [693, 0]
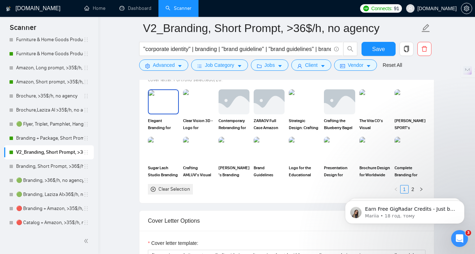
click at [158, 109] on img at bounding box center [164, 101] width 30 height 23
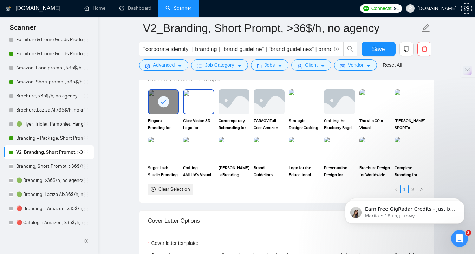
click at [200, 113] on img at bounding box center [199, 101] width 30 height 23
click at [236, 112] on img at bounding box center [234, 101] width 30 height 23
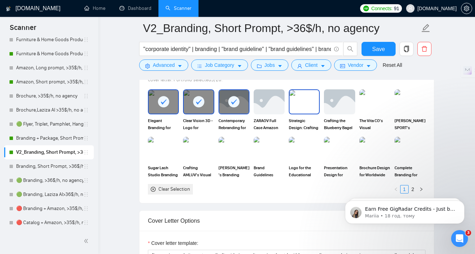
click at [292, 105] on img at bounding box center [304, 101] width 30 height 23
click at [328, 110] on img at bounding box center [340, 101] width 30 height 23
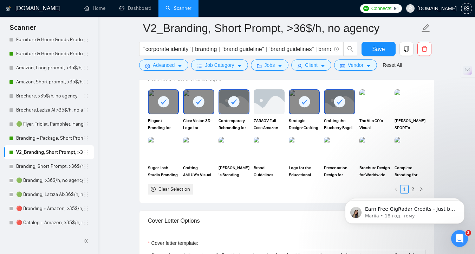
click at [356, 110] on div "Crafting the Blueberry Bagel Identity" at bounding box center [339, 109] width 35 height 41
click at [366, 110] on img at bounding box center [375, 101] width 30 height 23
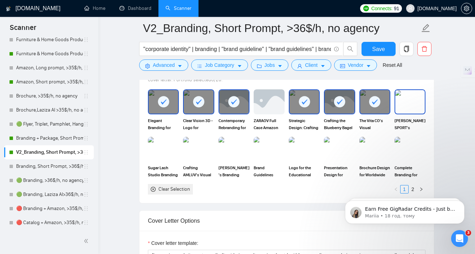
click at [397, 110] on img at bounding box center [410, 101] width 30 height 23
click at [154, 156] on img at bounding box center [164, 148] width 30 height 23
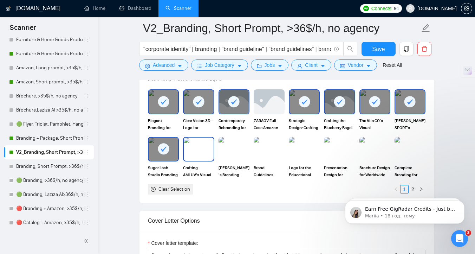
click at [205, 152] on img at bounding box center [199, 148] width 30 height 23
click at [200, 151] on rect at bounding box center [198, 148] width 11 height 11
click at [223, 151] on img at bounding box center [234, 148] width 30 height 23
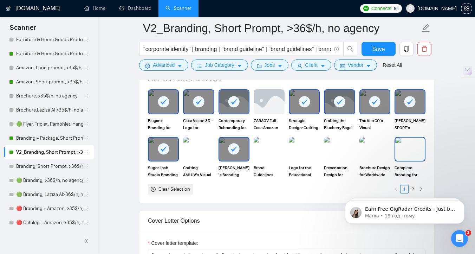
click at [403, 154] on img at bounding box center [410, 148] width 30 height 23
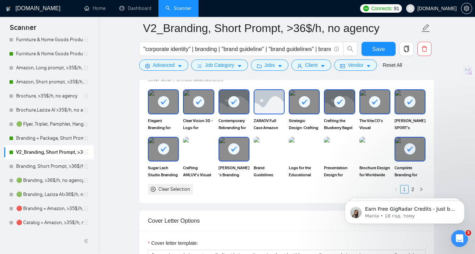
click at [270, 109] on img at bounding box center [269, 101] width 30 height 23
click at [408, 190] on body "Earn Free GigRadar Credits - Just by Sharing Your Story! 💬 Want more credits fo…" at bounding box center [404, 210] width 135 height 44
click at [409, 189] on body "Earn Free GigRadar Credits - Just by Sharing Your Story! 💬 Want more credits fo…" at bounding box center [404, 210] width 135 height 44
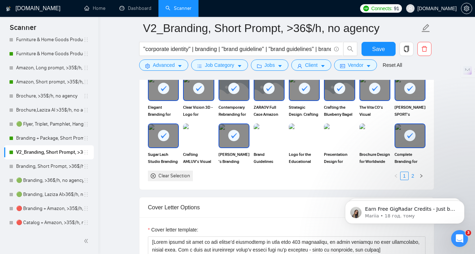
click at [413, 176] on link "2" at bounding box center [413, 176] width 8 height 8
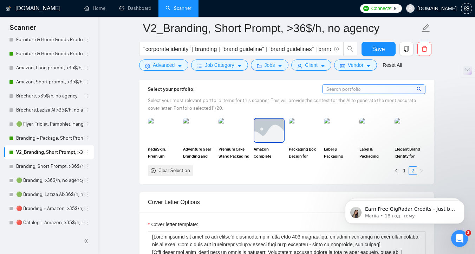
scroll to position [654, 0]
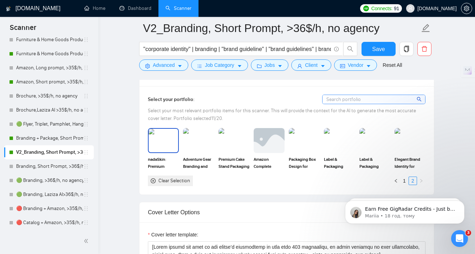
click at [157, 145] on img at bounding box center [164, 140] width 30 height 23
click at [196, 145] on img at bounding box center [199, 140] width 30 height 23
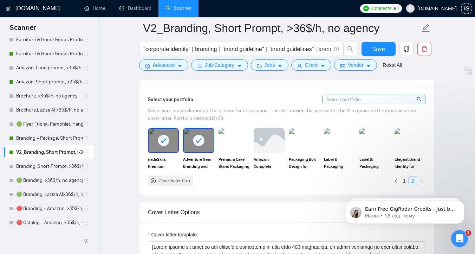
click at [253, 141] on div "Amazon Complete Solution for The Vita CO" at bounding box center [268, 148] width 35 height 41
click at [234, 143] on img at bounding box center [234, 140] width 30 height 23
click at [266, 143] on img at bounding box center [269, 140] width 30 height 23
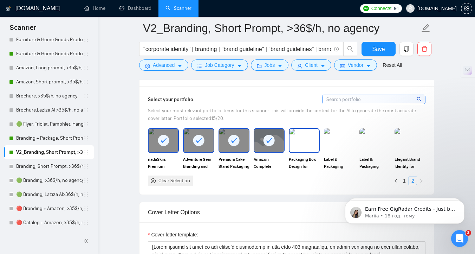
click at [296, 143] on img at bounding box center [304, 140] width 30 height 23
click at [407, 140] on img at bounding box center [410, 140] width 30 height 23
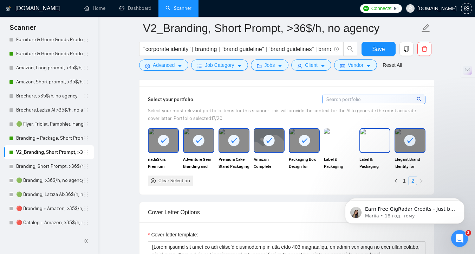
click at [365, 145] on img at bounding box center [375, 140] width 30 height 23
click at [365, 145] on div at bounding box center [375, 140] width 30 height 23
click at [334, 146] on img at bounding box center [340, 140] width 30 height 23
click at [364, 146] on img at bounding box center [375, 140] width 30 height 23
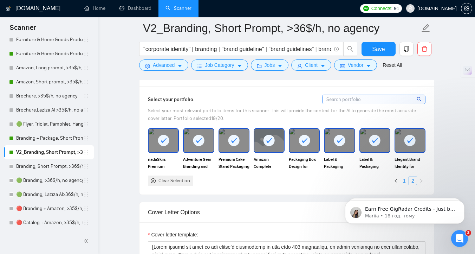
click at [404, 179] on link "1" at bounding box center [404, 181] width 8 height 8
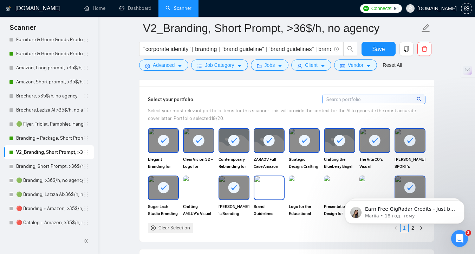
click at [263, 184] on img at bounding box center [269, 187] width 30 height 23
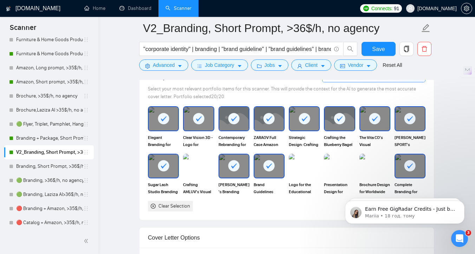
scroll to position [719, 0]
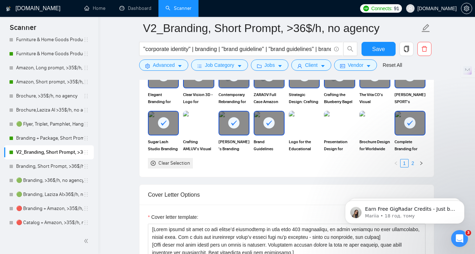
click at [415, 163] on link "2" at bounding box center [413, 163] width 8 height 8
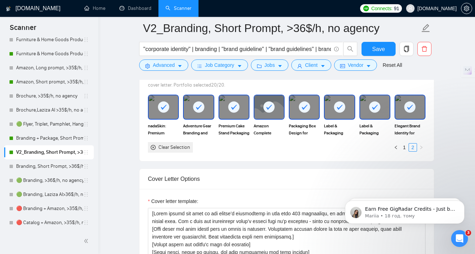
scroll to position [682, 0]
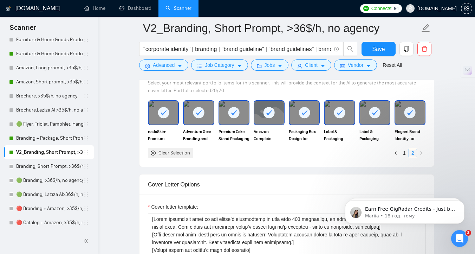
click at [339, 113] on icon at bounding box center [340, 112] width 6 height 5
click at [378, 114] on rect at bounding box center [374, 112] width 11 height 11
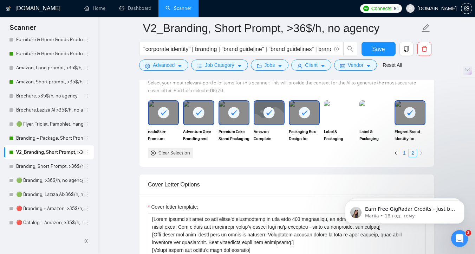
click at [401, 153] on link "1" at bounding box center [404, 153] width 8 height 8
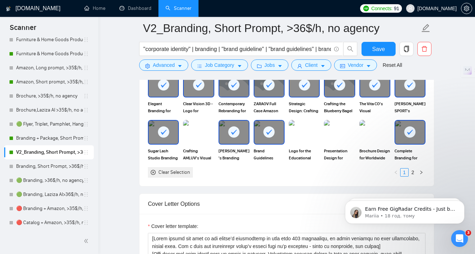
scroll to position [711, 0]
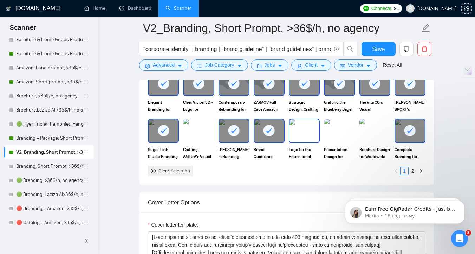
click at [311, 132] on img at bounding box center [304, 130] width 30 height 23
click at [336, 132] on img at bounding box center [340, 130] width 30 height 23
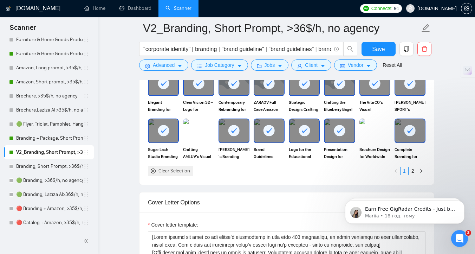
click at [366, 132] on img at bounding box center [374, 130] width 31 height 25
click at [366, 132] on img at bounding box center [375, 130] width 30 height 23
click at [301, 131] on rect at bounding box center [304, 130] width 11 height 11
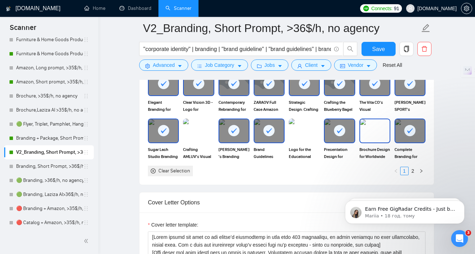
click at [377, 132] on img at bounding box center [375, 130] width 30 height 23
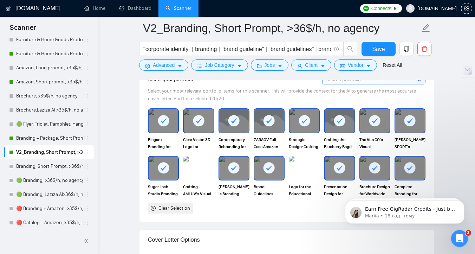
scroll to position [662, 0]
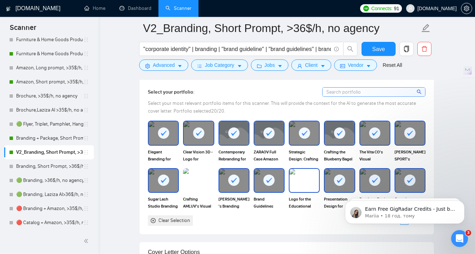
click at [312, 187] on img at bounding box center [304, 180] width 30 height 23
click at [377, 183] on rect at bounding box center [374, 179] width 11 height 11
click at [300, 180] on img at bounding box center [304, 180] width 30 height 23
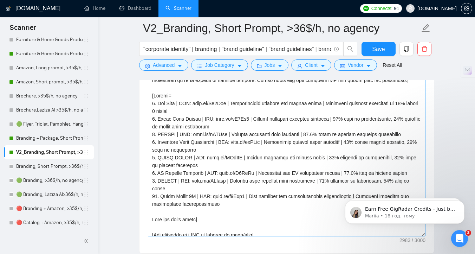
scroll to position [197, 0]
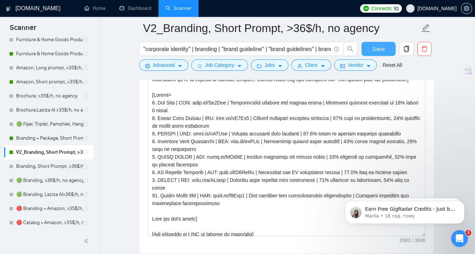
click at [370, 50] on button "Save" at bounding box center [378, 49] width 34 height 14
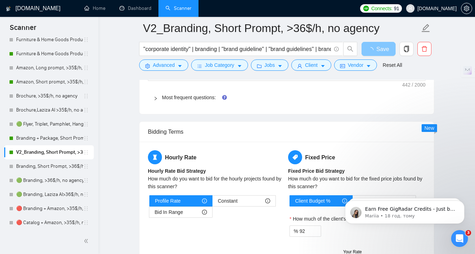
scroll to position [1122, 0]
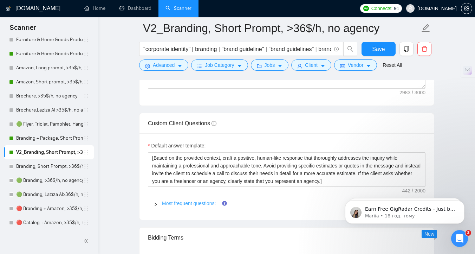
click at [171, 202] on link "Most frequent questions:" at bounding box center [189, 203] width 54 height 6
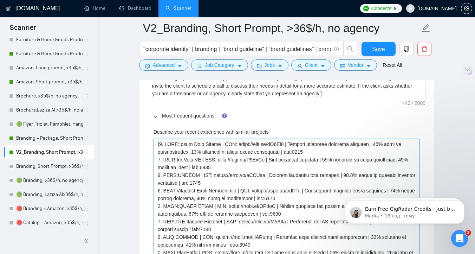
scroll to position [1107, 0]
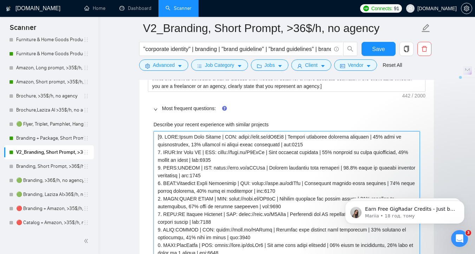
drag, startPoint x: 253, startPoint y: 138, endPoint x: 238, endPoint y: 138, distance: 15.5
click at [238, 138] on projects "Describe your recent experience with similar projects" at bounding box center [286, 225] width 266 height 189
type projects "[1. CLNT:Sugar Lash Studio | URL: noto.li/dJ3Ck9 | Eyelash extension business b…"
drag, startPoint x: 238, startPoint y: 153, endPoint x: 222, endPoint y: 152, distance: 16.5
click at [222, 152] on projects "Describe your recent experience with similar projects" at bounding box center [286, 225] width 266 height 189
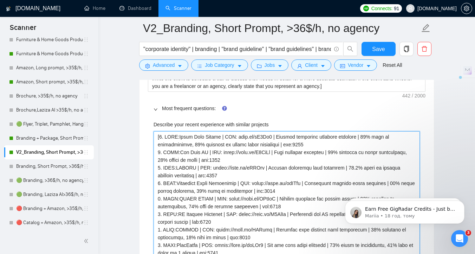
type projects "[1. CLNT:Sugar Lash Studio | URL: noto.li/dJ3Ck9 | Eyelash extension business b…"
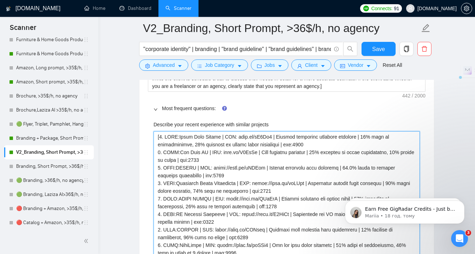
drag, startPoint x: 227, startPoint y: 169, endPoint x: 212, endPoint y: 169, distance: 14.8
click at [212, 169] on projects "Describe your recent experience with similar projects" at bounding box center [286, 225] width 266 height 189
type projects "[1. CLNT:Sugar Lash Studio | URL: noto.li/dJ3Ck9 | Eyelash extension business b…"
drag, startPoint x: 271, startPoint y: 184, endPoint x: 254, endPoint y: 183, distance: 17.3
click at [255, 183] on projects "Describe your recent experience with similar projects" at bounding box center [286, 225] width 266 height 189
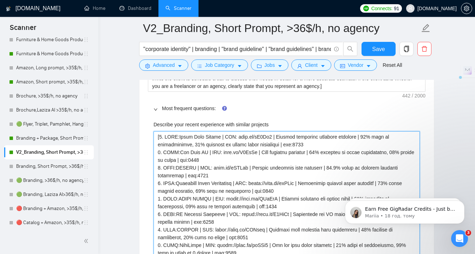
type projects "[1. CLNT:Sugar Lash Studio | URL: noto.li/dJ3Ck9 | Eyelash extension business b…"
drag, startPoint x: 244, startPoint y: 198, endPoint x: 226, endPoint y: 199, distance: 18.6
click at [227, 199] on projects "Describe your recent experience with similar projects" at bounding box center [286, 225] width 266 height 189
type projects "[1. CLNT:Sugar Lash Studio | URL: noto.li/dJ3Ck9 | Eyelash extension business b…"
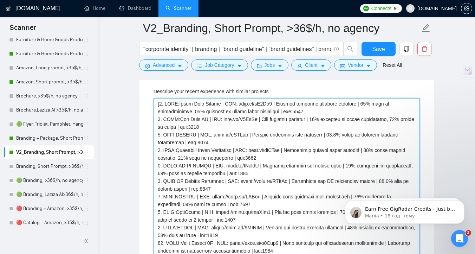
scroll to position [1143, 0]
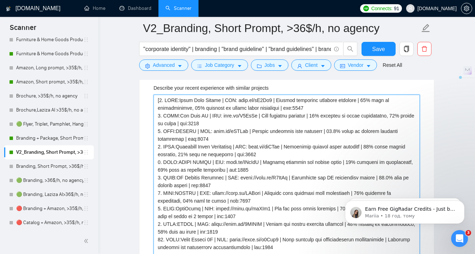
drag, startPoint x: 251, startPoint y: 177, endPoint x: 235, endPoint y: 178, distance: 16.2
click at [235, 178] on projects "Describe your recent experience with similar projects" at bounding box center [286, 188] width 266 height 189
type projects "[1. CLNT:Sugar Lash Studio | URL: noto.li/dJ3Ck9 | Eyelash extension business b…"
drag, startPoint x: 229, startPoint y: 193, endPoint x: 214, endPoint y: 193, distance: 15.1
click at [214, 193] on projects "Describe your recent experience with similar projects" at bounding box center [286, 188] width 266 height 189
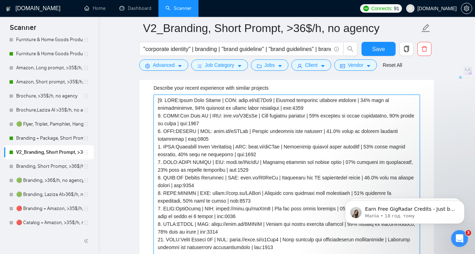
type projects "[1. CLNT:Sugar Lash Studio | URL: noto.li/dJ3Ck9 | Eyelash extension business b…"
drag, startPoint x: 233, startPoint y: 208, endPoint x: 216, endPoint y: 209, distance: 17.2
click at [216, 209] on projects "Describe your recent experience with similar projects" at bounding box center [286, 188] width 266 height 189
type projects "[1. CLNT:Sugar Lash Studio | URL: noto.li/dJ3Ck9 | Eyelash extension business b…"
drag, startPoint x: 227, startPoint y: 224, endPoint x: 211, endPoint y: 224, distance: 15.8
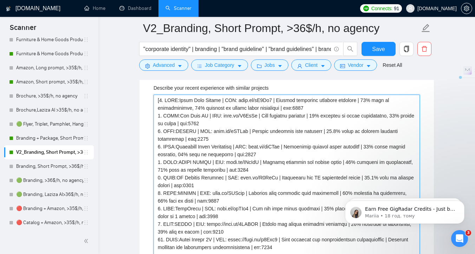
click at [211, 224] on projects "Describe your recent experience with similar projects" at bounding box center [286, 188] width 266 height 189
type projects "[1. CLNT:Sugar Lash Studio | URL: noto.li/dJ3Ck9 | Eyelash extension business b…"
drag, startPoint x: 248, startPoint y: 240, endPoint x: 233, endPoint y: 240, distance: 15.5
click at [233, 240] on projects "Describe your recent experience with similar projects" at bounding box center [286, 188] width 266 height 189
type projects "[1. CLNT:Sugar Lash Studio | URL: noto.li/dJ3Ck9 | Eyelash extension business b…"
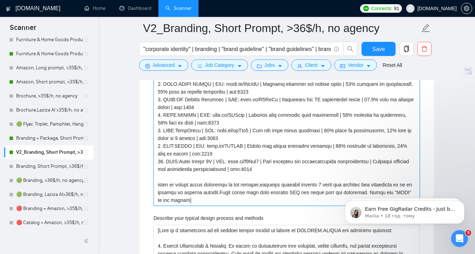
scroll to position [1225, 0]
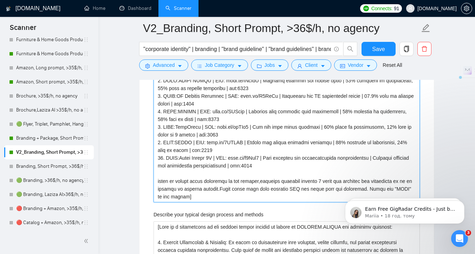
drag, startPoint x: 257, startPoint y: 164, endPoint x: 227, endPoint y: 164, distance: 30.6
click at [227, 164] on projects "Describe your recent experience with similar projects" at bounding box center [286, 107] width 266 height 189
type projects "[1. CLNT:Sugar Lash Studio | URL: noto.li/dJ3Ck9 | Eyelash extension business b…"
drag, startPoint x: 220, startPoint y: 151, endPoint x: 185, endPoint y: 151, distance: 34.4
click at [185, 151] on projects "Describe your recent experience with similar projects" at bounding box center [286, 107] width 266 height 189
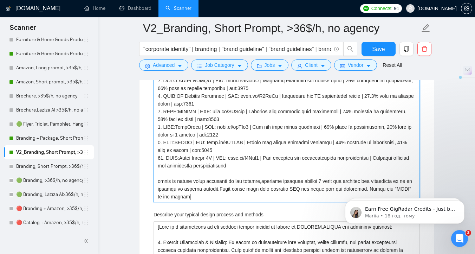
type projects "[1. CLNT:Sugar Lash Studio | URL: noto.li/dJ3Ck9 | Eyelash extension business b…"
drag, startPoint x: 217, startPoint y: 132, endPoint x: 183, endPoint y: 132, distance: 33.7
click at [183, 132] on projects "Describe your recent experience with similar projects" at bounding box center [286, 107] width 266 height 189
drag, startPoint x: 243, startPoint y: 120, endPoint x: 197, endPoint y: 120, distance: 45.3
click at [197, 120] on projects "Describe your recent experience with similar projects" at bounding box center [286, 107] width 266 height 189
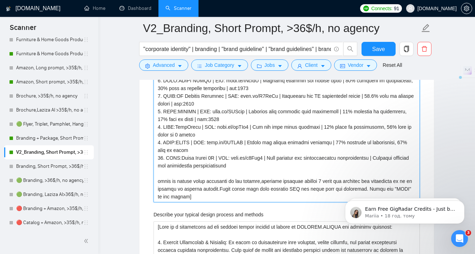
type projects "[1. CLNT:Sugar Lash Studio | URL: noto.li/dJ3Ck9 | Eyelash extension business b…"
drag, startPoint x: 197, startPoint y: 104, endPoint x: 170, endPoint y: 104, distance: 26.4
click at [170, 104] on projects "Describe your recent experience with similar projects" at bounding box center [286, 107] width 266 height 189
type projects "[1. CLNT:Sugar Lash Studio | URL: noto.li/dJ3Ck9 | Eyelash extension business b…"
drag, startPoint x: 256, startPoint y: 88, endPoint x: 222, endPoint y: 87, distance: 34.5
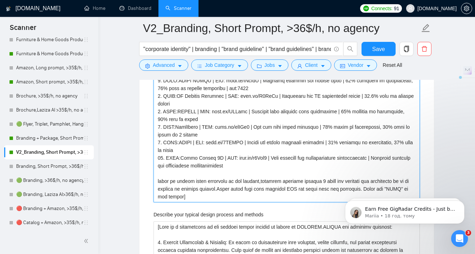
click at [222, 87] on projects "Describe your recent experience with similar projects" at bounding box center [286, 107] width 266 height 189
type projects "[1. CLNT:Sugar Lash Studio | URL: noto.li/dJ3Ck9 | Eyelash extension business b…"
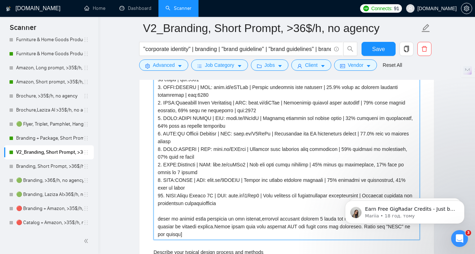
scroll to position [1174, 0]
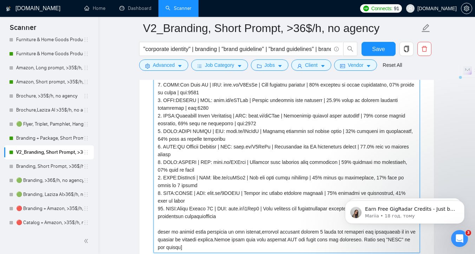
drag, startPoint x: 270, startPoint y: 121, endPoint x: 235, endPoint y: 121, distance: 35.1
click at [235, 121] on projects "Describe your recent experience with similar projects" at bounding box center [286, 158] width 266 height 189
type projects "[1. CLNT:Sugar Lash Studio | URL: noto.li/dJ3Ck9 | Eyelash extension business b…"
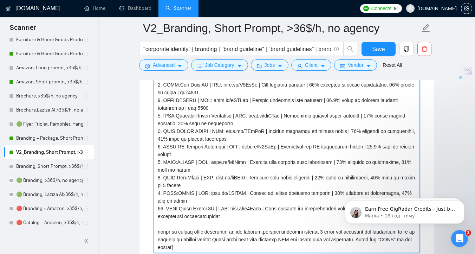
drag, startPoint x: 213, startPoint y: 105, endPoint x: 187, endPoint y: 106, distance: 25.3
click at [187, 106] on projects "Describe your recent experience with similar projects" at bounding box center [286, 158] width 266 height 189
type projects "[1. CLNT:Sugar Lash Studio | URL: noto.li/dJ3Ck9 | Eyelash extension business b…"
drag, startPoint x: 220, startPoint y: 92, endPoint x: 192, endPoint y: 93, distance: 28.1
click at [192, 93] on projects "Describe your recent experience with similar projects" at bounding box center [286, 158] width 266 height 189
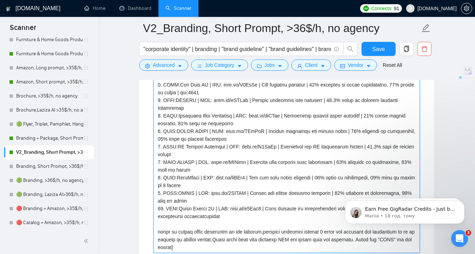
type projects "[1. CLNT:Sugar Lash Studio | URL: noto.li/dJ3Ck9 | Eyelash extension business b…"
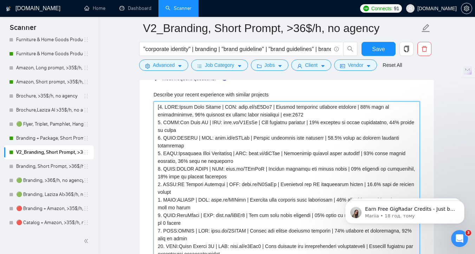
scroll to position [1127, 0]
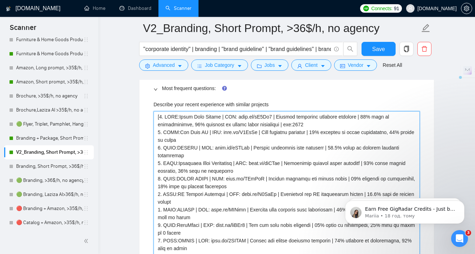
drag, startPoint x: 314, startPoint y: 124, endPoint x: 288, endPoint y: 124, distance: 26.7
click at [288, 124] on projects "Describe your recent experience with similar projects" at bounding box center [286, 205] width 266 height 189
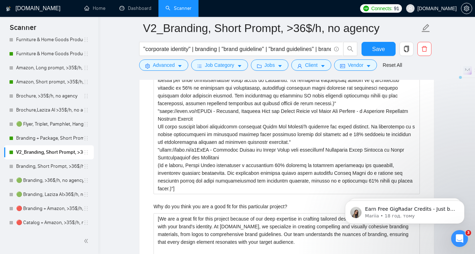
scroll to position [2242, 0]
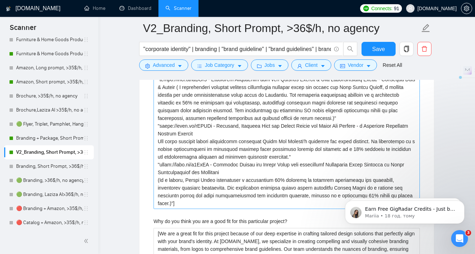
type projects "[1. CLNT:Sugar Lash Studio | URL: noto.li/dJ3Ck9 | Eyelash extension business b…"
click at [212, 170] on why\? "What past project or job have you had that is most like this one and why?" at bounding box center [286, 137] width 266 height 143
paste why\? "1. CLNT:Sugar Lash Studio | URL: noto.li/dJ3Ck9 | Eyelash extension business br…"
type why\? "[1. CLNT:Sugar Lash Studio | URL: noto.li/dJ3Ck9 | Eyelash extension business b…"
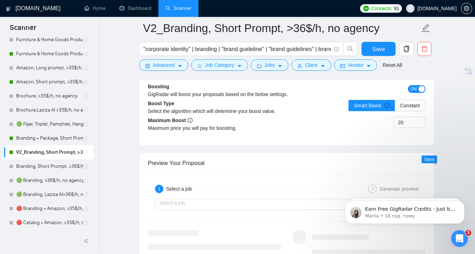
scroll to position [2754, 0]
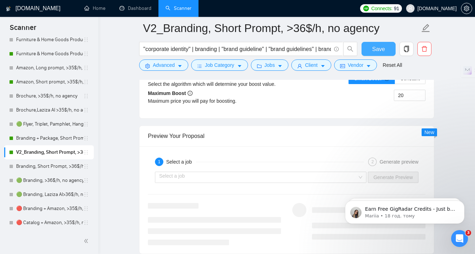
type why\? "[1. CLNT:Sugar Lash Studio | URL: noto.li/dJ3Ck9 | Eyelash extension business b…"
click at [374, 51] on span "Save" at bounding box center [378, 49] width 13 height 9
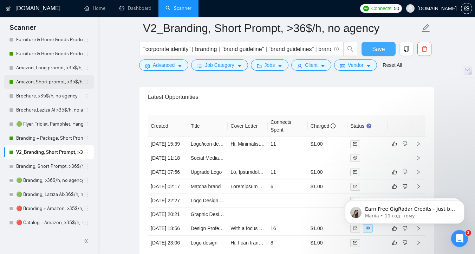
scroll to position [0, 0]
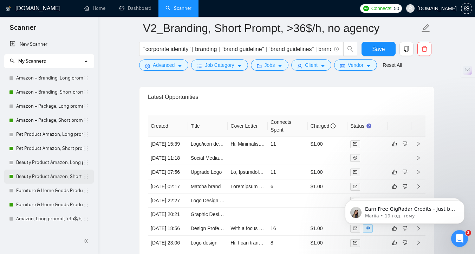
click at [46, 177] on link "Beauty Product Amazon, Short prompt, >35$/h, no agency" at bounding box center [49, 176] width 67 height 14
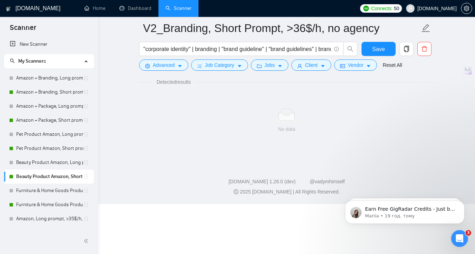
scroll to position [3, 0]
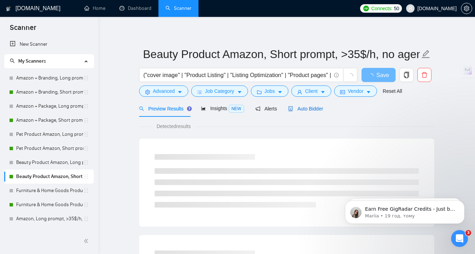
click at [309, 111] on span "Auto Bidder" at bounding box center [305, 109] width 35 height 6
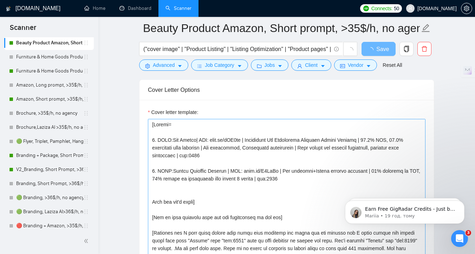
scroll to position [780, 0]
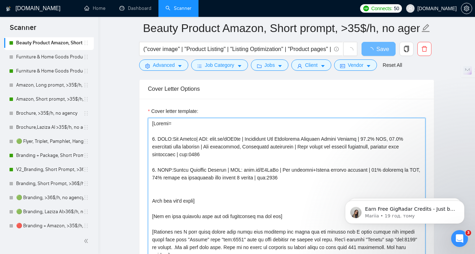
click at [297, 177] on textarea "Cover letter template:" at bounding box center [286, 197] width 277 height 158
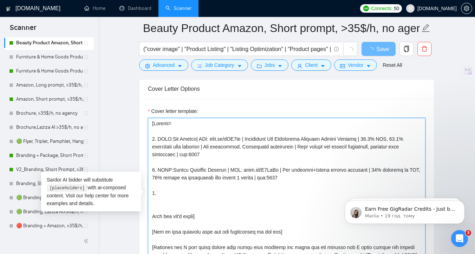
paste textarea "CLNT:OohBEAU | URL:noto.li/Yrz6tk | Amazon beauty brand rebrand+listing graphic…"
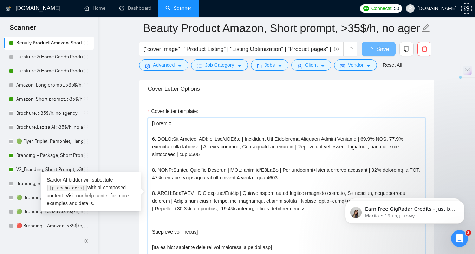
drag, startPoint x: 299, startPoint y: 176, endPoint x: 266, endPoint y: 177, distance: 33.0
click at [266, 177] on textarea "Cover letter template:" at bounding box center [286, 197] width 277 height 158
click at [327, 209] on textarea "Cover letter template:" at bounding box center [286, 197] width 277 height 158
paste textarea "| tag:7748"
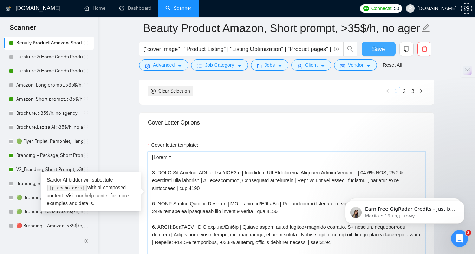
type textarea "[Folder= 1. CLNT:Sun Zapper| URL: noto.li/gWH5pw | Innovative Sun Protection Pr…"
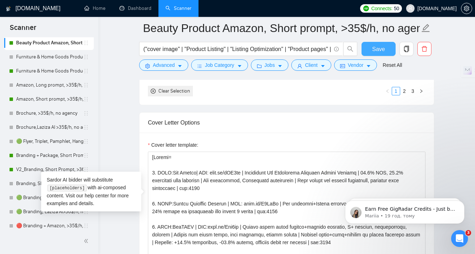
click at [384, 52] on span "Save" at bounding box center [378, 49] width 13 height 9
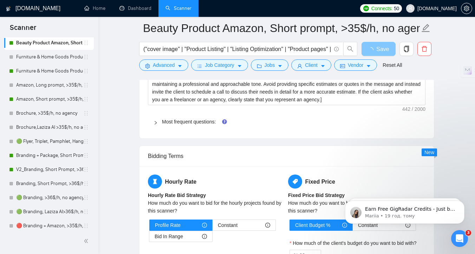
scroll to position [1103, 0]
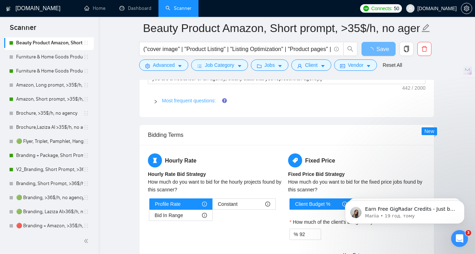
click at [179, 103] on link "Most frequent questions:" at bounding box center [189, 101] width 54 height 6
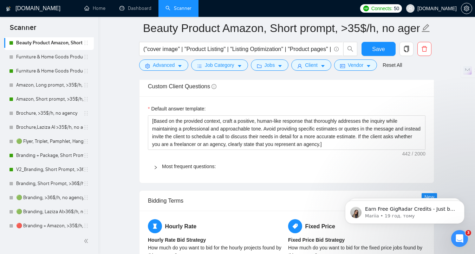
scroll to position [1007, 0]
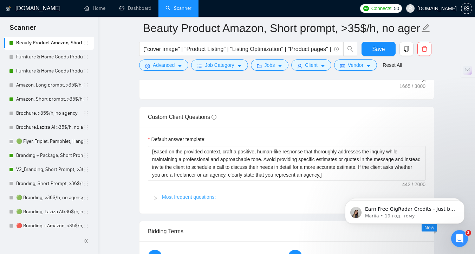
click at [182, 200] on link "Most frequent questions:" at bounding box center [189, 197] width 54 height 6
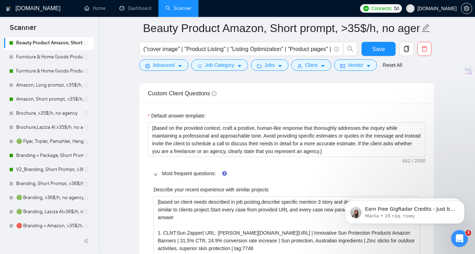
scroll to position [1143, 0]
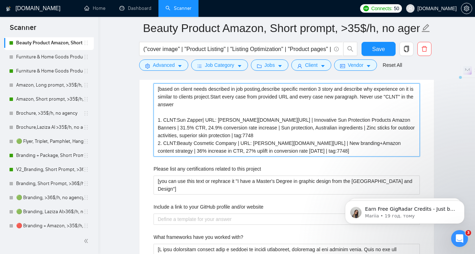
drag, startPoint x: 242, startPoint y: 145, endPoint x: 212, endPoint y: 146, distance: 30.2
click at [212, 146] on projects "[based on client needs described in job posting,describe specific mention 3 sto…" at bounding box center [286, 119] width 266 height 73
type projects "[based on client needs described in job posting,describe specific mention 3 sto…"
drag, startPoint x: 323, startPoint y: 162, endPoint x: 299, endPoint y: 162, distance: 24.2
click at [299, 156] on projects "[based on client needs described in job posting,describe specific mention 3 sto…" at bounding box center [286, 119] width 266 height 73
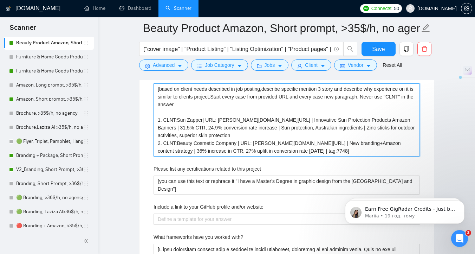
type projects "[based on client needs described in job posting,describe specific mention 3 sto…"
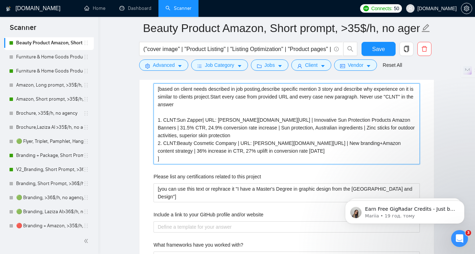
type projects "[based on client needs described in job posting,describe specific mention 3 sto…"
paste projects "| tag:7748"
type projects "[based on client needs described in job posting,describe specific mention 3 sto…"
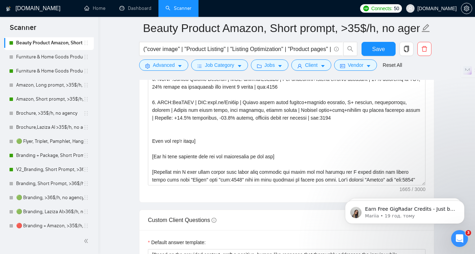
scroll to position [881, 0]
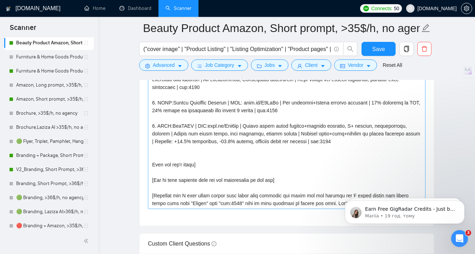
type projects "[based on client needs described in job posting,describe specific mention 3 sto…"
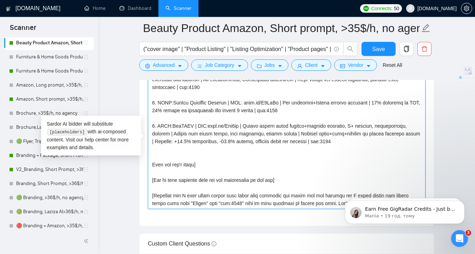
drag, startPoint x: 320, startPoint y: 151, endPoint x: 158, endPoint y: 137, distance: 162.2
click at [158, 137] on textarea "Cover letter template:" at bounding box center [286, 130] width 277 height 158
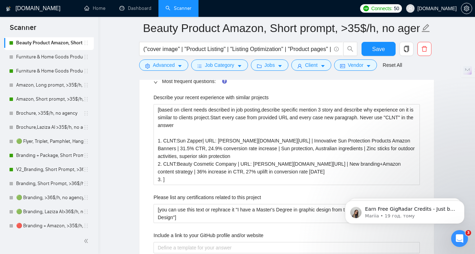
scroll to position [1134, 0]
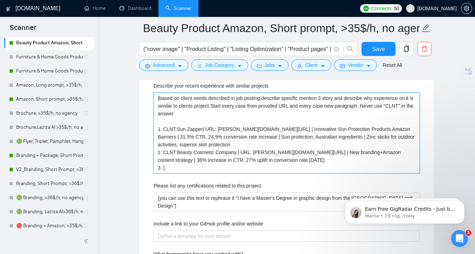
click at [163, 173] on projects "[based on client needs described in job posting,describe specific mention 3 sto…" at bounding box center [286, 132] width 266 height 81
paste projects "CLNT:OohBEAU | URL:noto.li/Yrz6tk | Amazon beauty brand rebrand+listing graphic…"
type projects "[based on client needs described in job posting,describe specific mention 3 sto…"
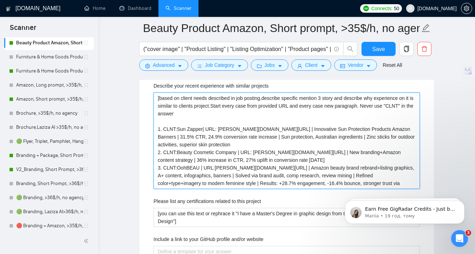
click at [215, 179] on projects "[based on client needs described in job posting,describe specific mention 3 sto…" at bounding box center [286, 140] width 266 height 96
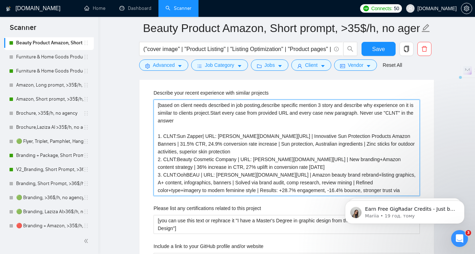
drag, startPoint x: 217, startPoint y: 188, endPoint x: 231, endPoint y: 188, distance: 14.0
click at [231, 188] on projects "[based on client needs described in job posting,describe specific mention 3 sto…" at bounding box center [286, 147] width 266 height 96
drag, startPoint x: 247, startPoint y: 187, endPoint x: 216, endPoint y: 187, distance: 30.9
click at [216, 187] on projects "[based on client needs described in job posting,describe specific mention 3 sto…" at bounding box center [286, 147] width 266 height 96
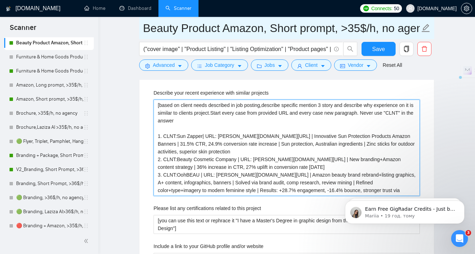
type projects "[based on client needs described in job posting,describe specific mention 3 sto…"
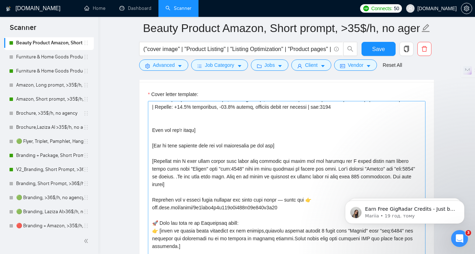
scroll to position [78, 0]
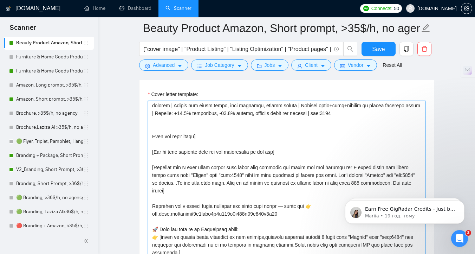
click at [173, 194] on textarea "Cover letter template:" at bounding box center [286, 180] width 277 height 158
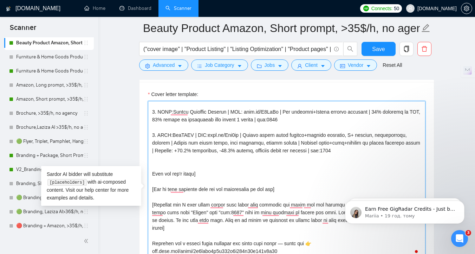
scroll to position [0, 0]
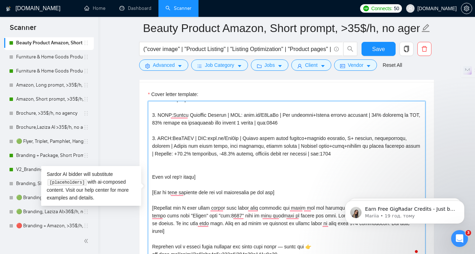
click at [210, 150] on textarea "Cover letter template:" at bounding box center [286, 180] width 277 height 158
type textarea "[Folder= 1. CLNT:Sun Zapper| URL: noto.li/gWH5pw | Innovative Sun Protection Pr…"
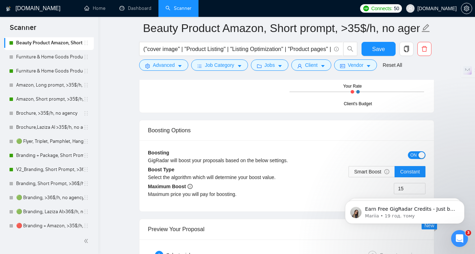
scroll to position [2627, 0]
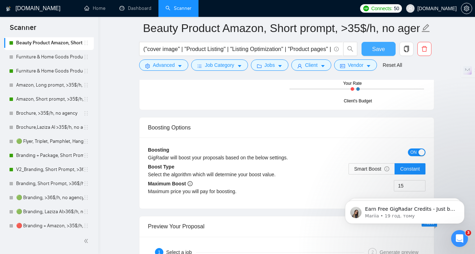
click at [380, 49] on span "Save" at bounding box center [378, 49] width 13 height 9
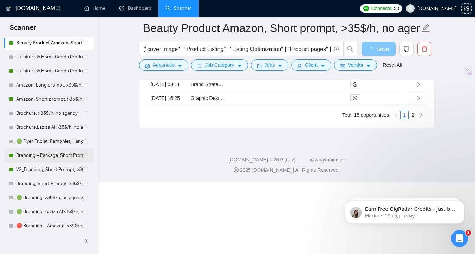
scroll to position [1994, 0]
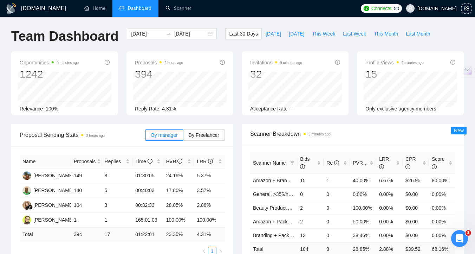
click at [138, 11] on span "Dashboard" at bounding box center [140, 8] width 24 height 6
click at [322, 34] on span "This Week" at bounding box center [323, 34] width 23 height 8
type input "[DATE]"
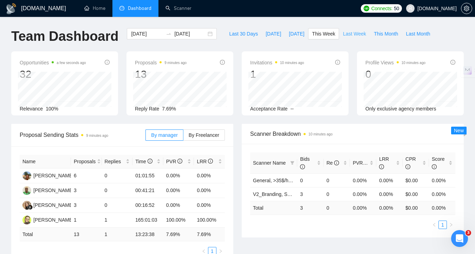
click at [349, 31] on span "Last Week" at bounding box center [354, 34] width 23 height 8
type input "[DATE]"
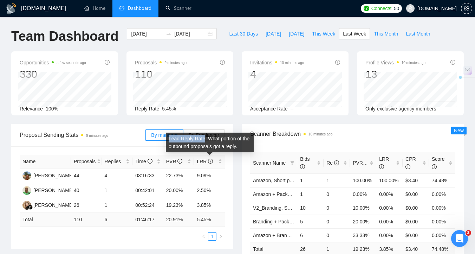
drag, startPoint x: 205, startPoint y: 138, endPoint x: 169, endPoint y: 137, distance: 35.8
click at [169, 137] on div "Lead Reply Rate. What portion of the outbound proposals got a reply." at bounding box center [210, 142] width 88 height 20
copy div "Lead Reply Rate"
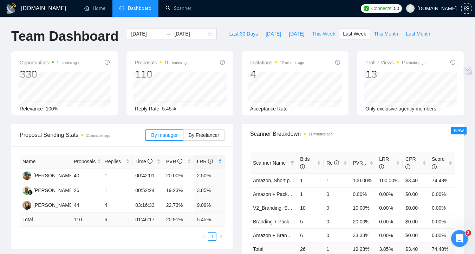
click at [327, 33] on span "This Week" at bounding box center [323, 34] width 23 height 8
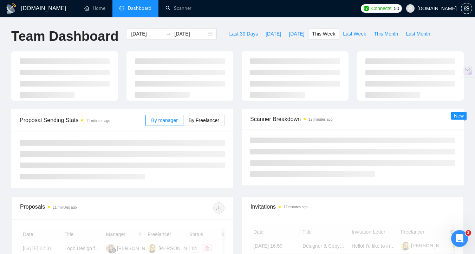
type input "[DATE]"
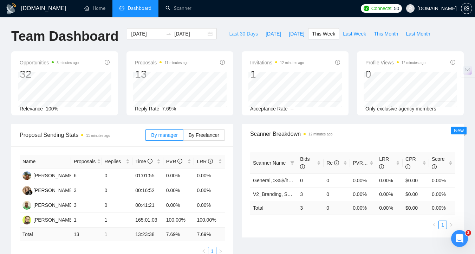
click at [242, 31] on span "Last 30 Days" at bounding box center [243, 34] width 29 height 8
type input "[DATE]"
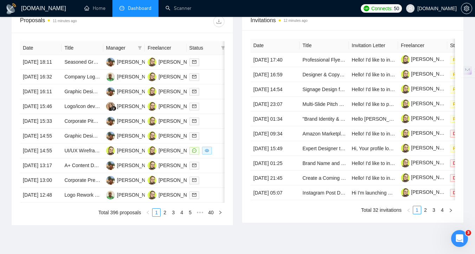
scroll to position [277, 0]
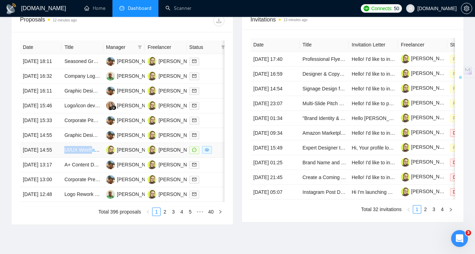
copy link "UI/UX Wirefr"
drag, startPoint x: 64, startPoint y: 193, endPoint x: 68, endPoint y: 175, distance: 18.8
click at [68, 175] on tbody "[DATE] 18:11 Seasoned Graphic Designer for E-Commerce Branding (Amazon, Noon & …" at bounding box center [143, 128] width 246 height 148
